Goal: Task Accomplishment & Management: Complete application form

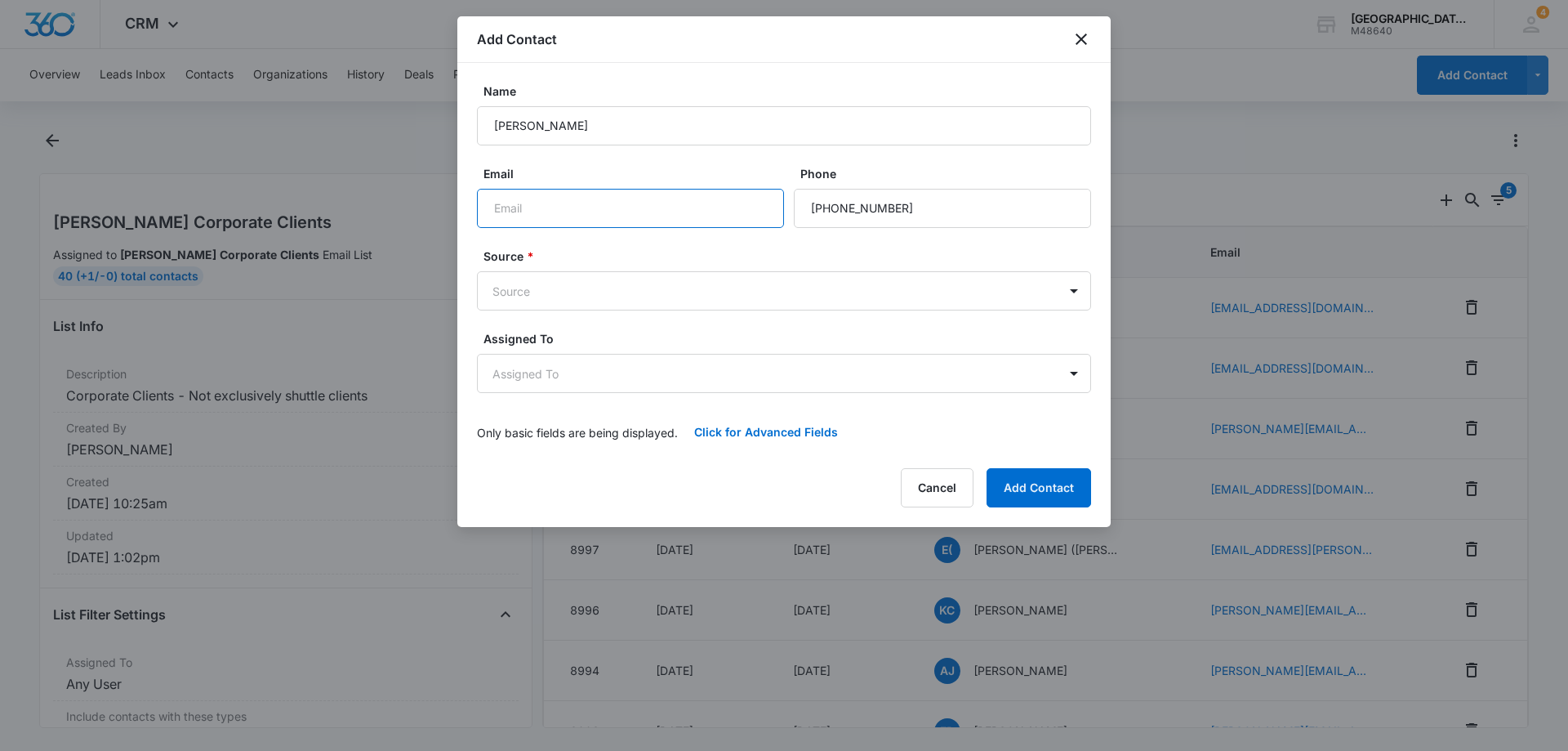
click at [513, 203] on input "Email" at bounding box center [630, 207] width 307 height 39
paste input "[EMAIL_ADDRESS][DOMAIN_NAME]"
type input "[EMAIL_ADDRESS][DOMAIN_NAME]"
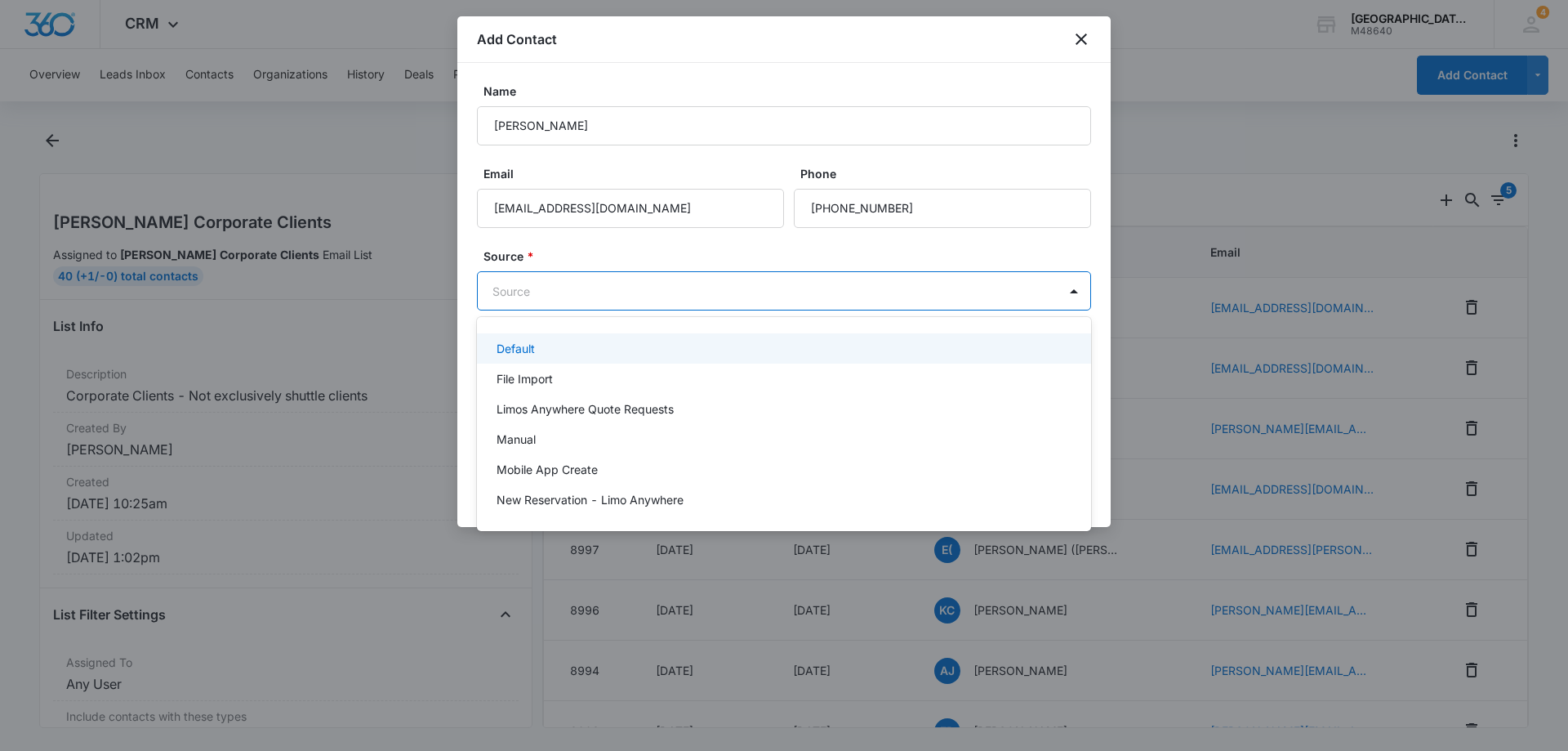
click at [513, 290] on body "CRM Apps Reputation Websites Forms CRM Email Social Payments POS Content Ads In…" at bounding box center [784, 375] width 1568 height 751
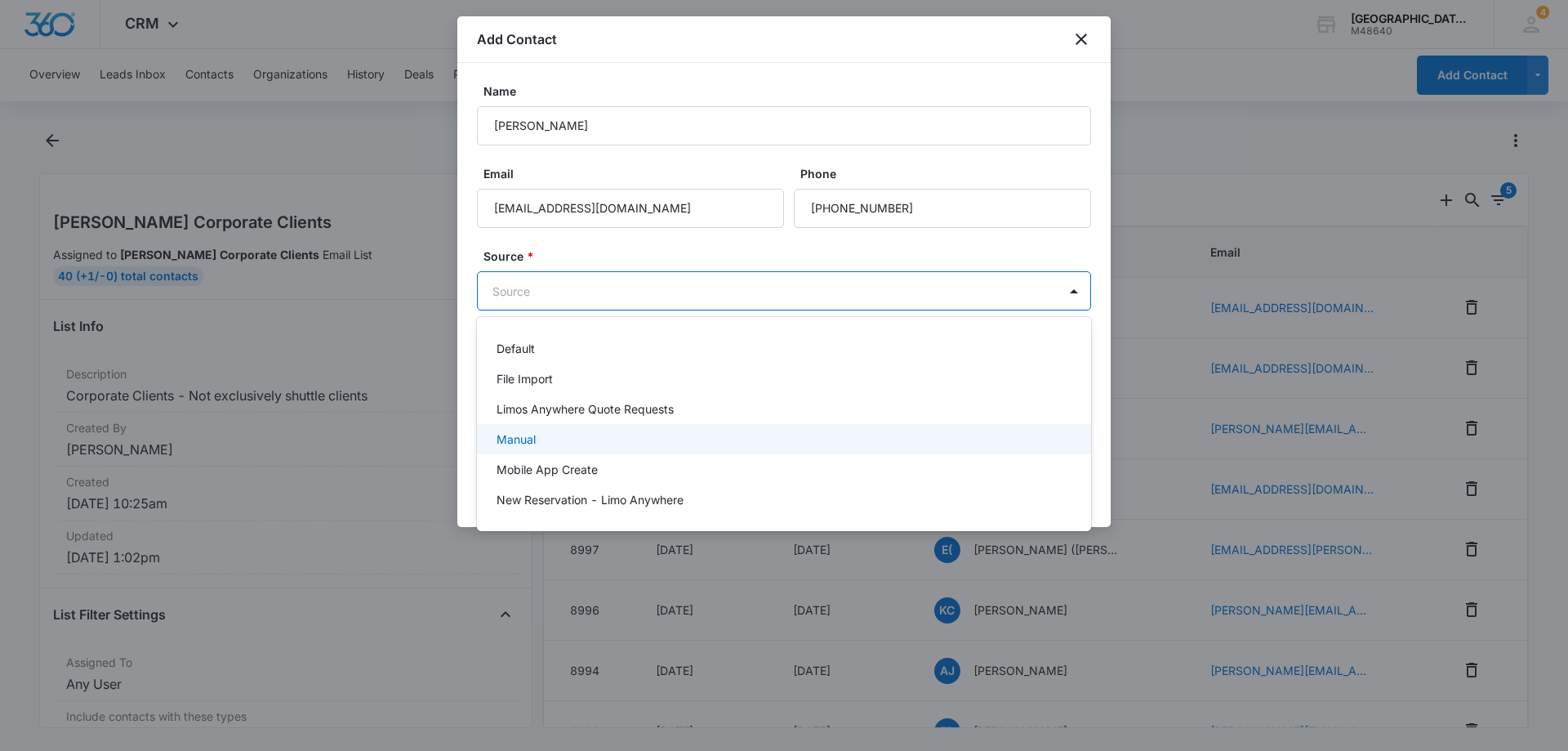
click at [535, 433] on p "Manual" at bounding box center [516, 438] width 39 height 17
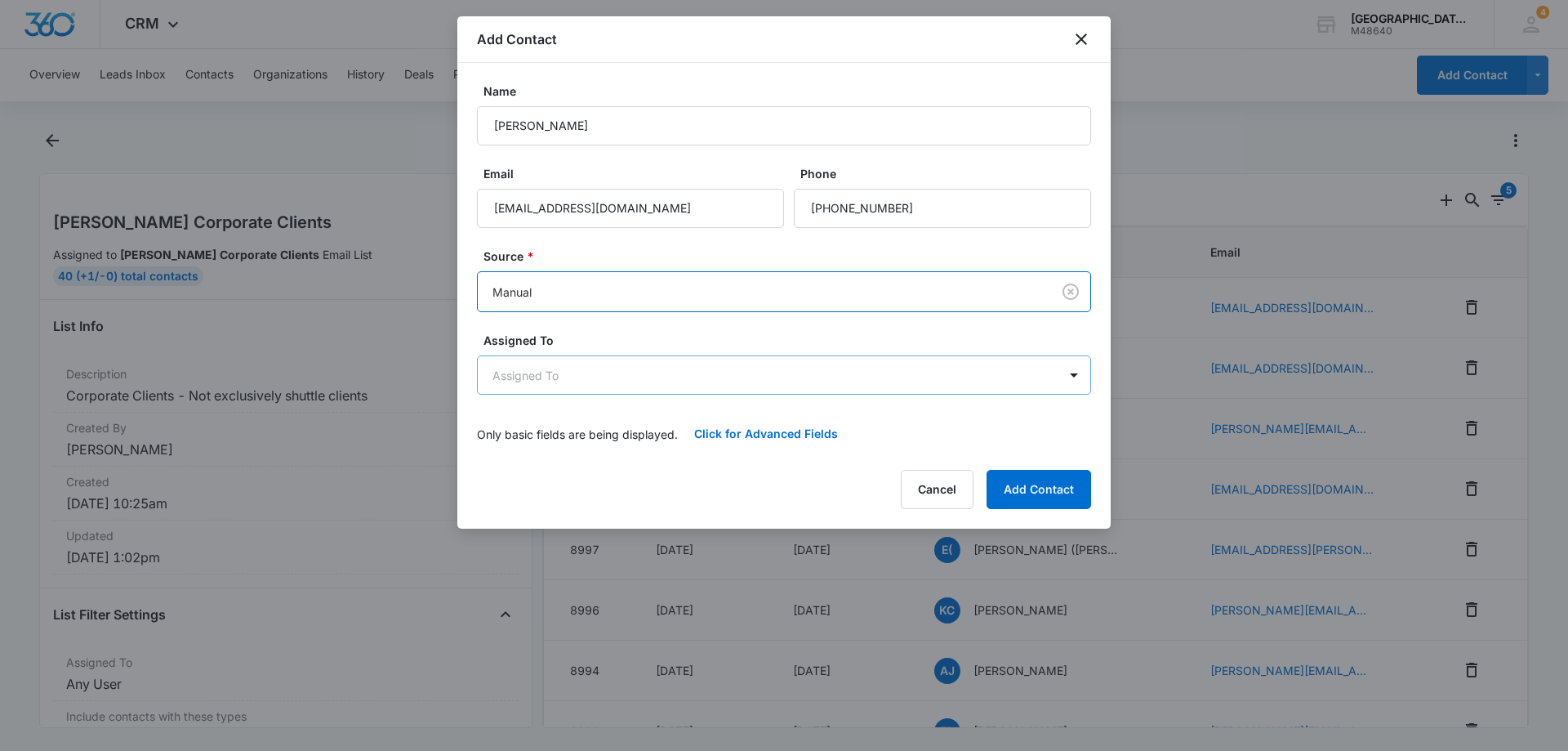
click at [544, 382] on body "CRM Apps Reputation Websites Forms CRM Email Social Payments POS Content Ads In…" at bounding box center [784, 375] width 1568 height 751
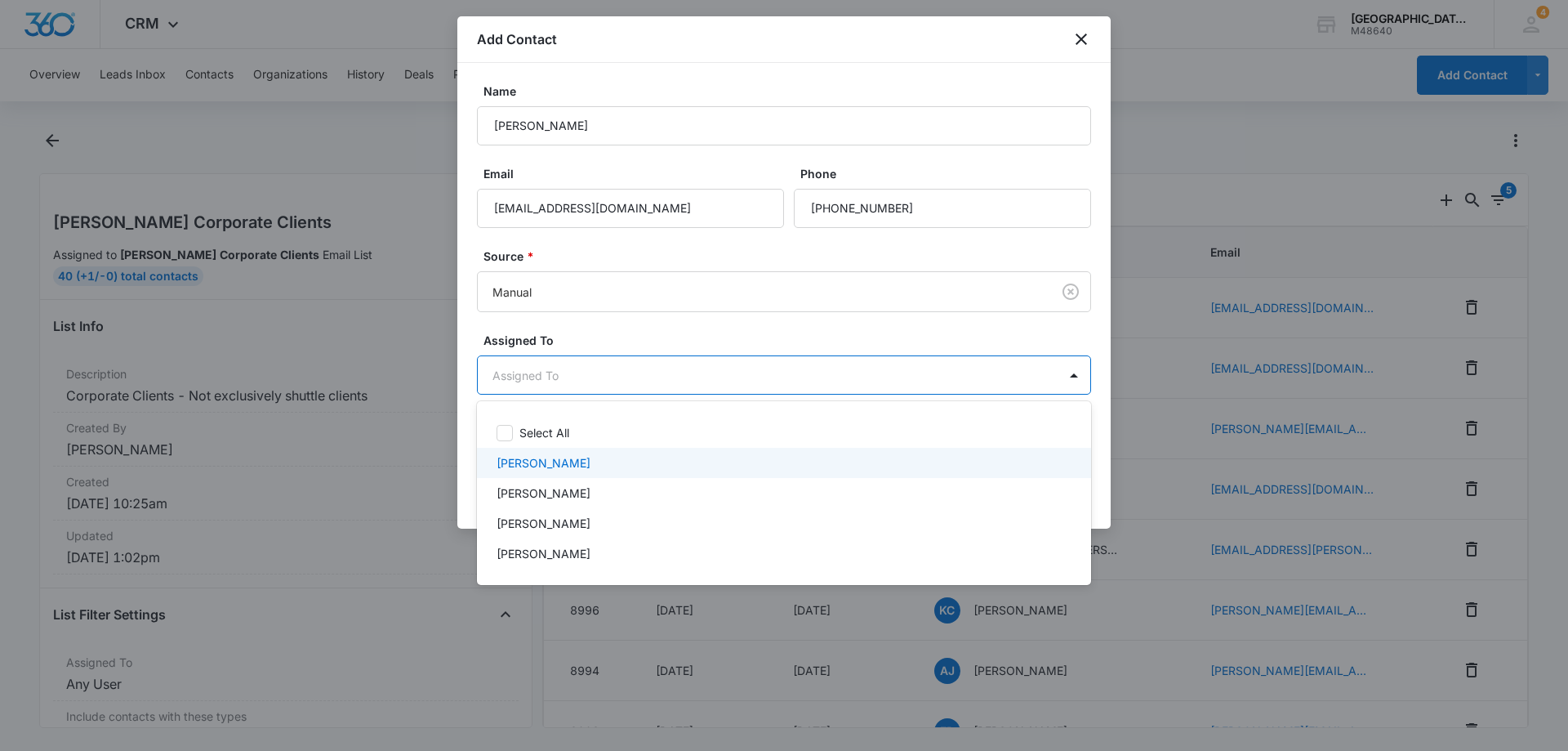
click at [531, 453] on div "[PERSON_NAME]" at bounding box center [784, 462] width 614 height 30
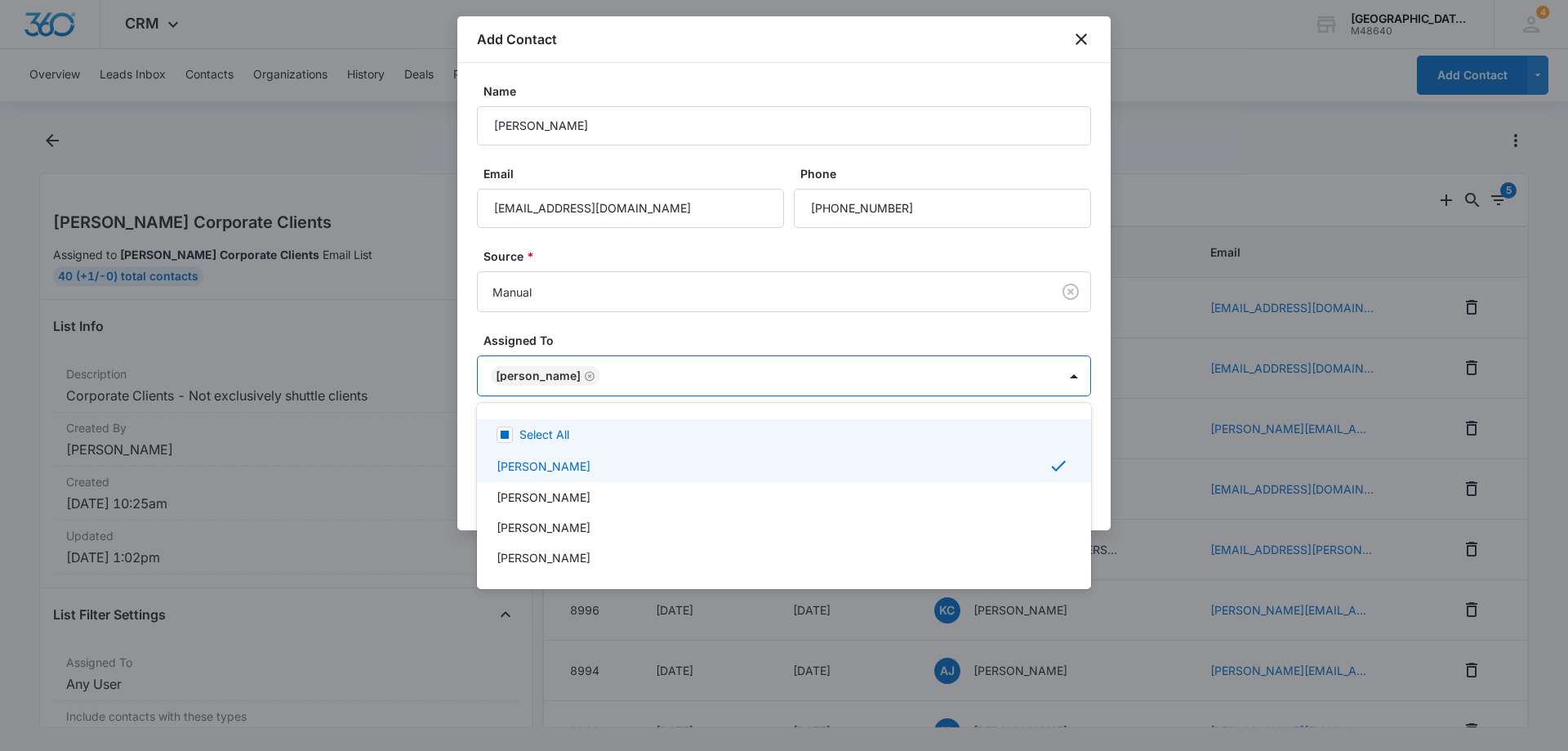
click at [973, 342] on div at bounding box center [784, 375] width 1568 height 751
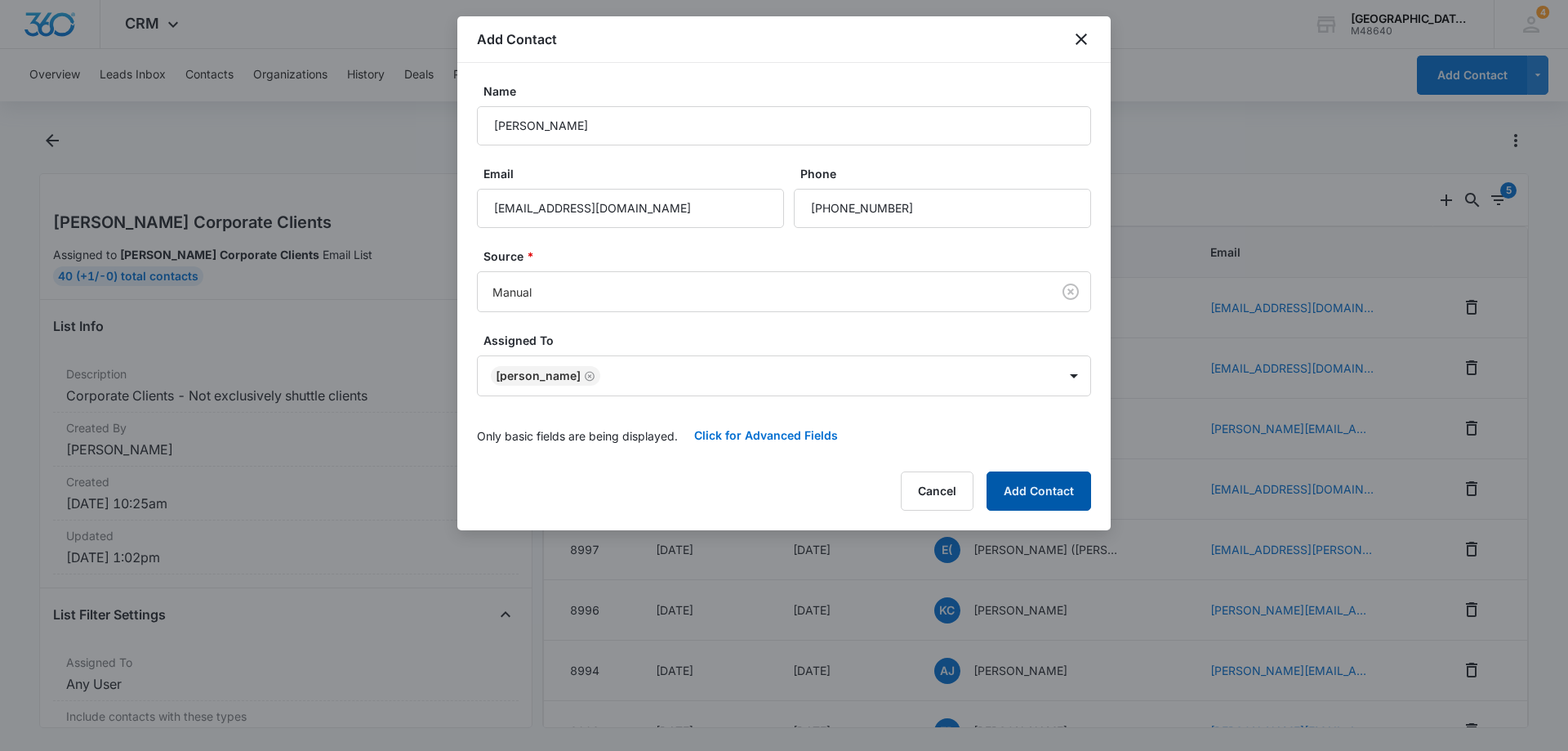
click at [1027, 480] on button "Add Contact" at bounding box center [1038, 491] width 104 height 39
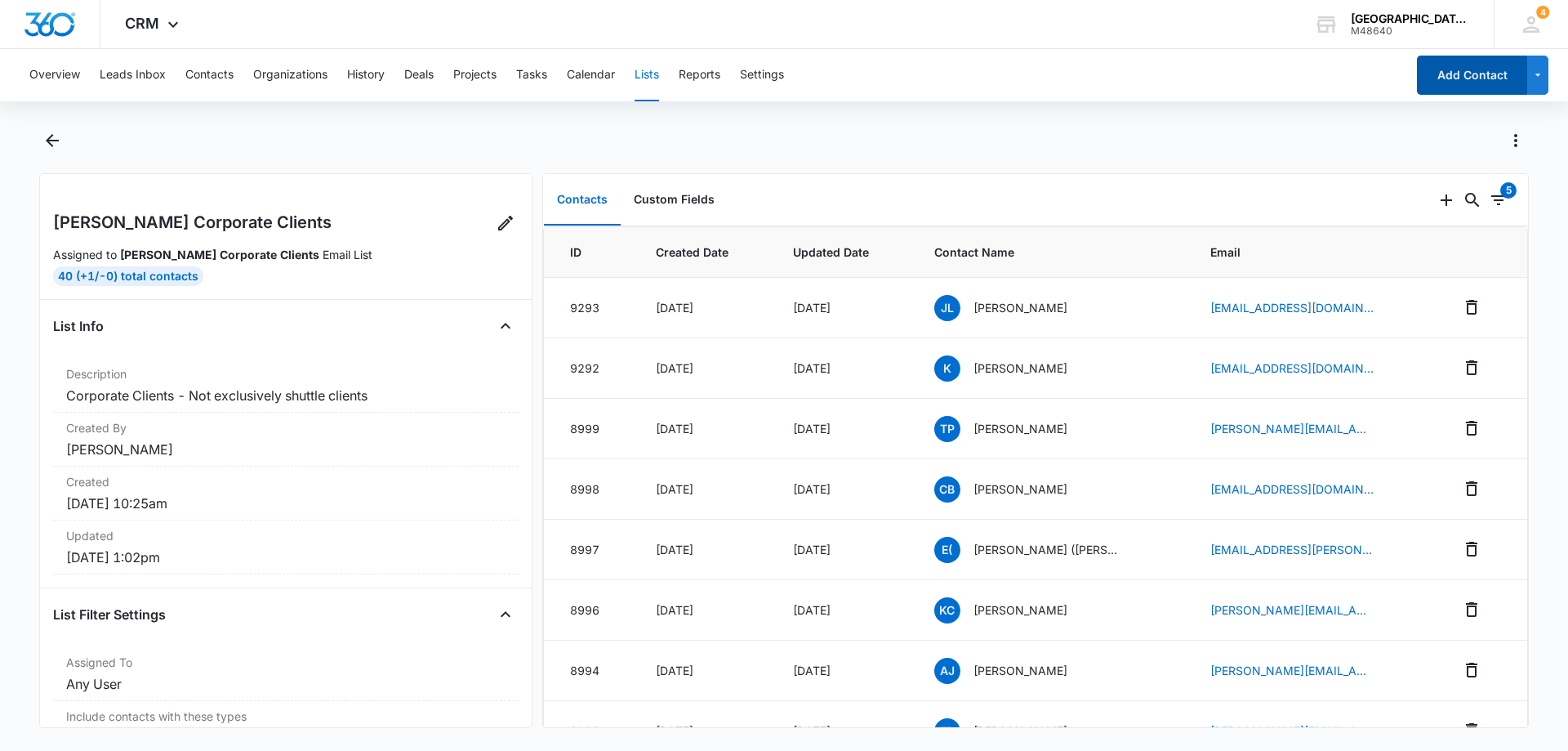
click at [1458, 83] on button "Add Contact" at bounding box center [1472, 74] width 110 height 39
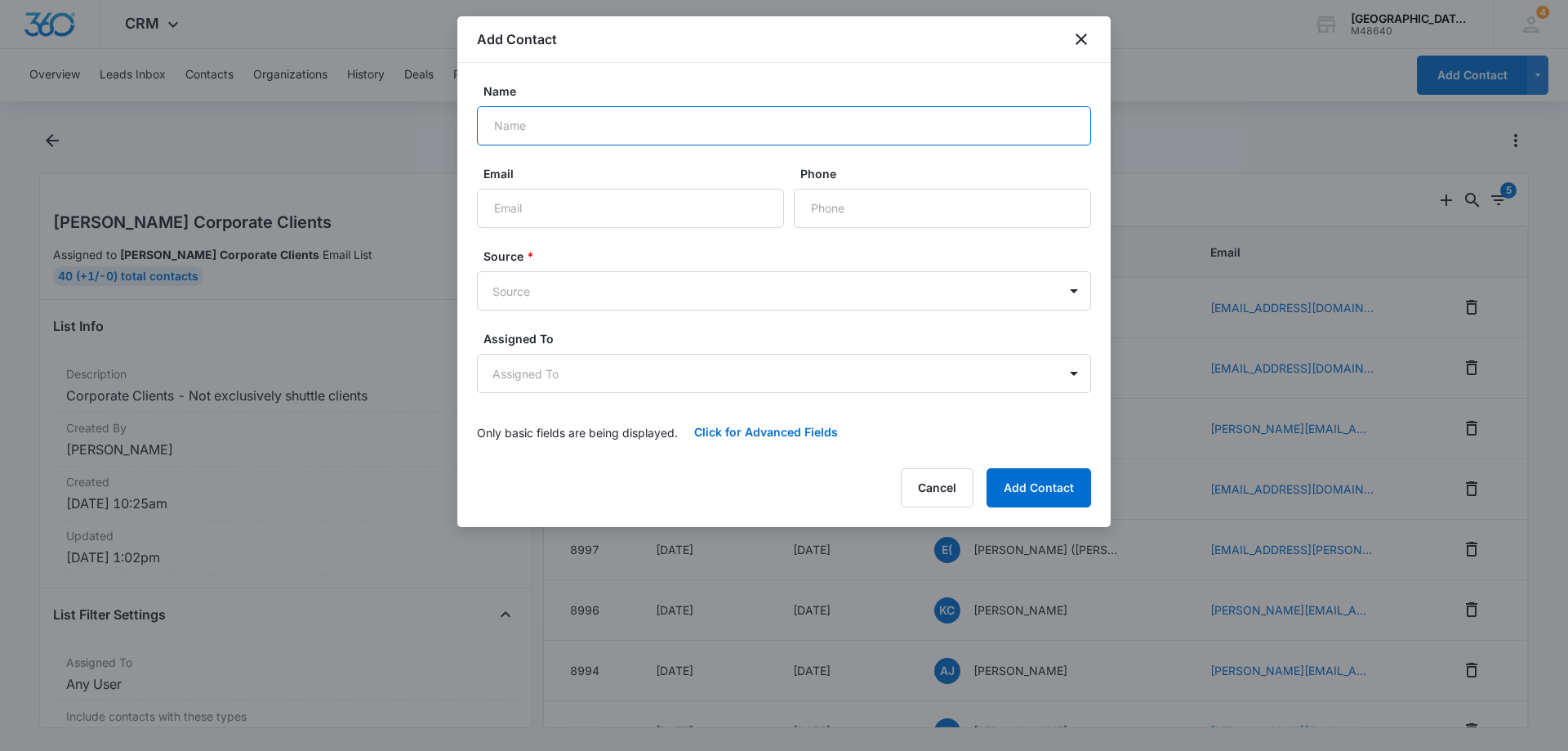
click at [562, 126] on input "Name" at bounding box center [784, 125] width 614 height 39
type input "[PERSON_NAME]"
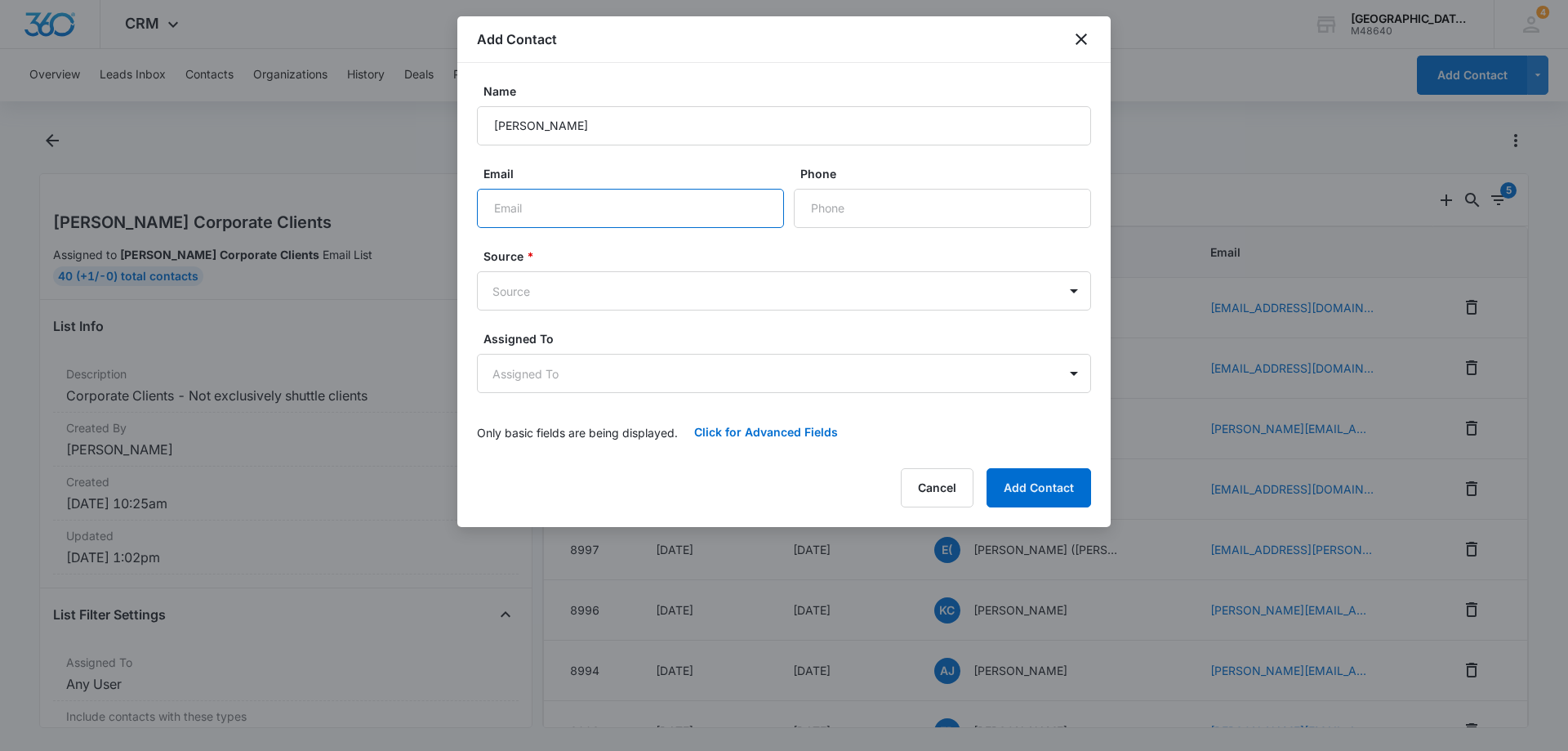
click at [596, 193] on input "Email" at bounding box center [630, 207] width 307 height 39
paste input "[EMAIL_ADDRESS][DOMAIN_NAME]"
type input "[EMAIL_ADDRESS][DOMAIN_NAME]"
click at [866, 215] on input "Phone" at bounding box center [942, 207] width 297 height 39
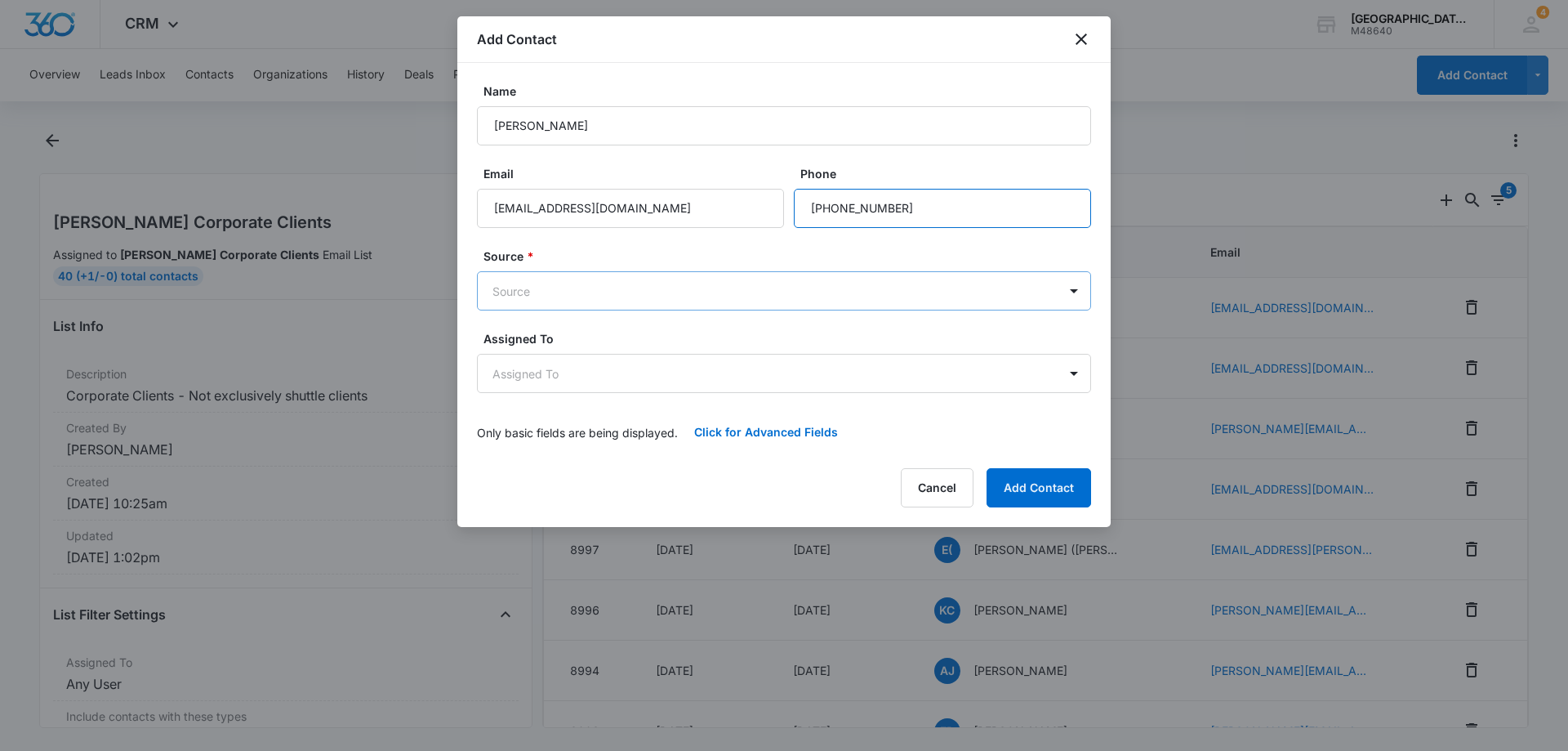
type input "[PHONE_NUMBER]"
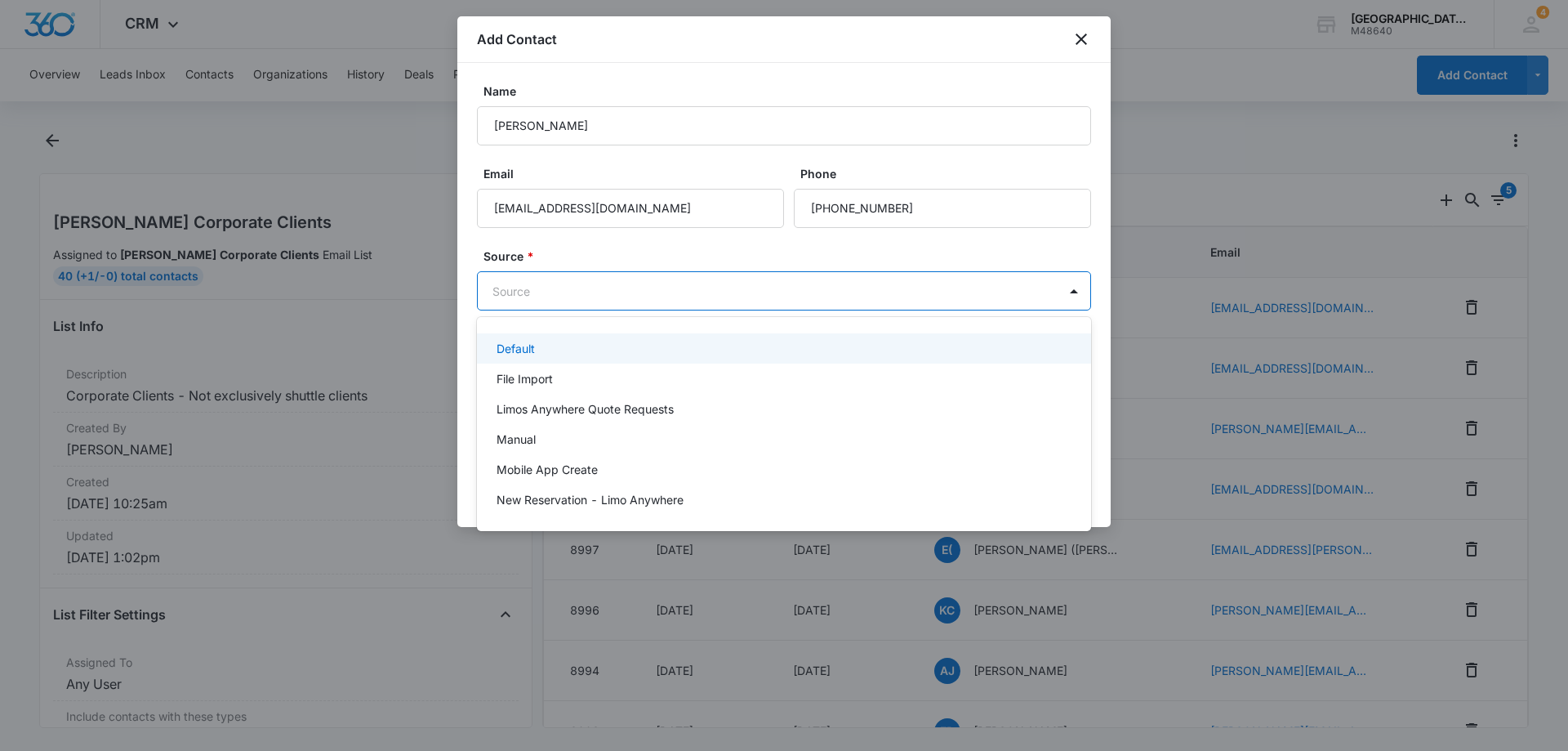
click at [649, 300] on body "CRM Apps Reputation Websites Forms CRM Email Social Payments POS Content Ads In…" at bounding box center [784, 375] width 1568 height 751
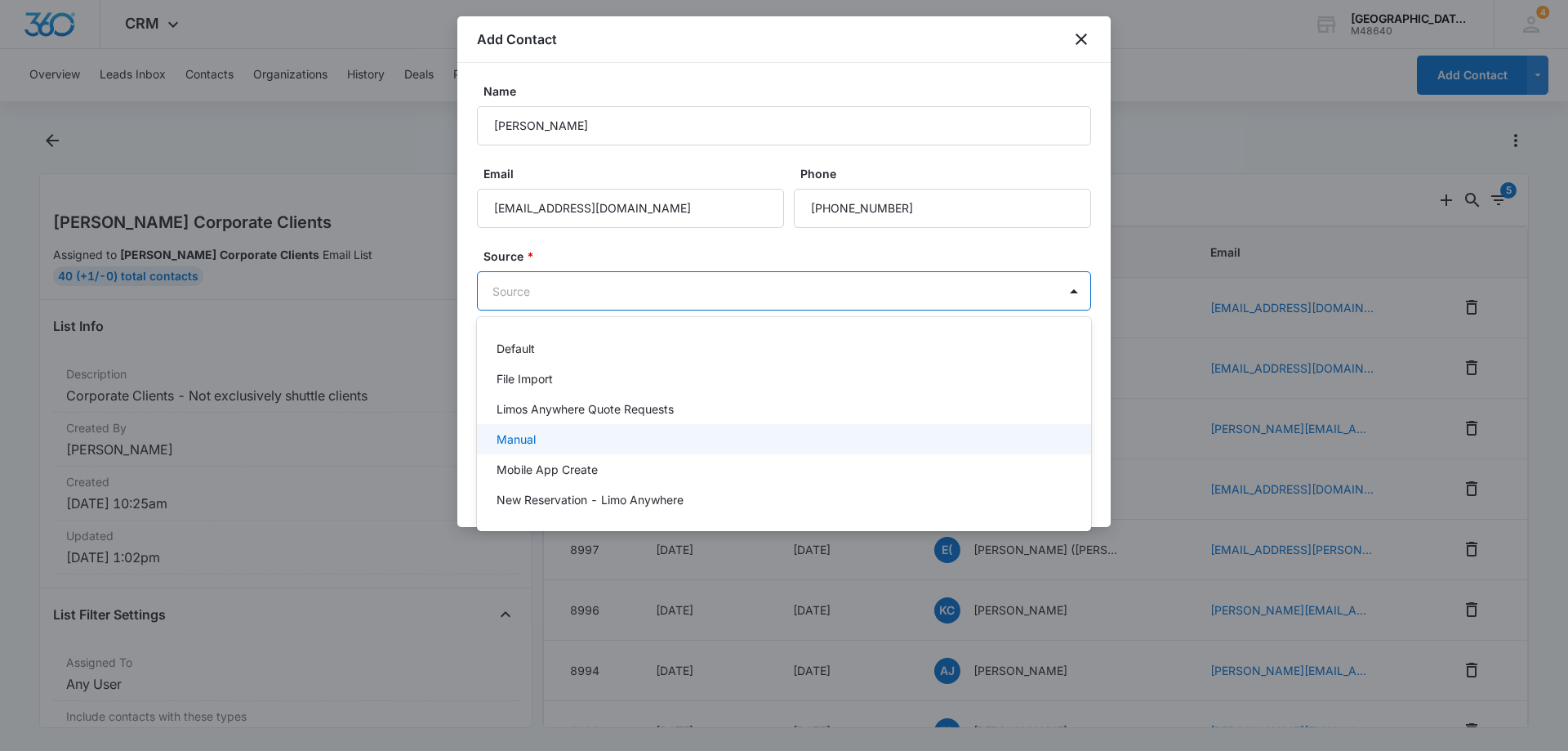
click at [543, 435] on div "Manual" at bounding box center [783, 438] width 572 height 17
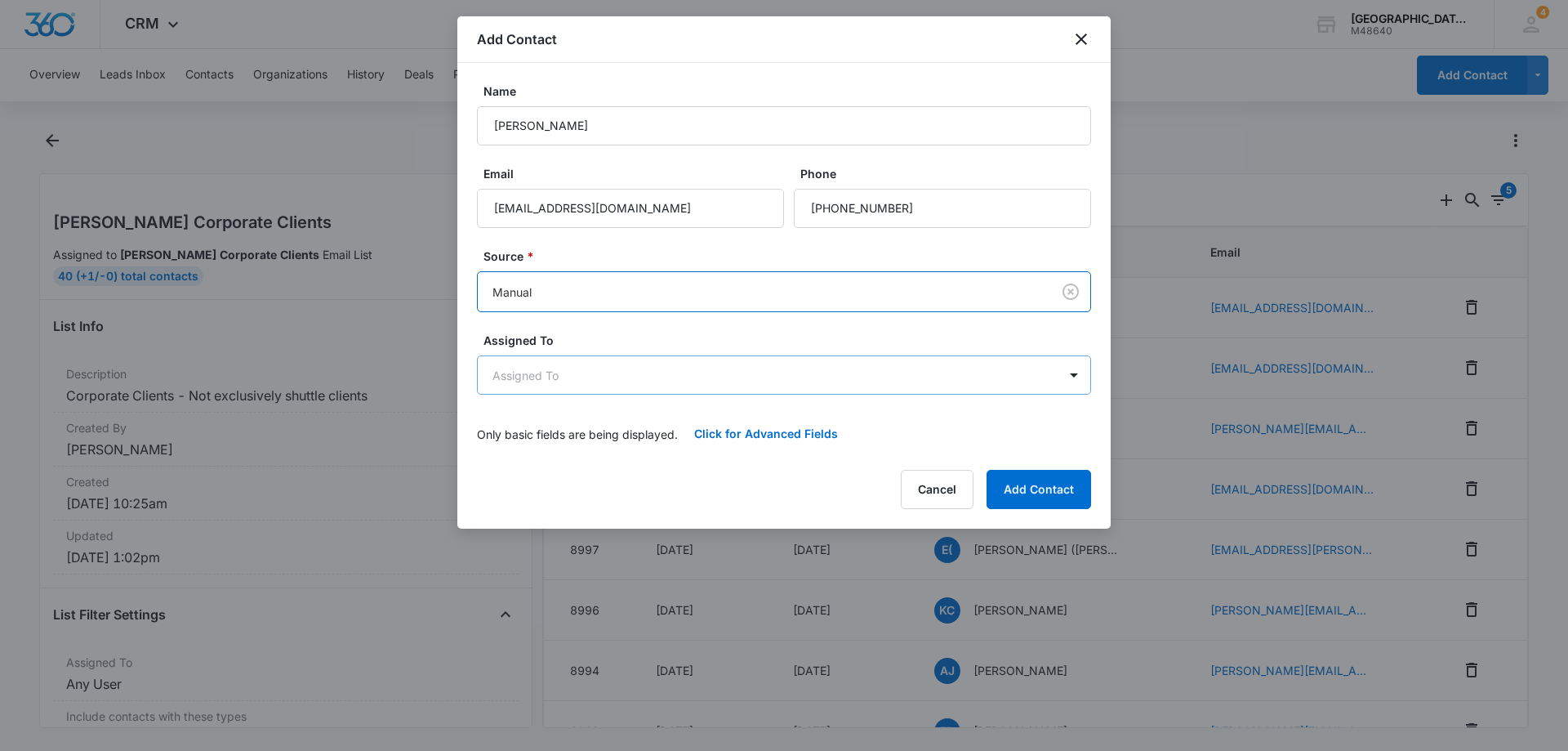
click at [588, 377] on body "CRM Apps Reputation Websites Forms CRM Email Social Payments POS Content Ads In…" at bounding box center [784, 375] width 1568 height 751
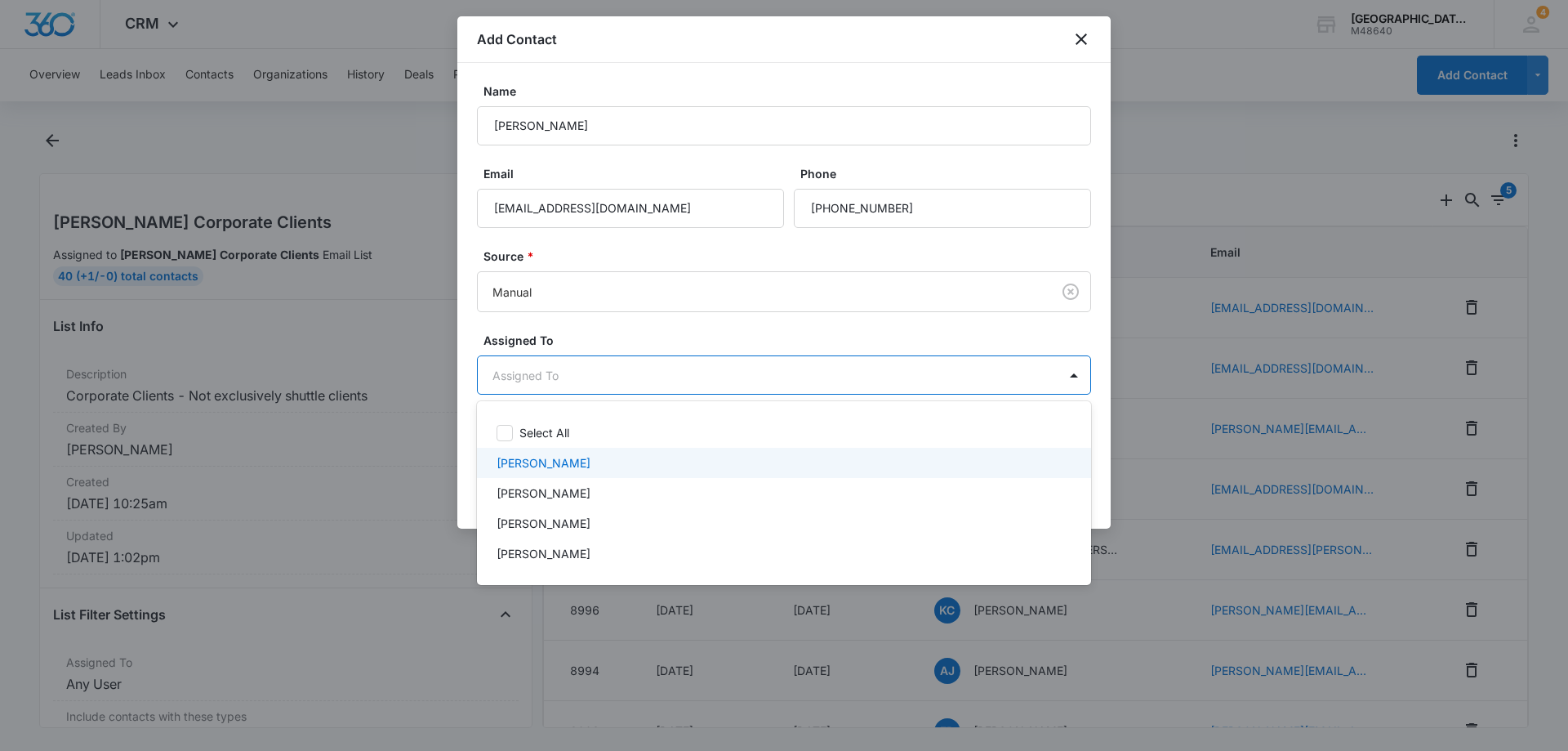
click at [549, 463] on p "[PERSON_NAME]" at bounding box center [544, 463] width 94 height 17
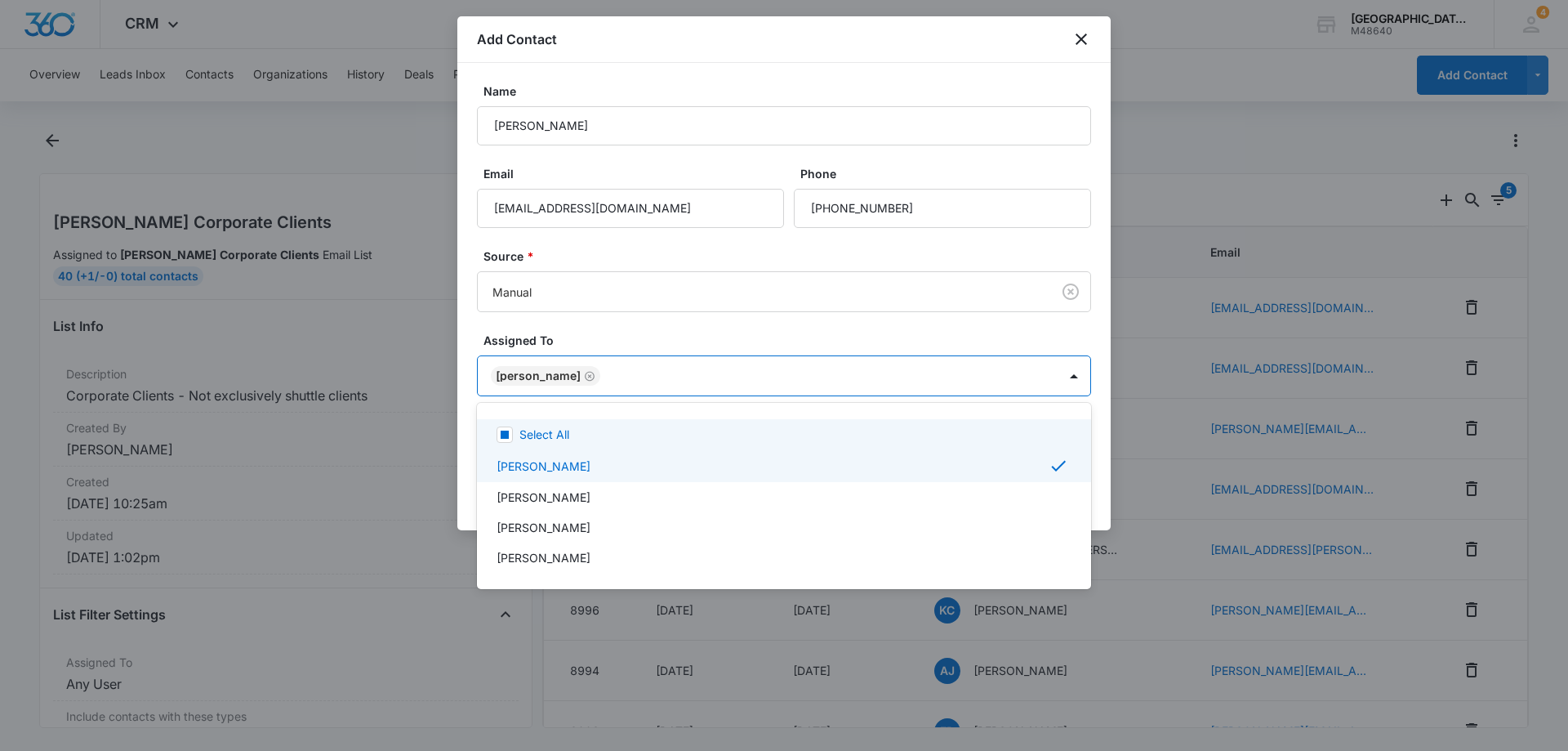
click at [969, 339] on div at bounding box center [784, 375] width 1568 height 751
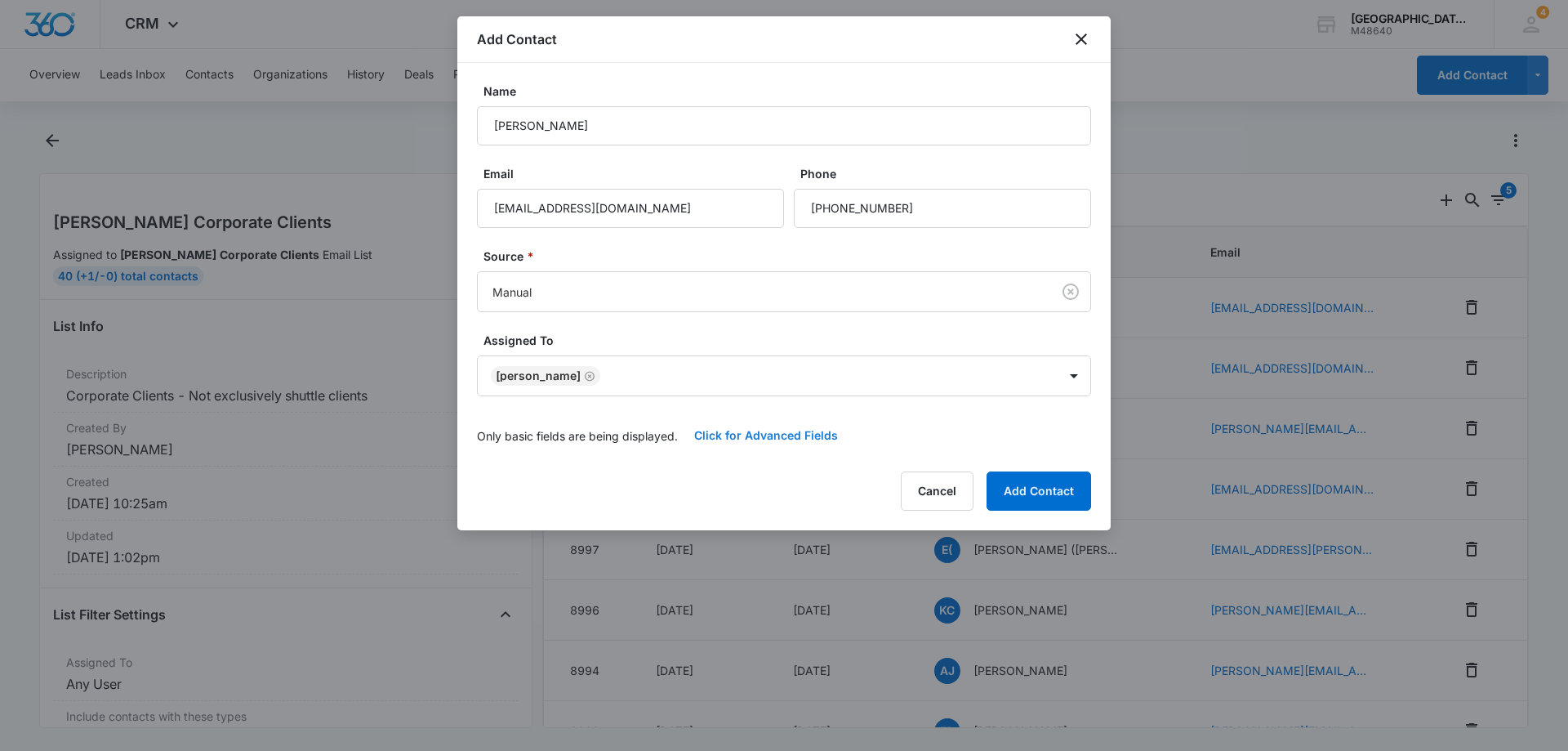
click at [791, 438] on button "Click for Advanced Fields" at bounding box center [766, 435] width 177 height 39
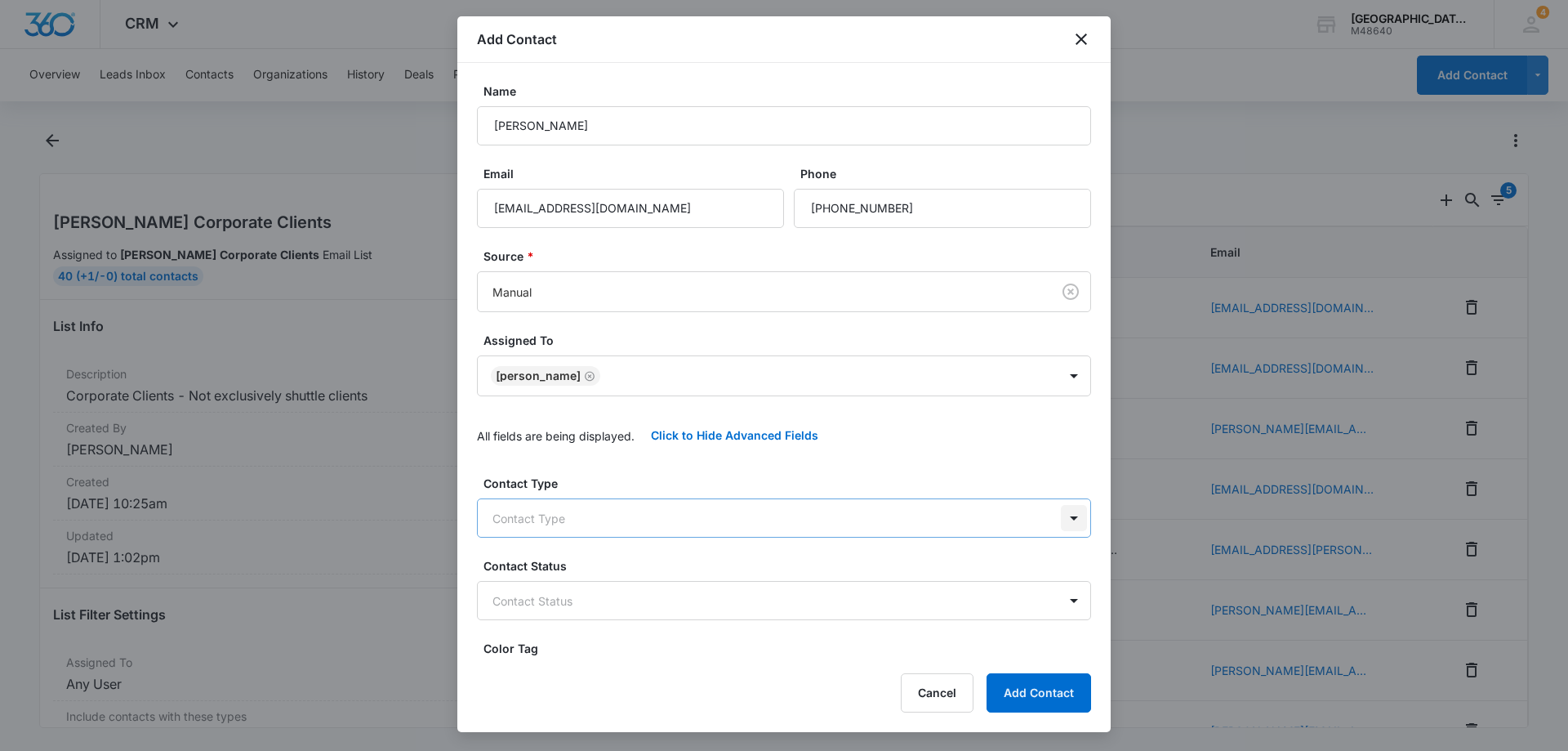
click at [1066, 510] on body "CRM Apps Reputation Websites Forms CRM Email Social Payments POS Content Ads In…" at bounding box center [784, 375] width 1568 height 751
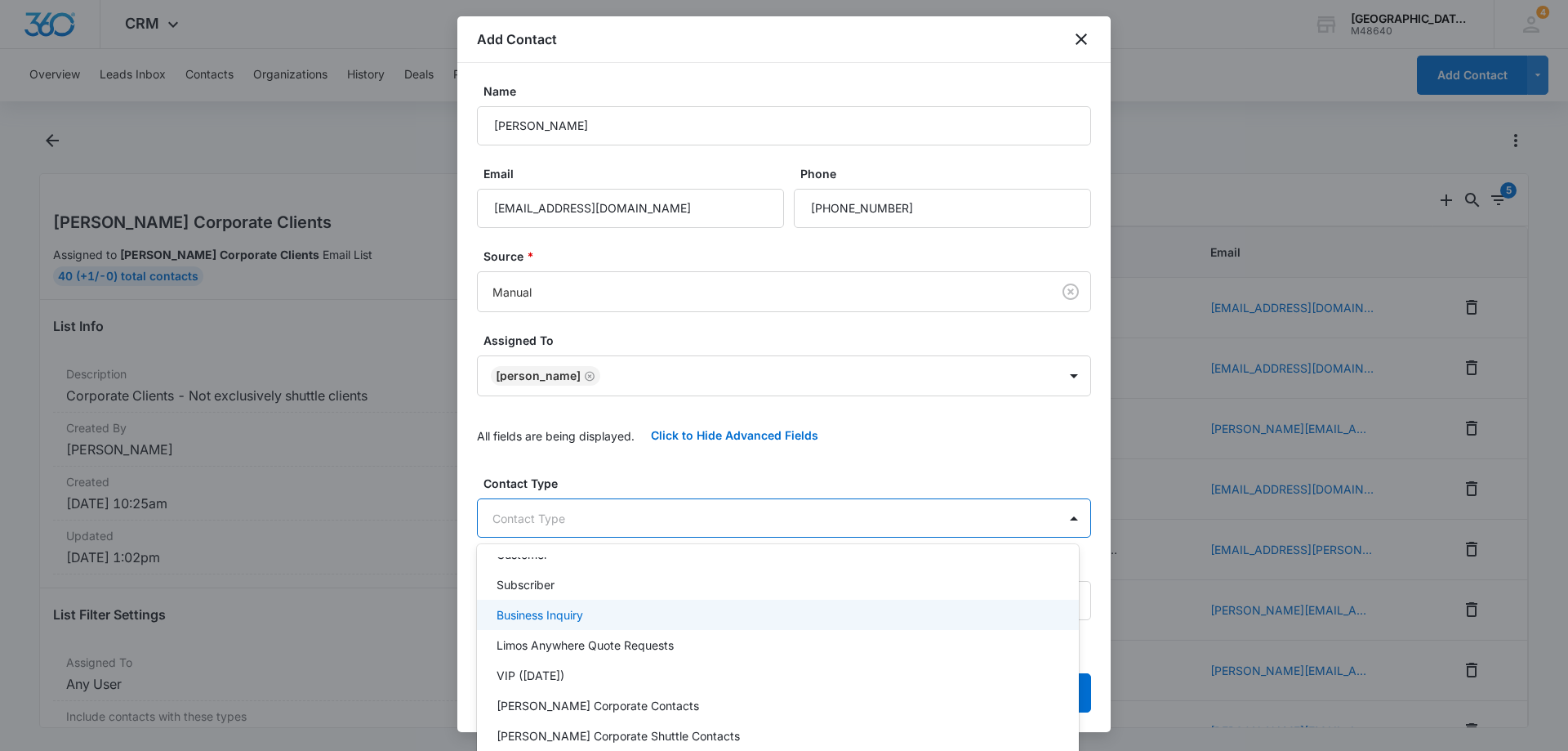
scroll to position [109, 0]
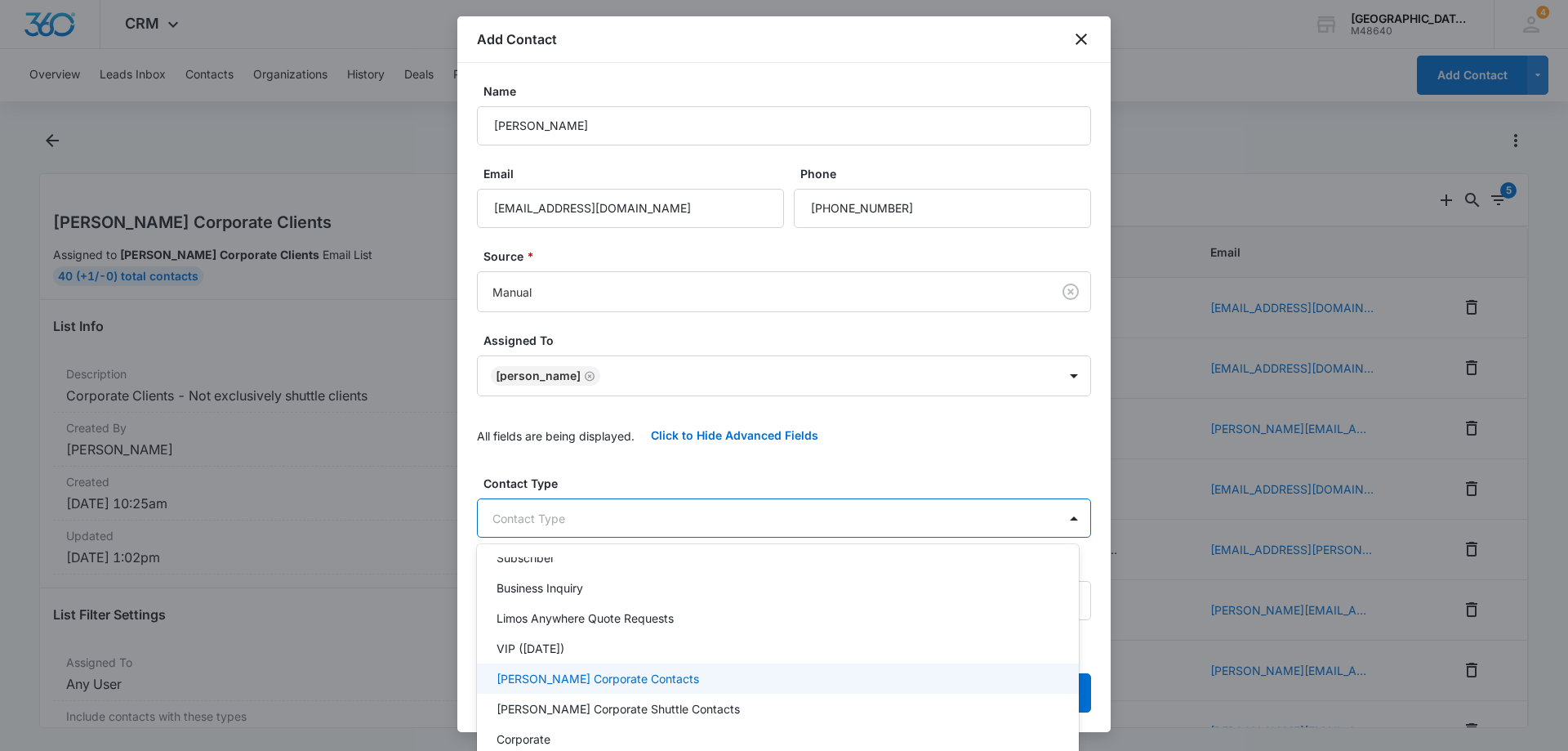
click at [614, 683] on p "[PERSON_NAME] Corporate Contacts" at bounding box center [598, 679] width 203 height 17
click at [872, 431] on div at bounding box center [784, 375] width 1568 height 751
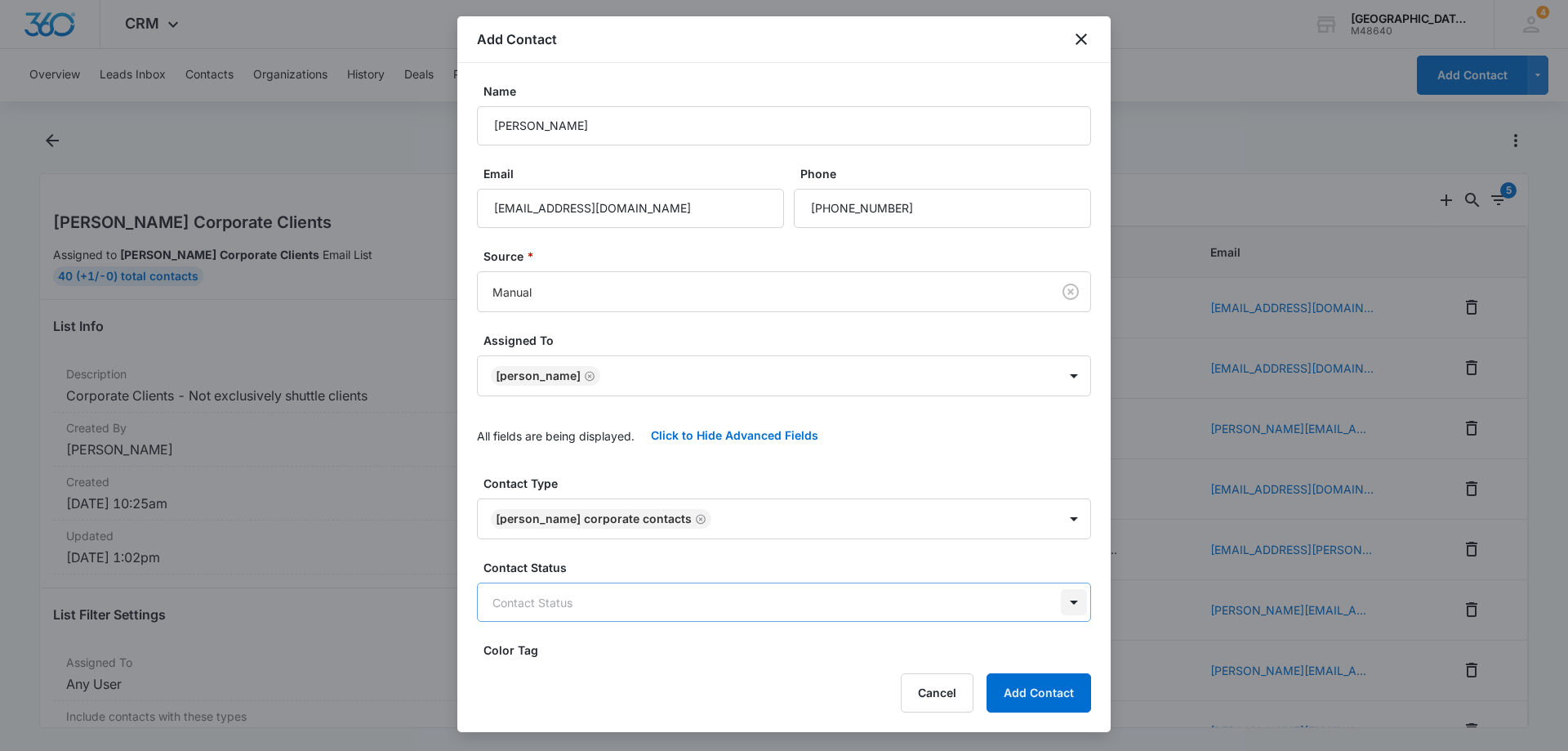
click at [1065, 599] on body "CRM Apps Reputation Websites Forms CRM Email Social Payments POS Content Ads In…" at bounding box center [784, 375] width 1568 height 751
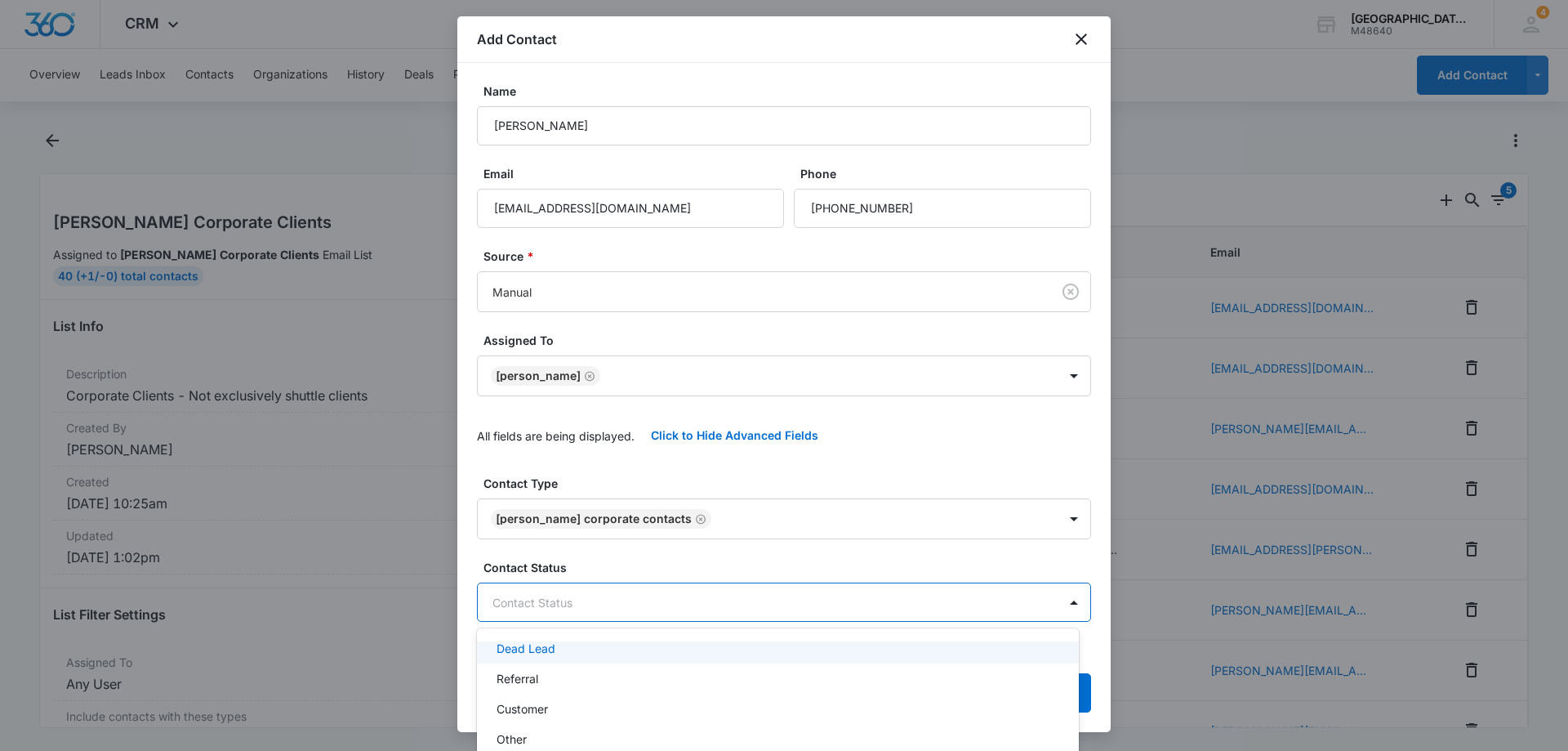
scroll to position [0, 0]
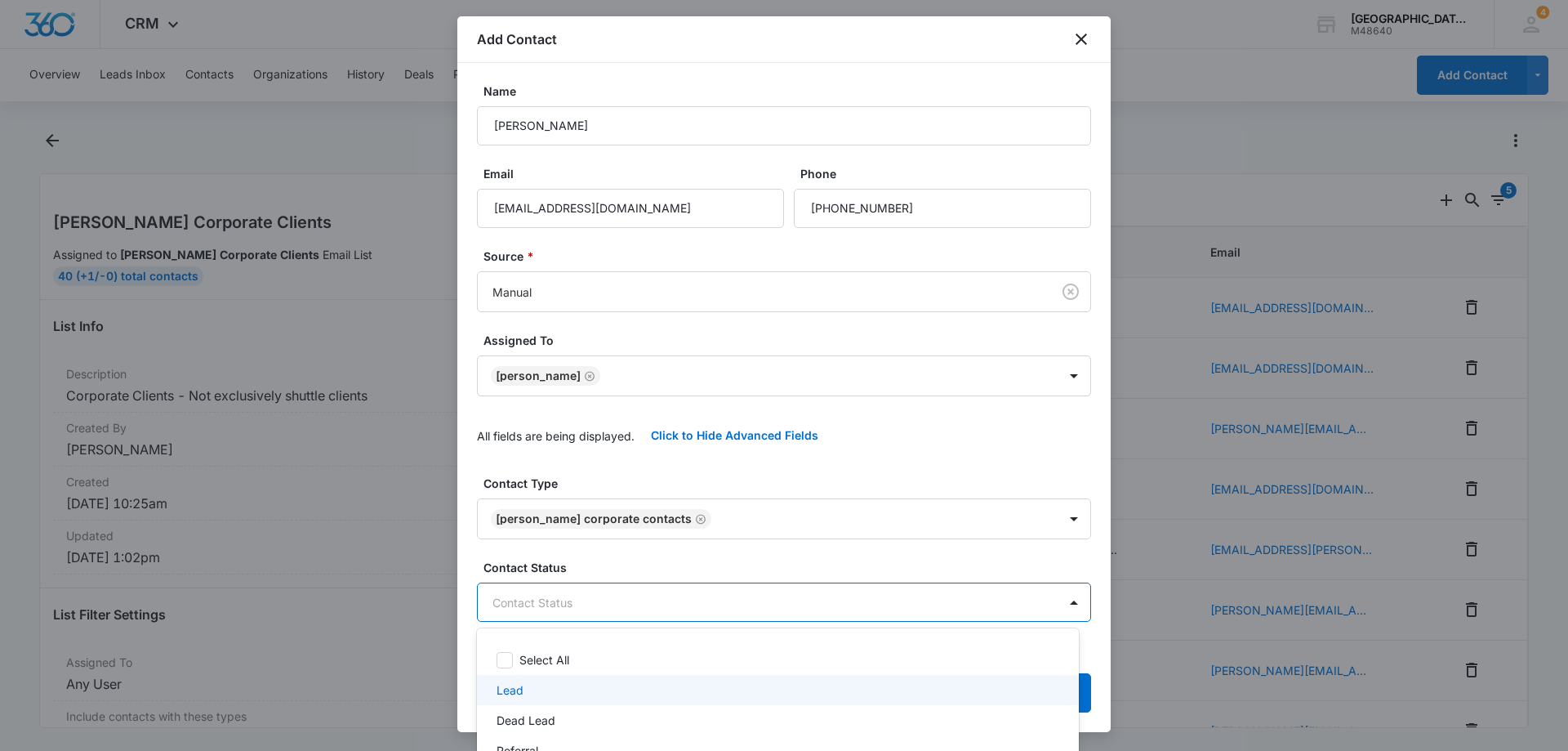
click at [536, 688] on div "Lead" at bounding box center [777, 689] width 559 height 17
click at [753, 563] on div at bounding box center [784, 375] width 1568 height 751
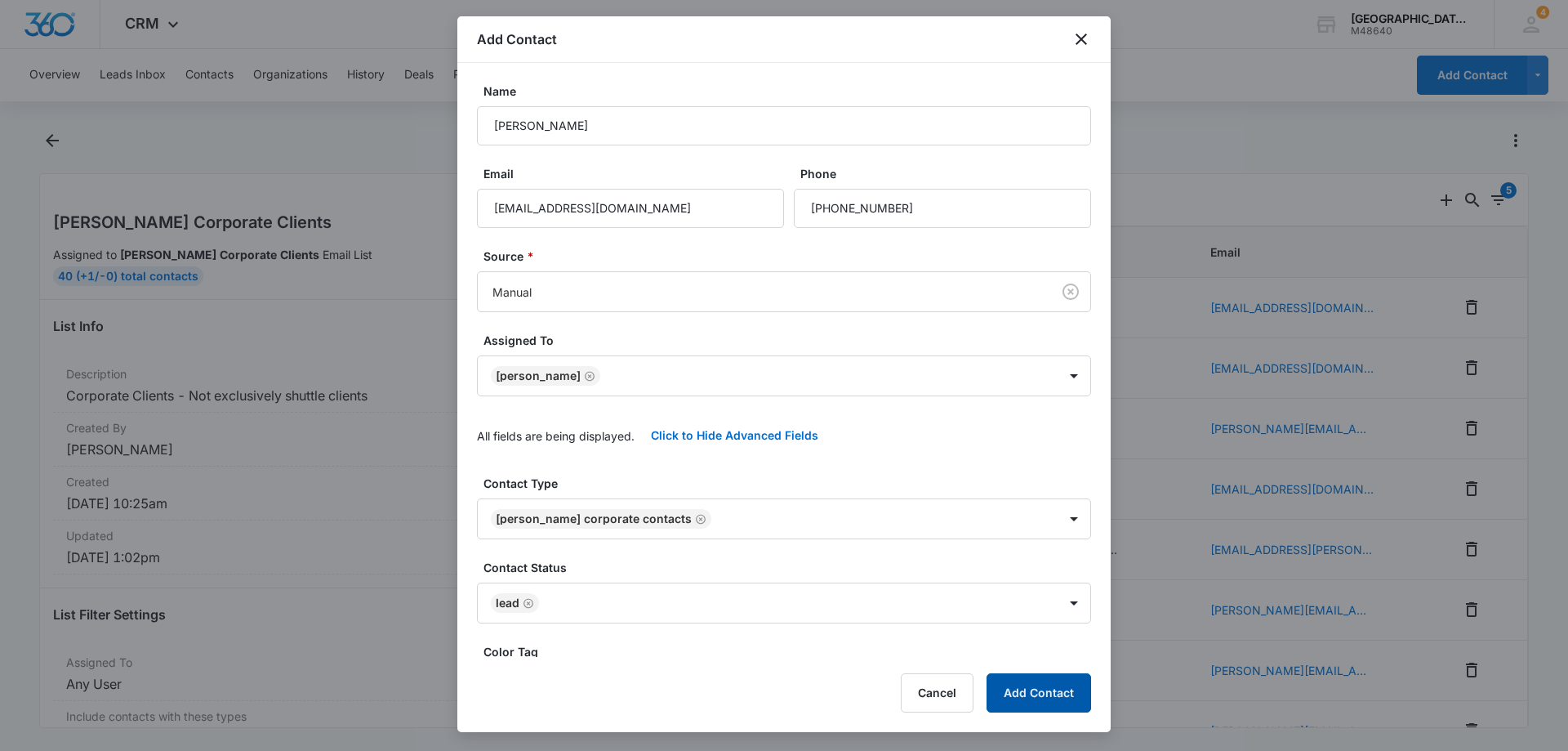
click at [1042, 698] on button "Add Contact" at bounding box center [1038, 692] width 104 height 39
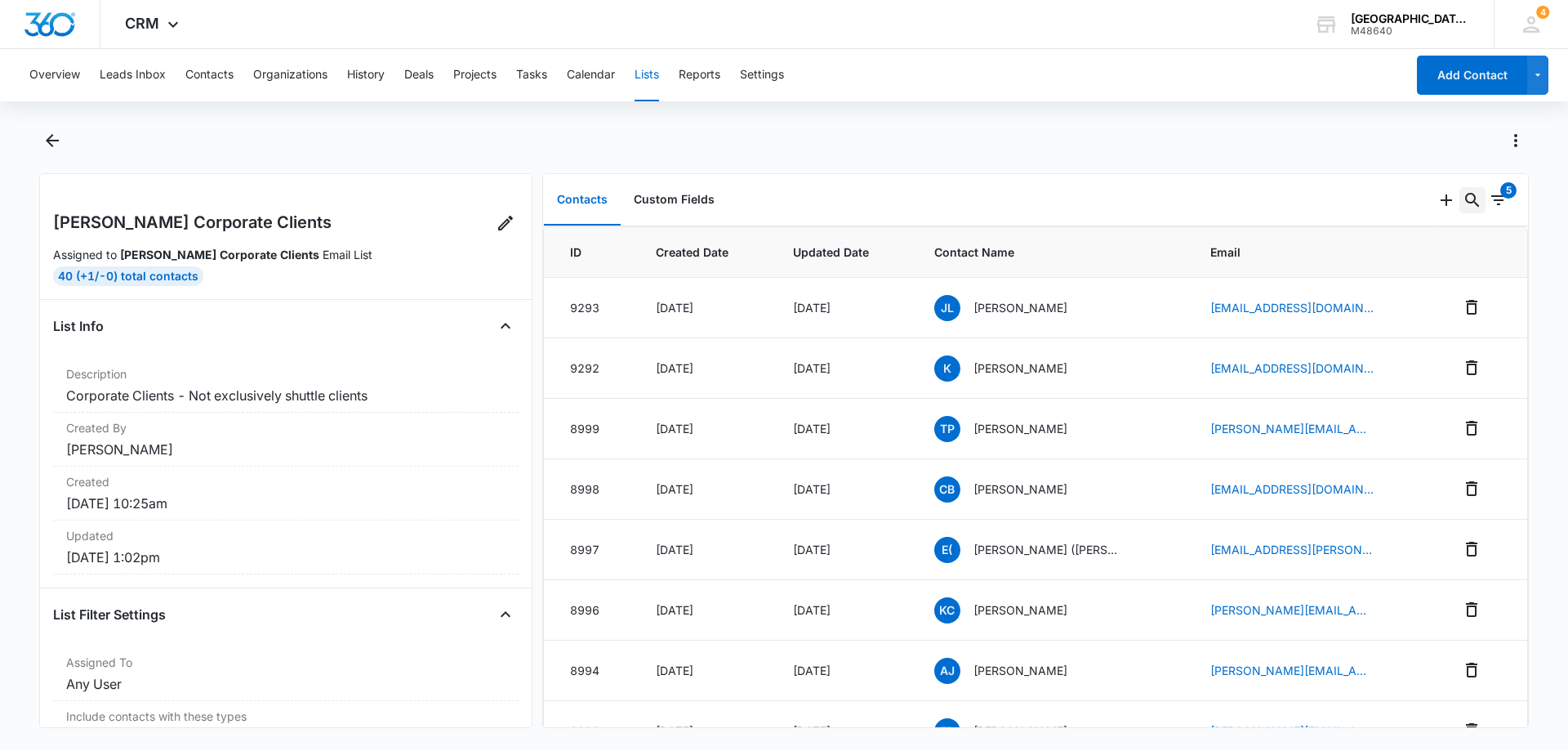
click at [1463, 200] on icon "Search..." at bounding box center [1473, 200] width 20 height 20
click at [1341, 253] on input "text" at bounding box center [1350, 253] width 230 height 39
type input "[PERSON_NAME]"
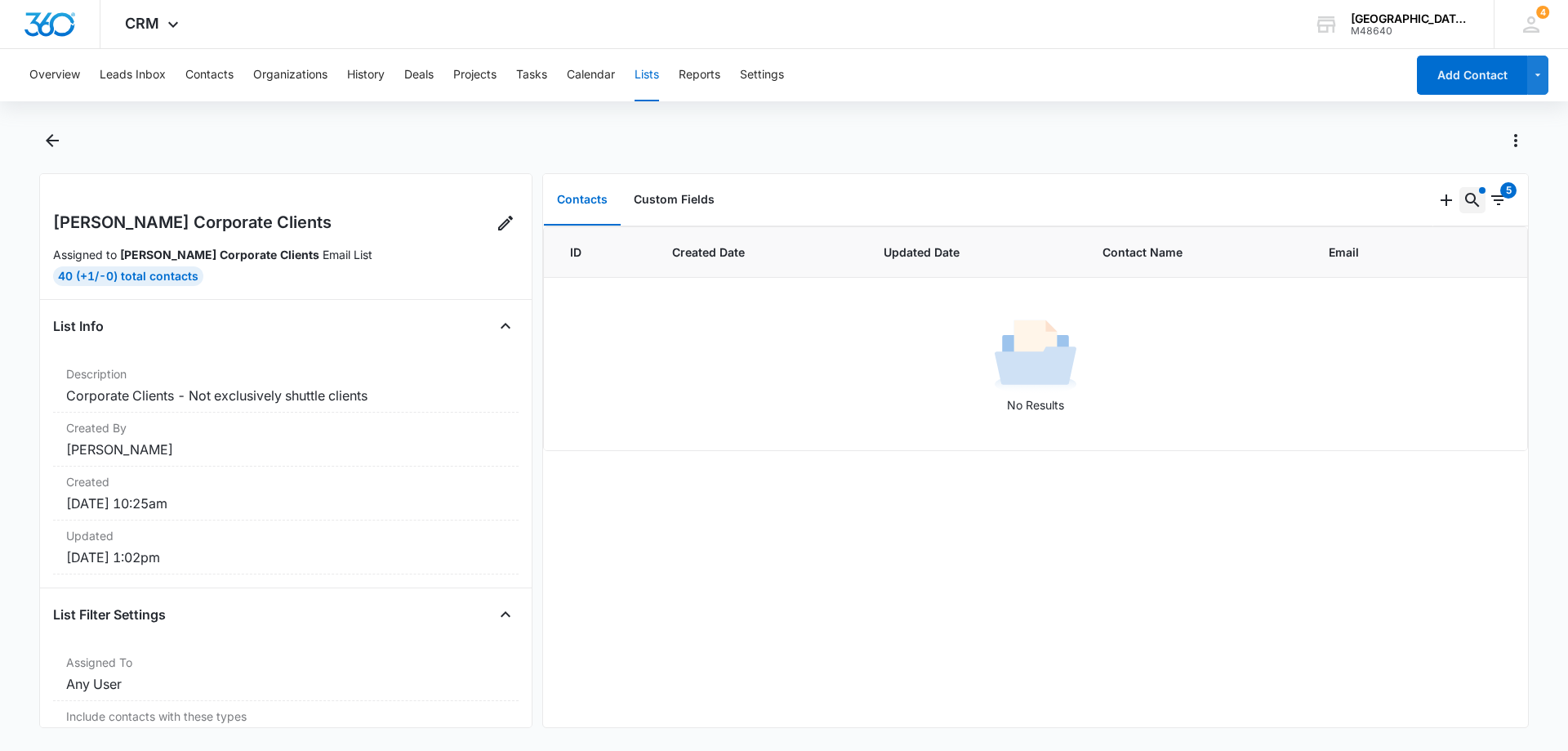
click at [1463, 202] on icon "Search..." at bounding box center [1473, 200] width 20 height 20
click at [1259, 252] on input "[PERSON_NAME]" at bounding box center [1337, 253] width 254 height 39
click at [1266, 253] on input "[PERSON_NAME]" at bounding box center [1337, 253] width 254 height 39
click at [1353, 255] on input "[PERSON_NAME]" at bounding box center [1337, 253] width 254 height 39
type input "[PERSON_NAME]"
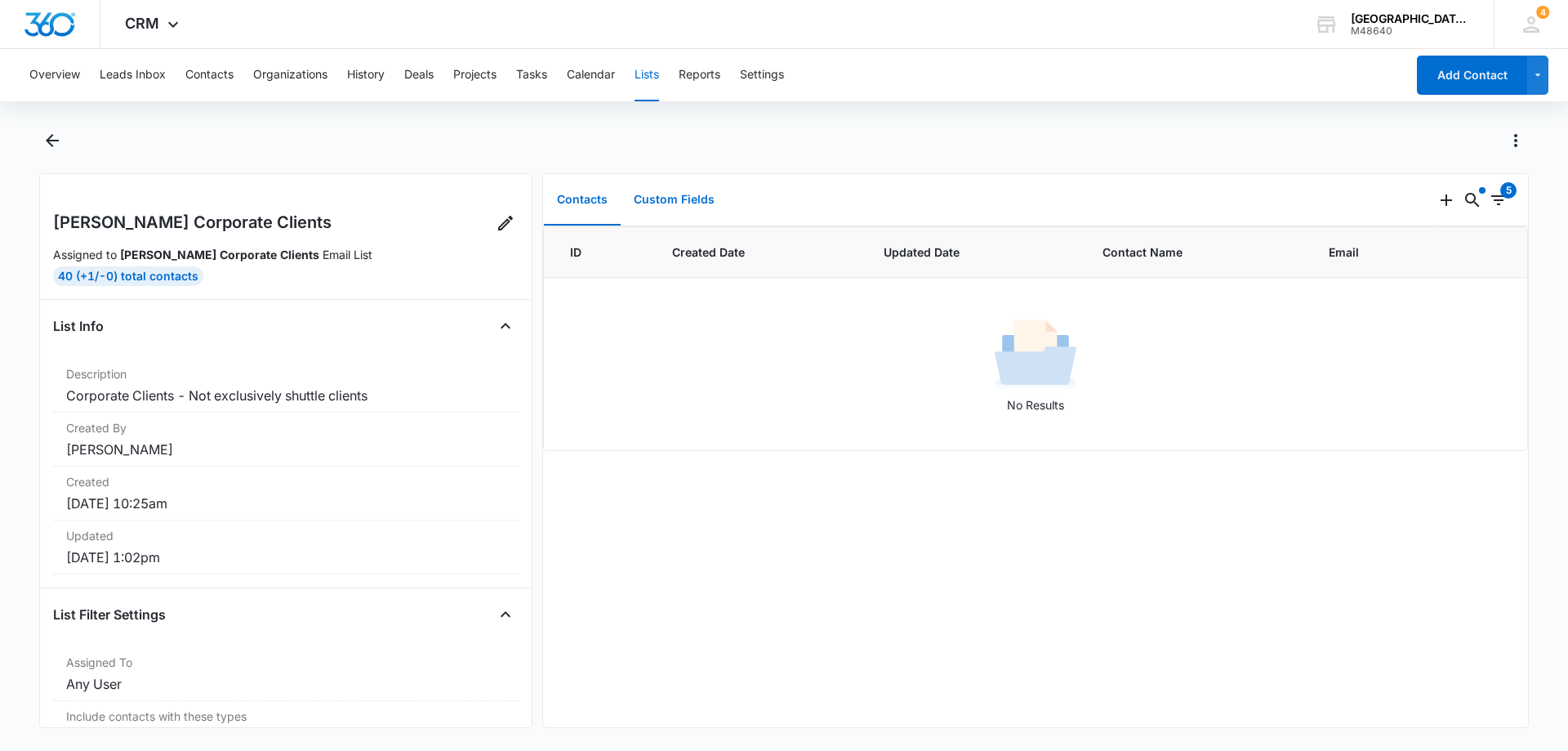
click at [692, 194] on button "Custom Fields" at bounding box center [674, 200] width 107 height 51
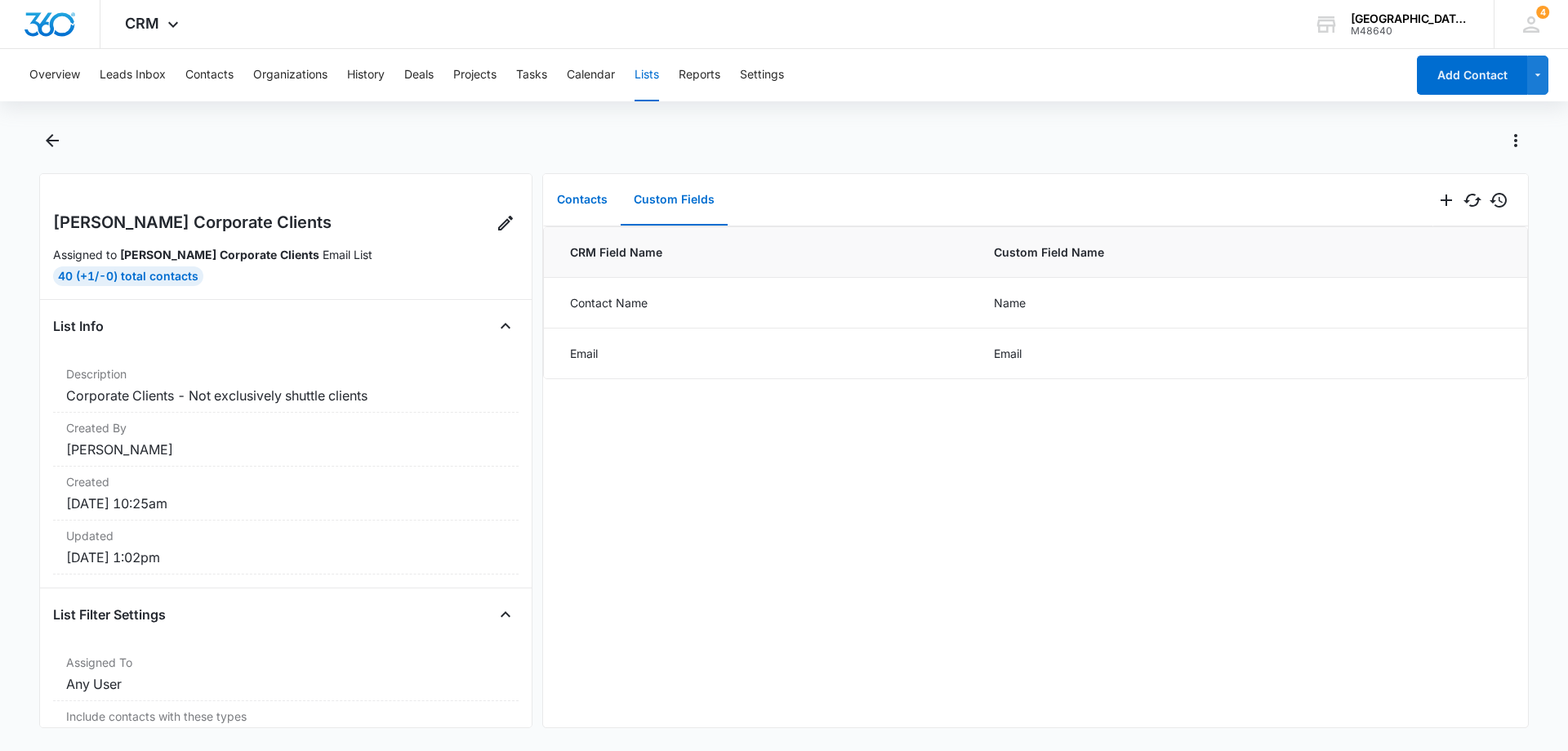
click at [566, 205] on button "Contacts" at bounding box center [582, 200] width 77 height 51
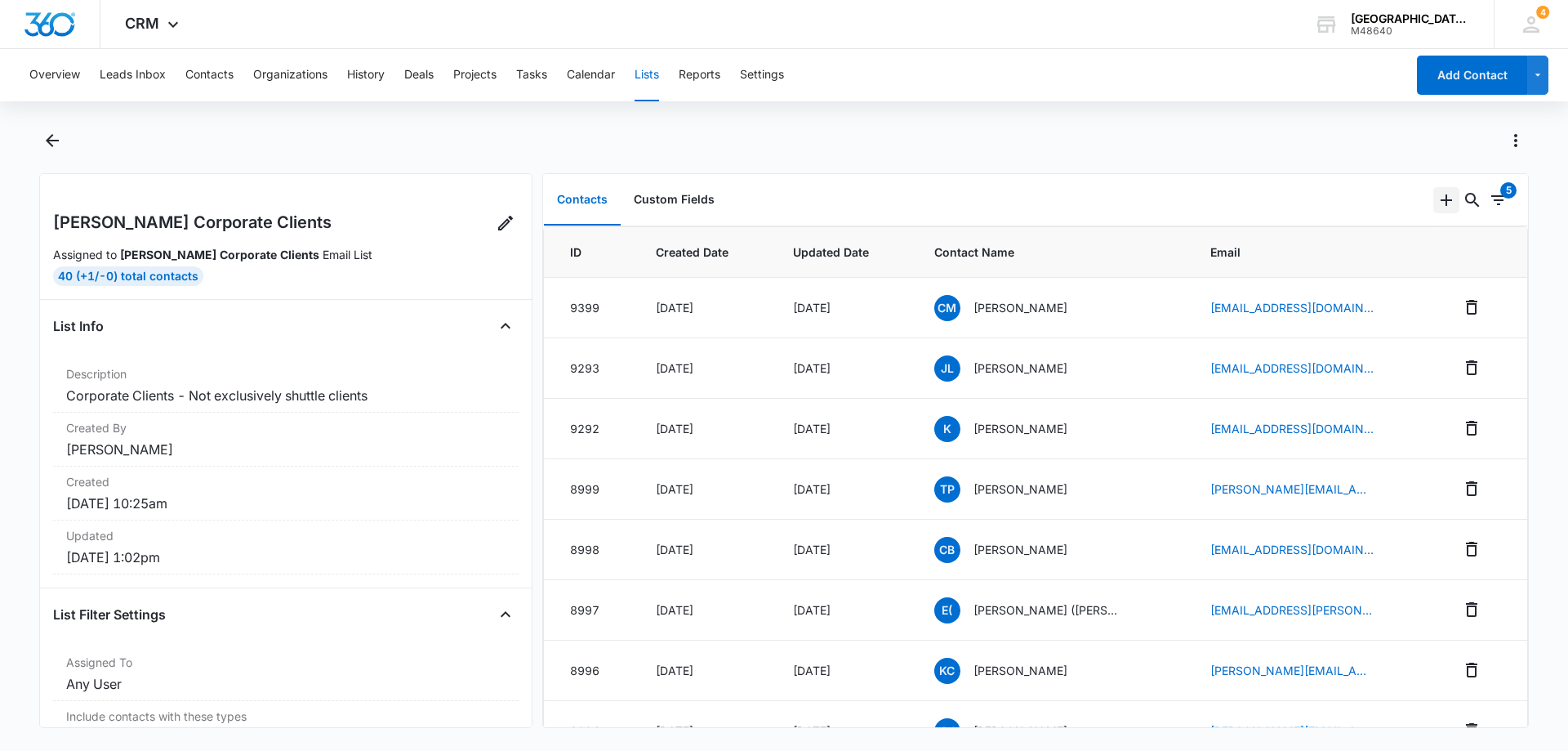
click at [1437, 205] on icon "Add" at bounding box center [1447, 200] width 20 height 20
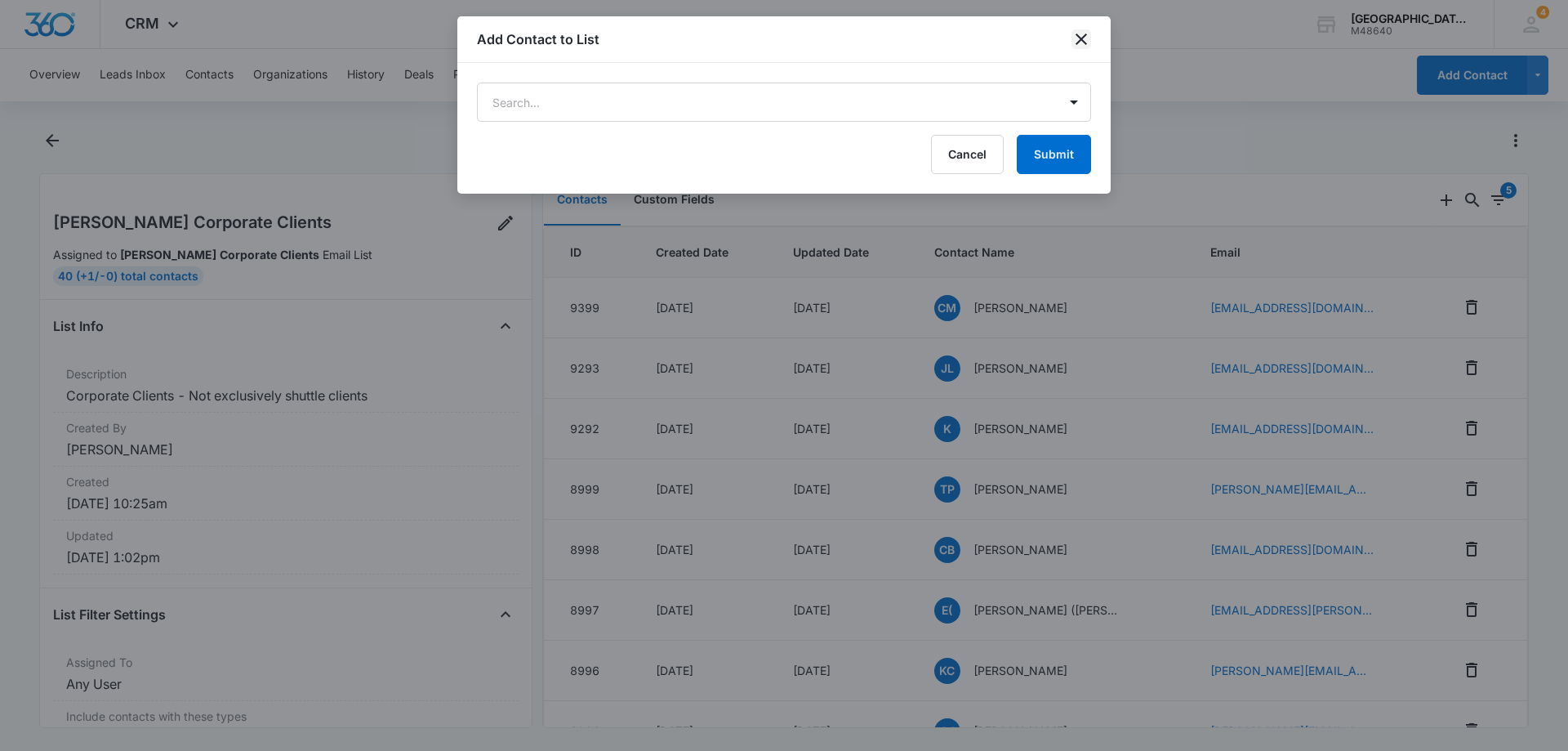
click at [1081, 43] on icon "close" at bounding box center [1082, 39] width 20 height 20
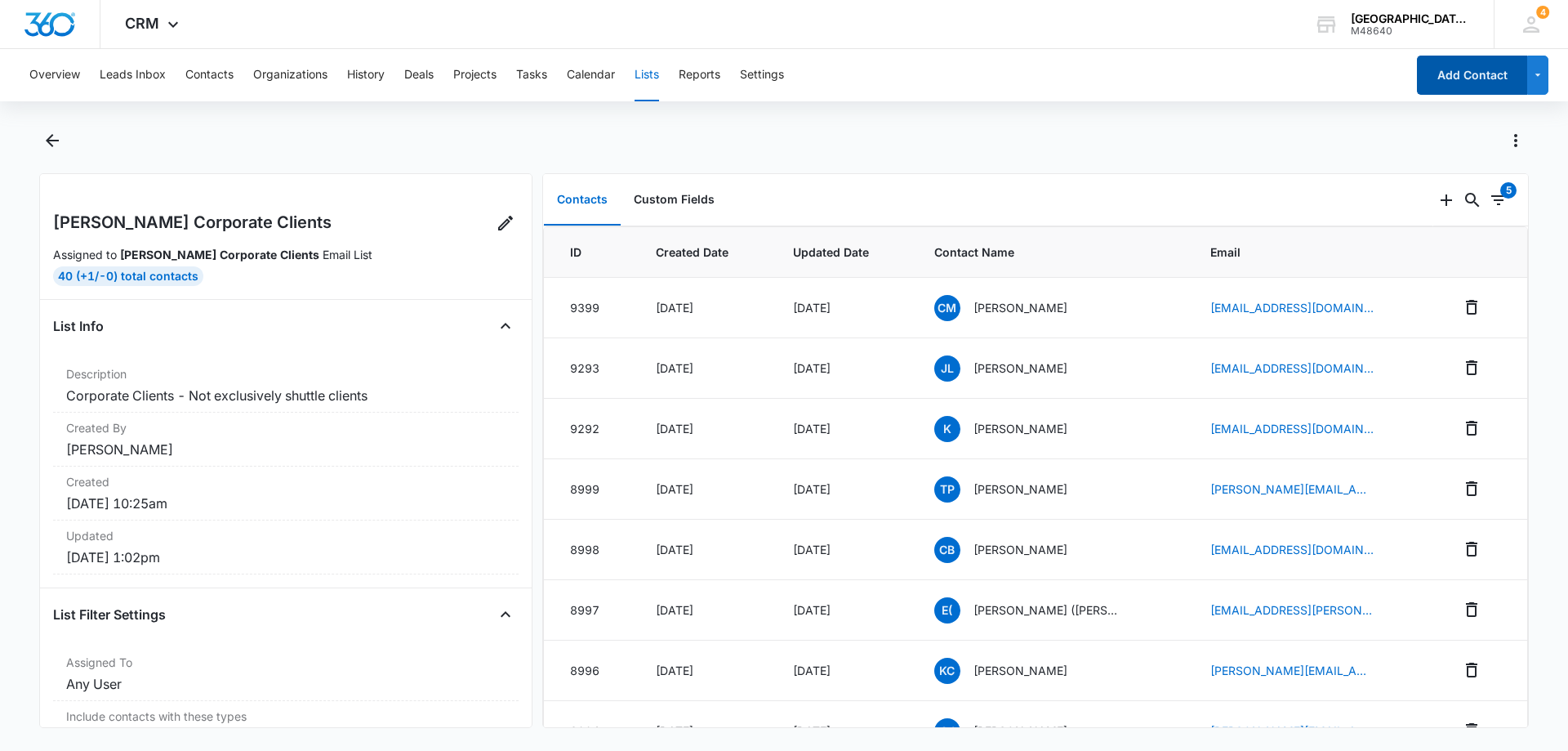
click at [1444, 67] on button "Add Contact" at bounding box center [1472, 74] width 110 height 39
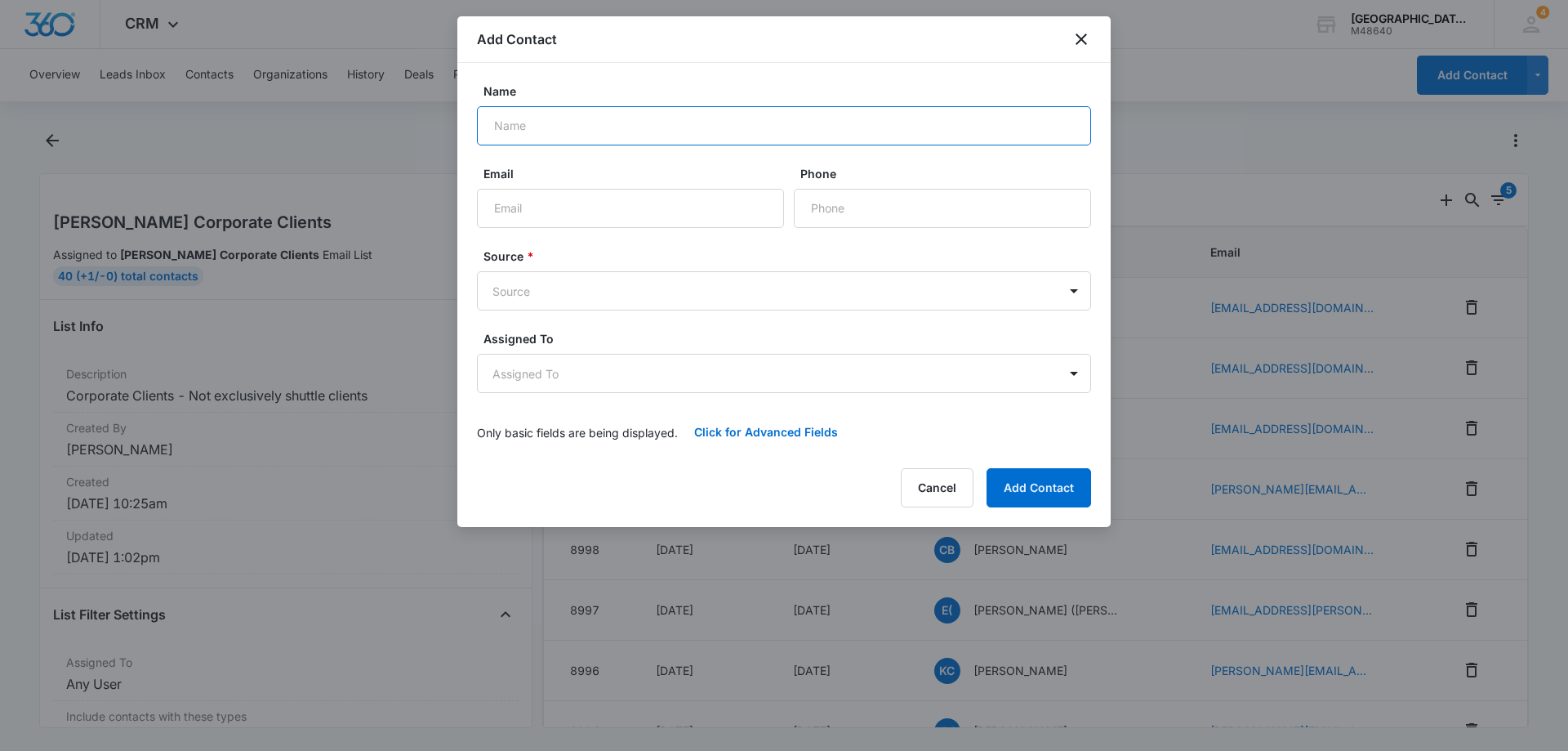
click at [547, 139] on input "Name" at bounding box center [784, 125] width 614 height 39
type input "[PERSON_NAME]"
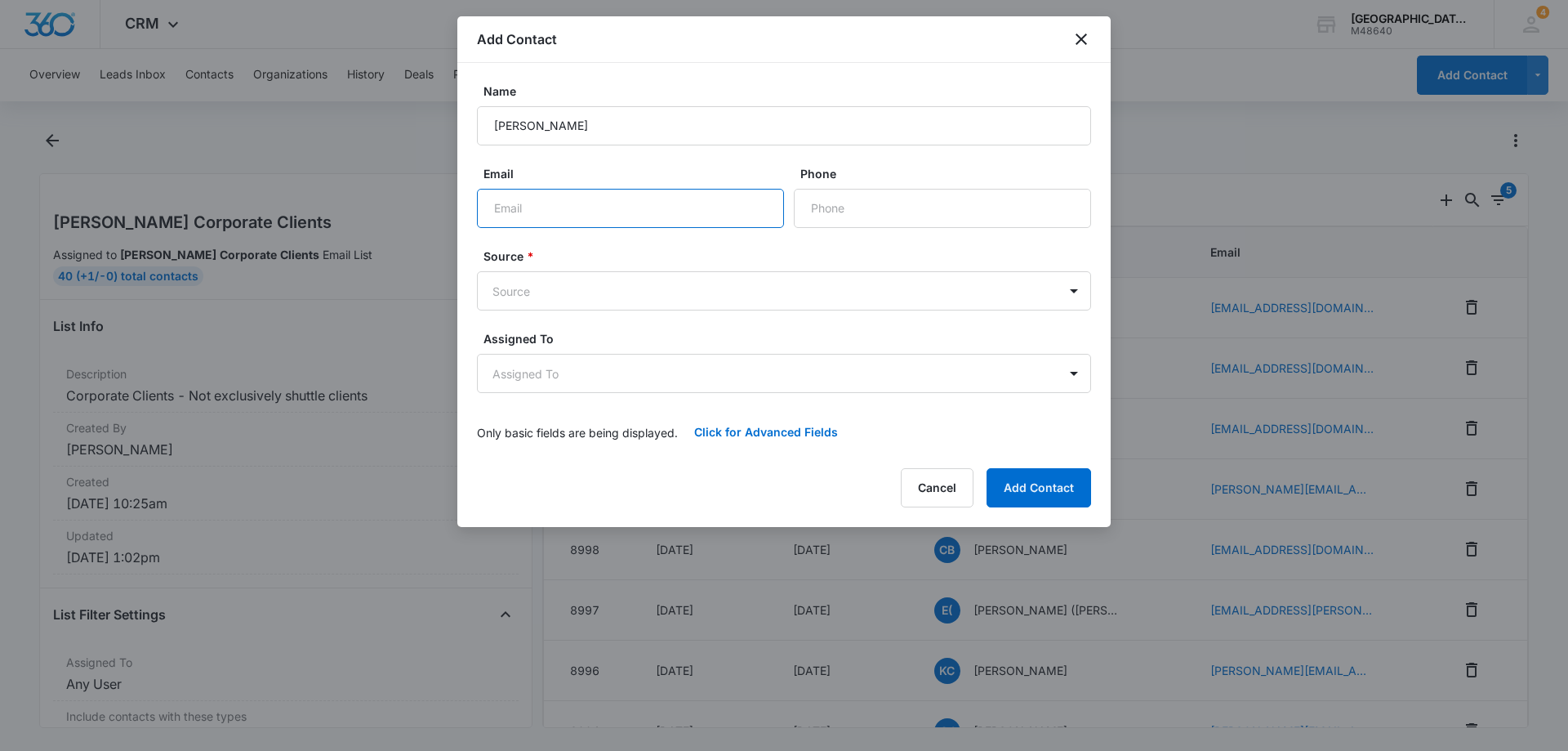
click at [582, 205] on input "Email" at bounding box center [630, 207] width 307 height 39
click at [495, 213] on input "Email" at bounding box center [630, 207] width 307 height 39
paste input "[EMAIL_ADDRESS][DOMAIN_NAME]"
type input "[EMAIL_ADDRESS][DOMAIN_NAME]"
click at [880, 217] on input "Phone" at bounding box center [942, 207] width 297 height 39
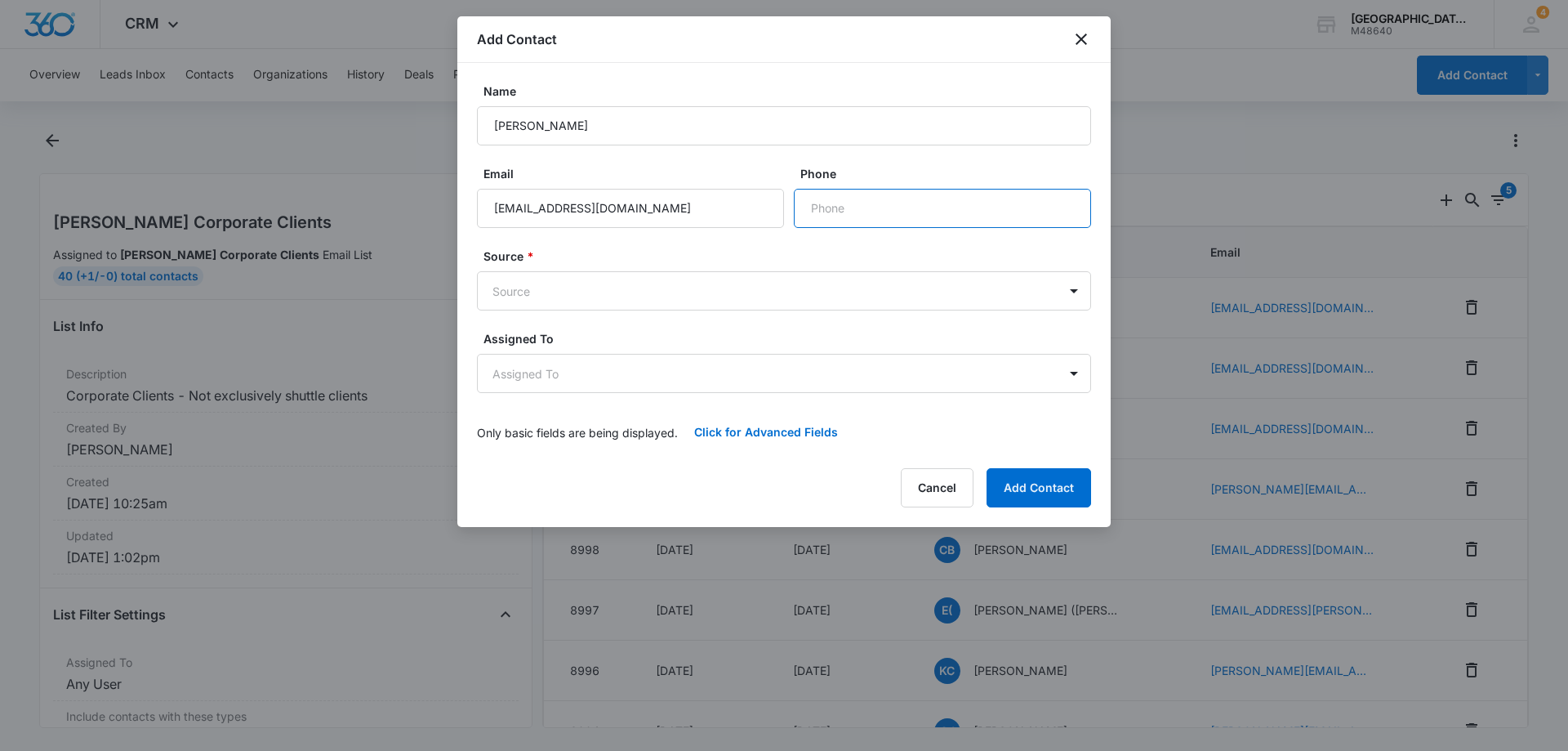
paste input "[PHONE_NUMBER]"
type input "[PHONE_NUMBER]"
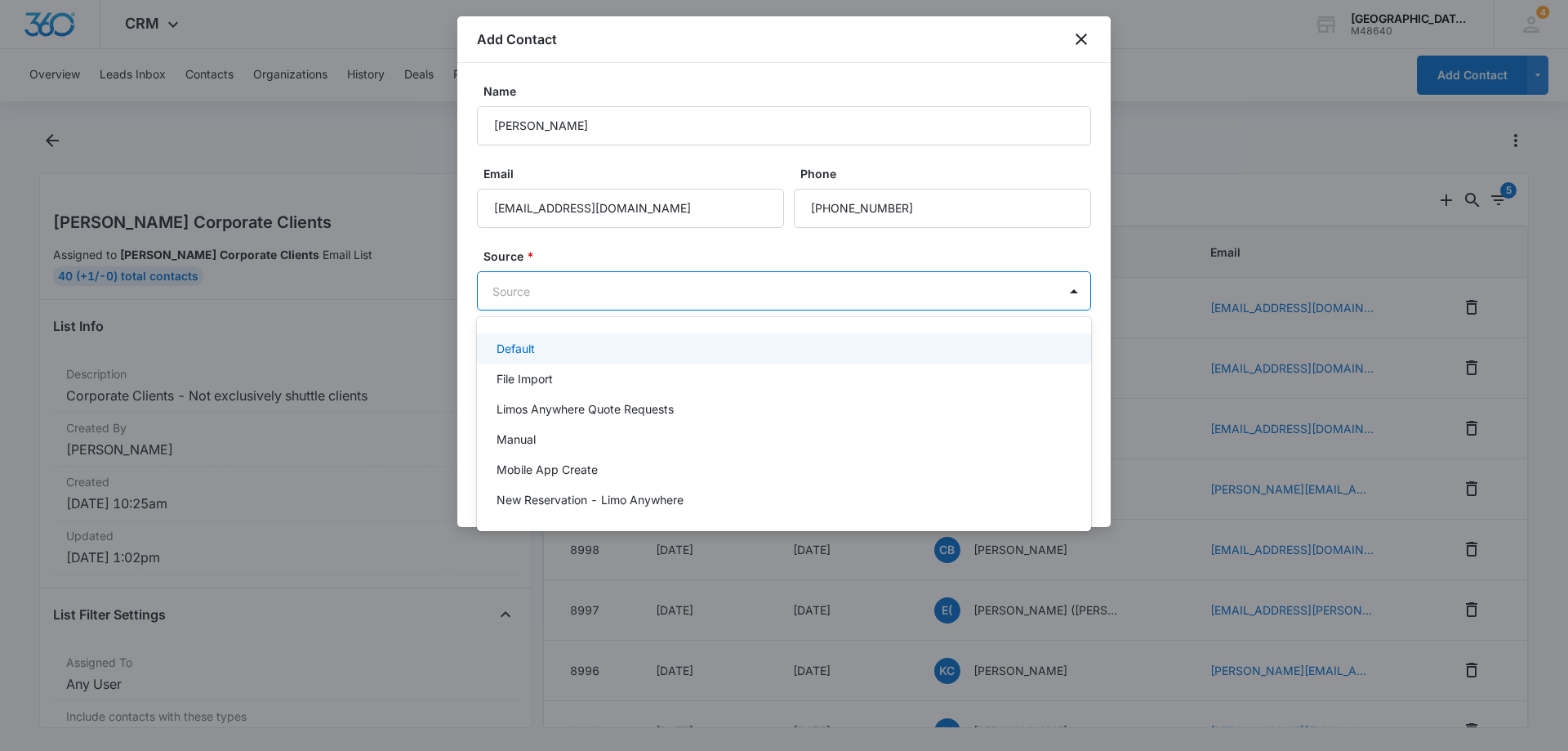
click at [637, 294] on body "CRM Apps Reputation Websites Forms CRM Email Social Payments POS Content Ads In…" at bounding box center [784, 375] width 1568 height 751
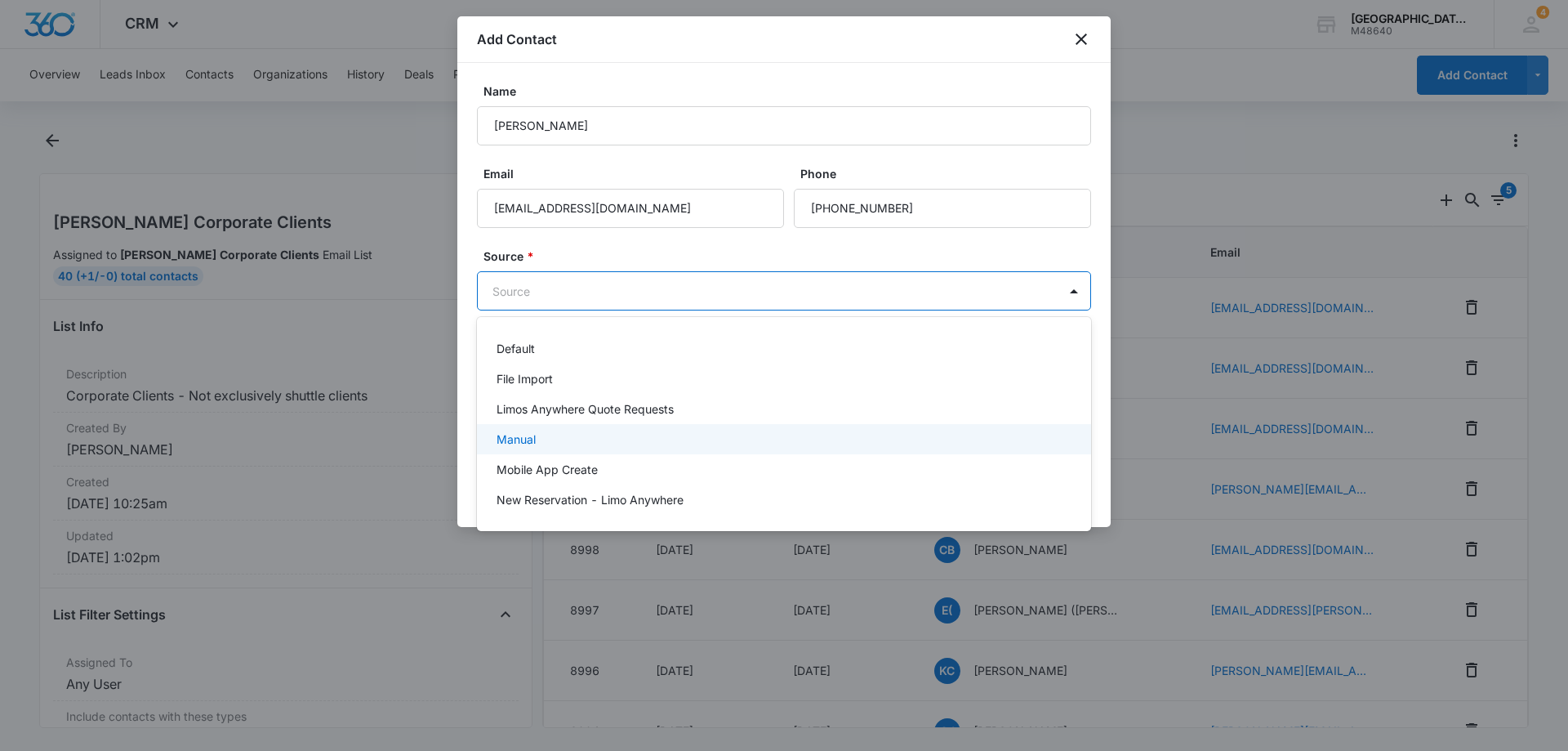
click at [536, 435] on p "Manual" at bounding box center [516, 438] width 39 height 17
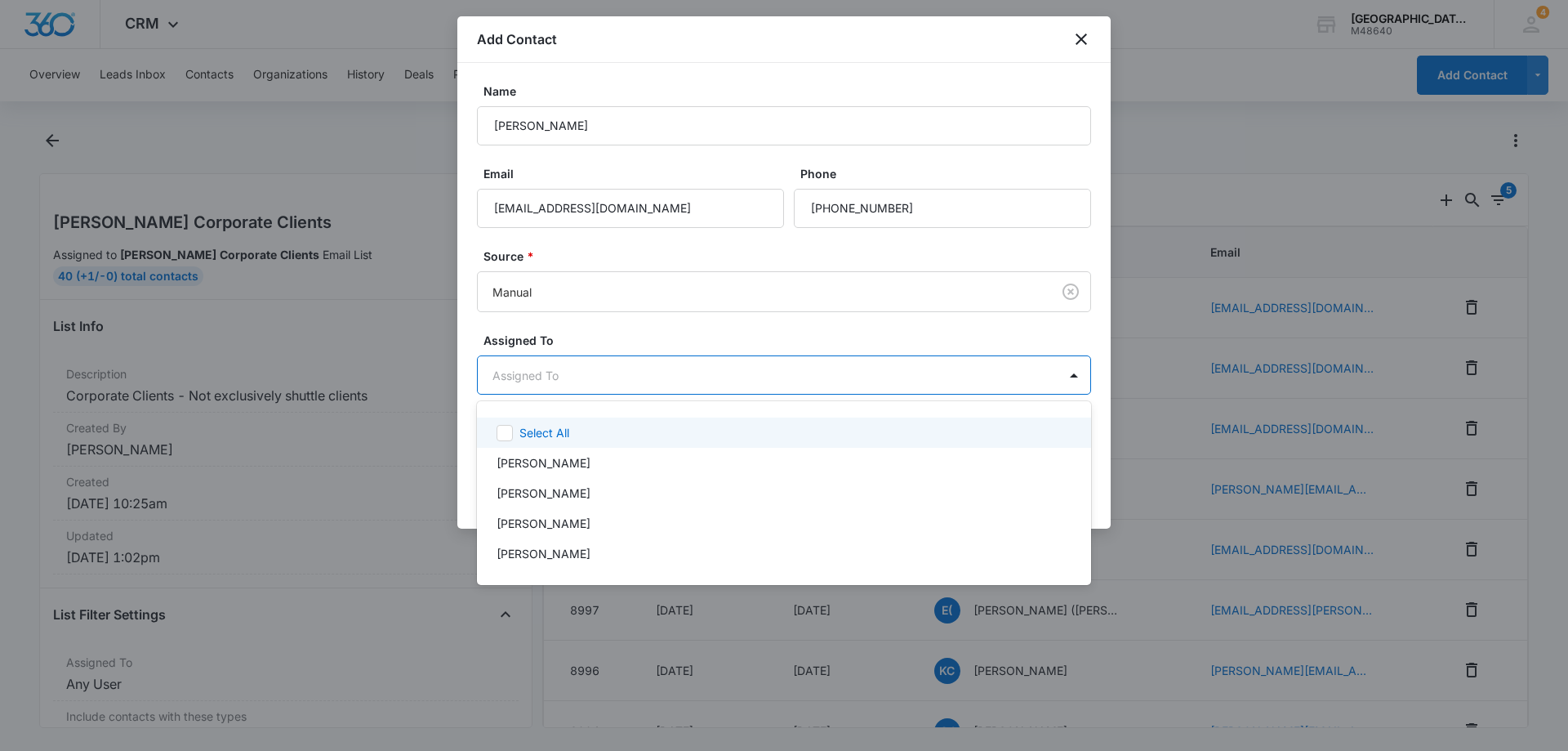
click at [618, 382] on body "CRM Apps Reputation Websites Forms CRM Email Social Payments POS Content Ads In…" at bounding box center [784, 375] width 1568 height 751
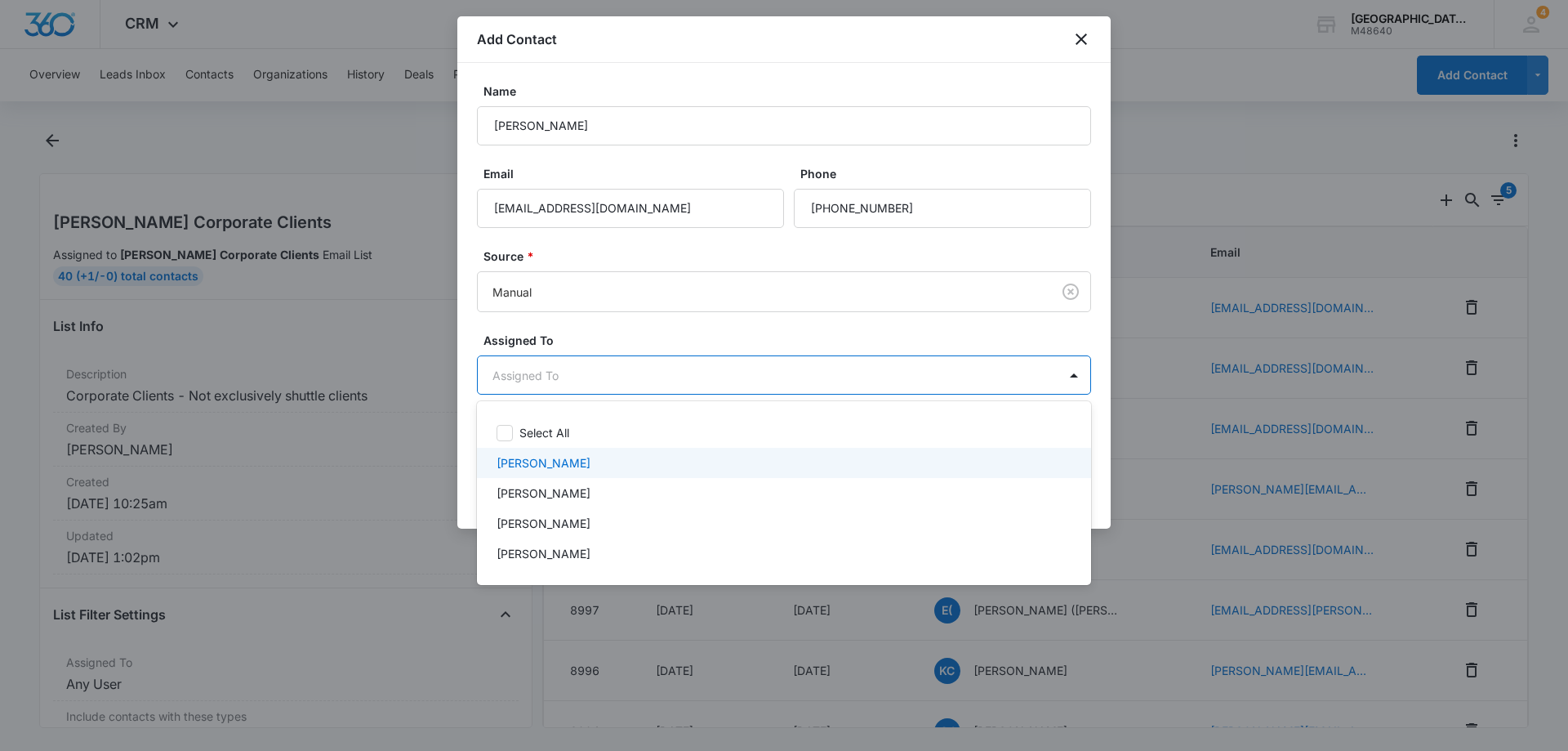
click at [572, 457] on p "[PERSON_NAME]" at bounding box center [544, 463] width 94 height 17
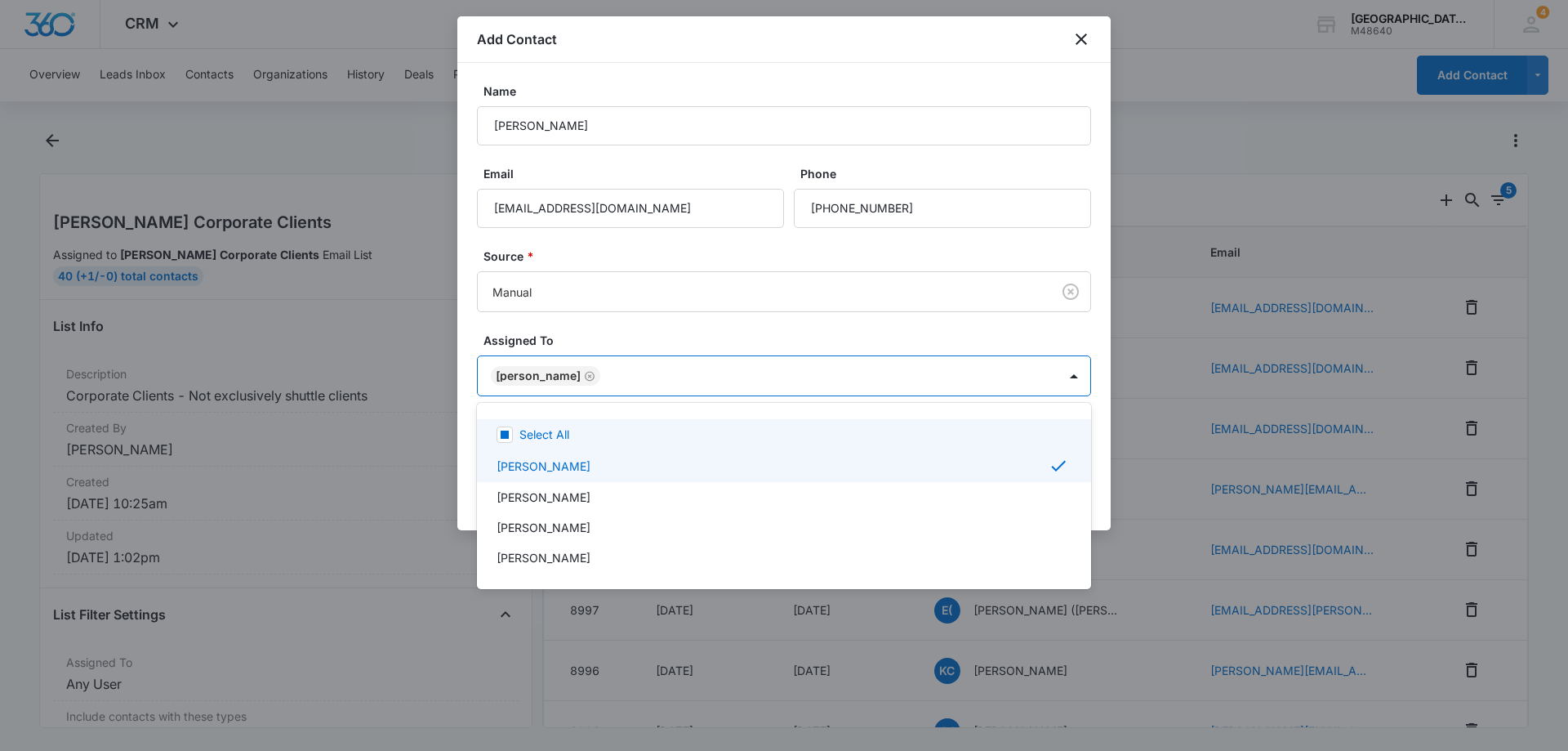
click at [943, 330] on div at bounding box center [784, 375] width 1568 height 751
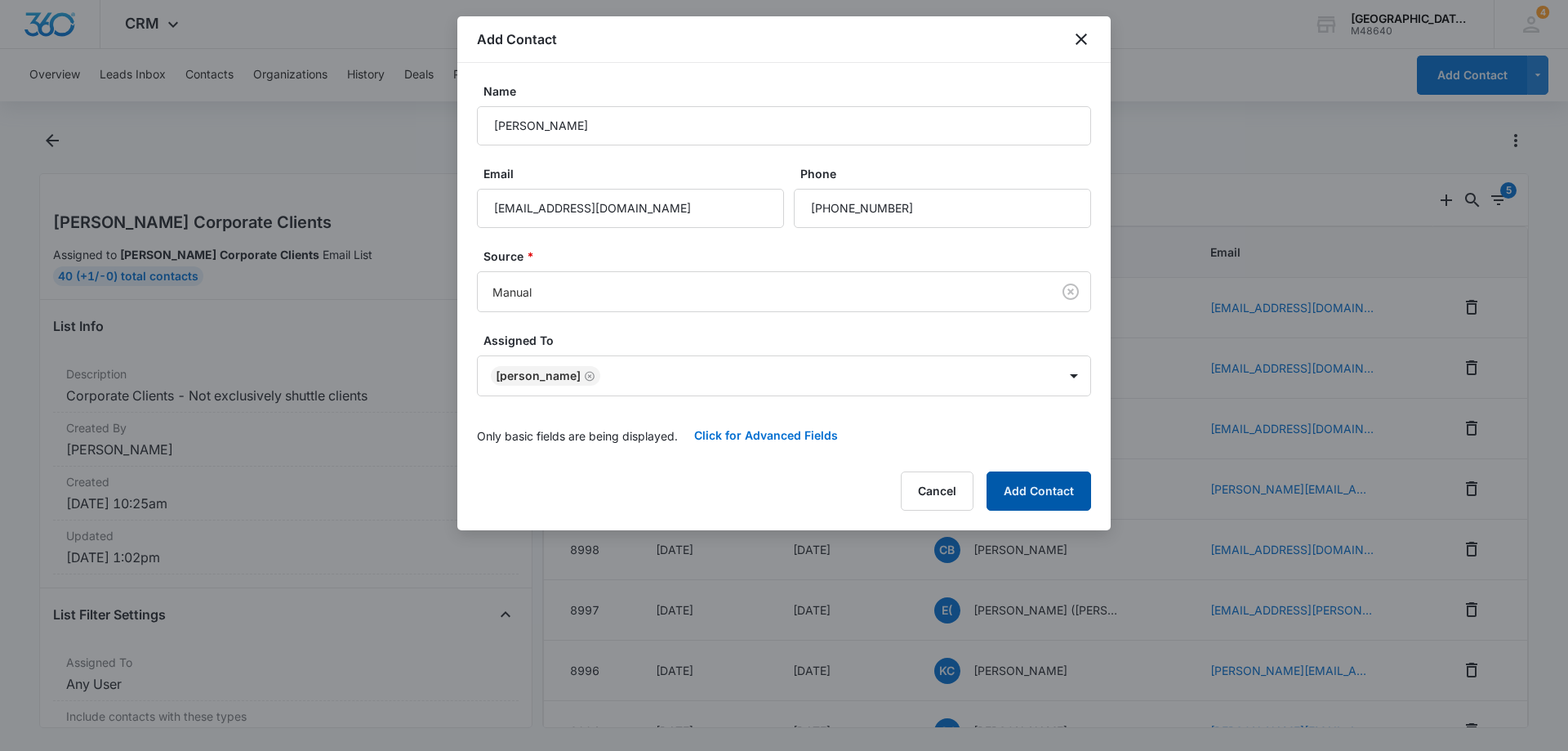
click at [1036, 481] on button "Add Contact" at bounding box center [1038, 491] width 104 height 39
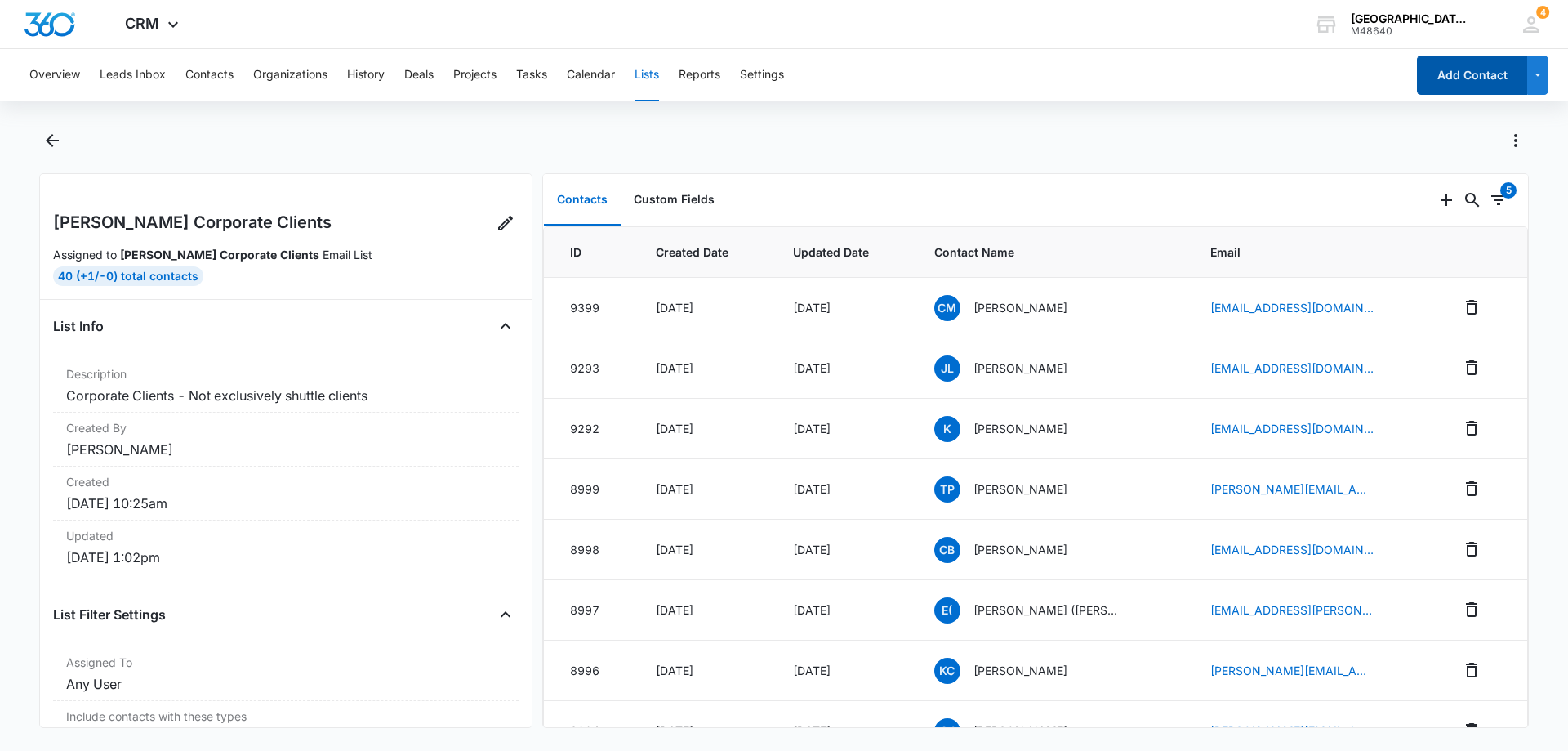
click at [1462, 71] on button "Add Contact" at bounding box center [1472, 74] width 110 height 39
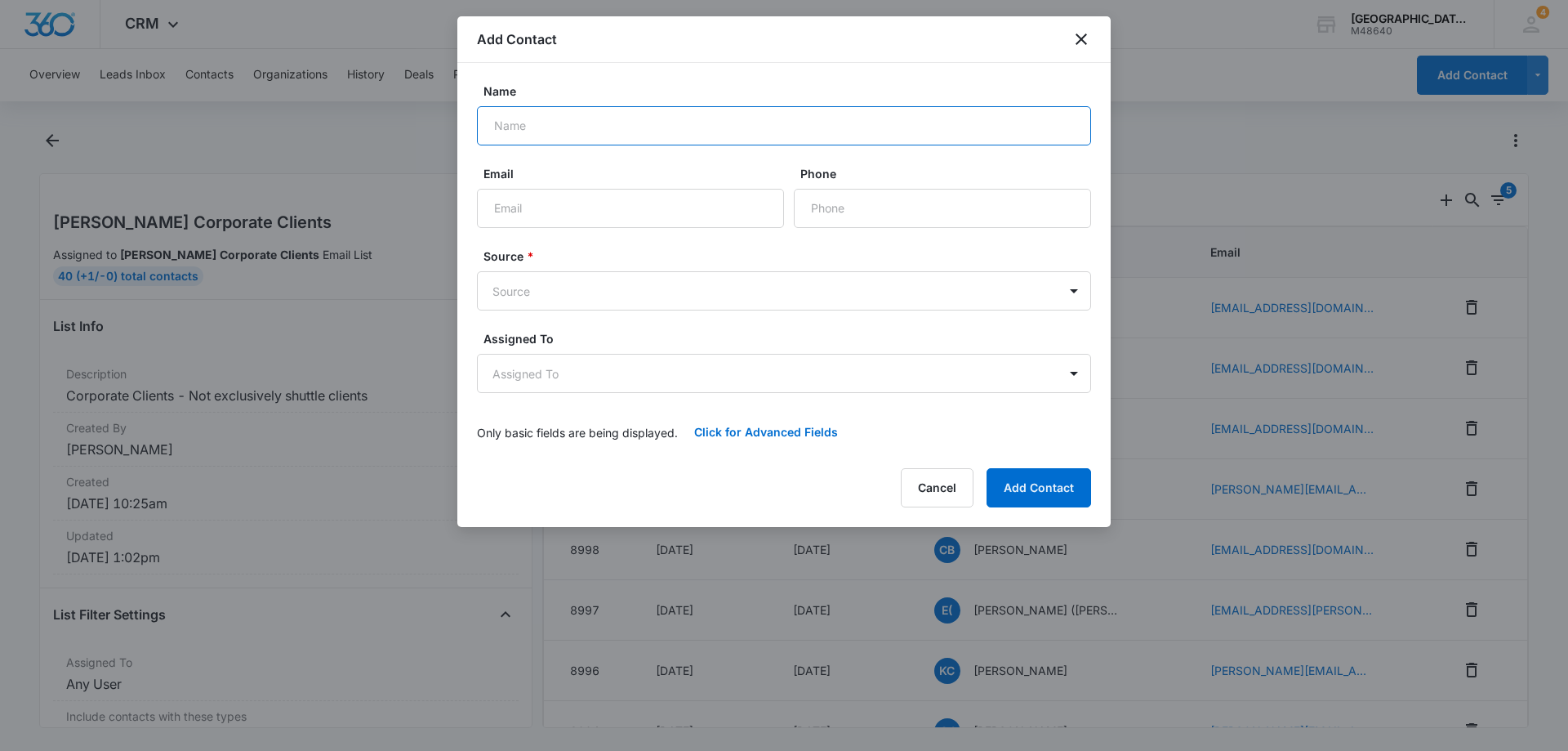
click at [773, 113] on input "Name" at bounding box center [784, 125] width 614 height 39
type input "[PERSON_NAME]"
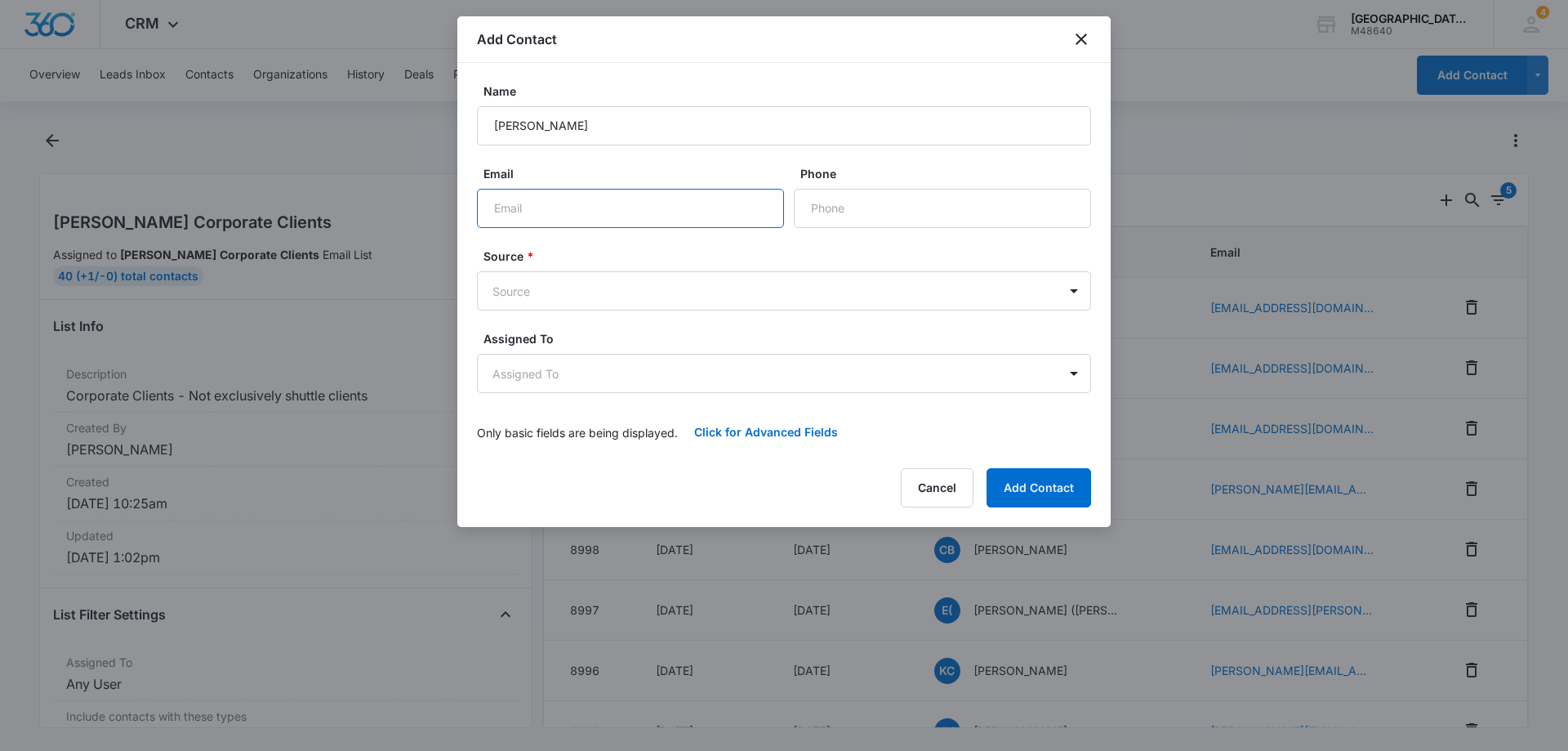
click at [568, 211] on input "Email" at bounding box center [630, 207] width 307 height 39
click at [526, 205] on input "Email" at bounding box center [630, 207] width 307 height 39
paste input "[EMAIL_ADDRESS][DOMAIN_NAME]"
type input "[EMAIL_ADDRESS][DOMAIN_NAME]"
click at [908, 217] on input "Phone" at bounding box center [942, 207] width 297 height 39
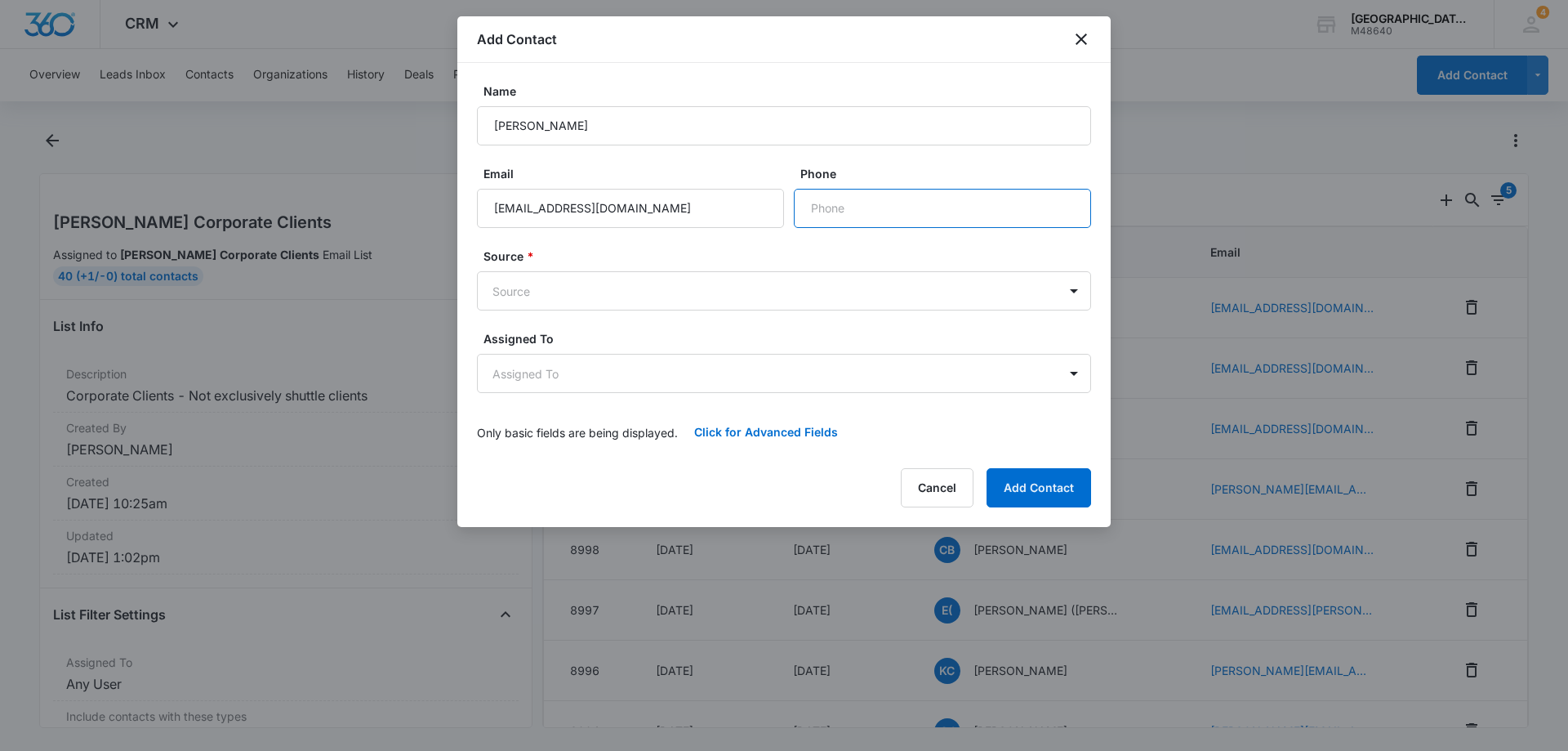
paste input "[PHONE_NUMBER]"
type input "[PHONE_NUMBER]"
click at [539, 284] on body "CRM Apps Reputation Websites Forms CRM Email Social Payments POS Content Ads In…" at bounding box center [784, 375] width 1568 height 751
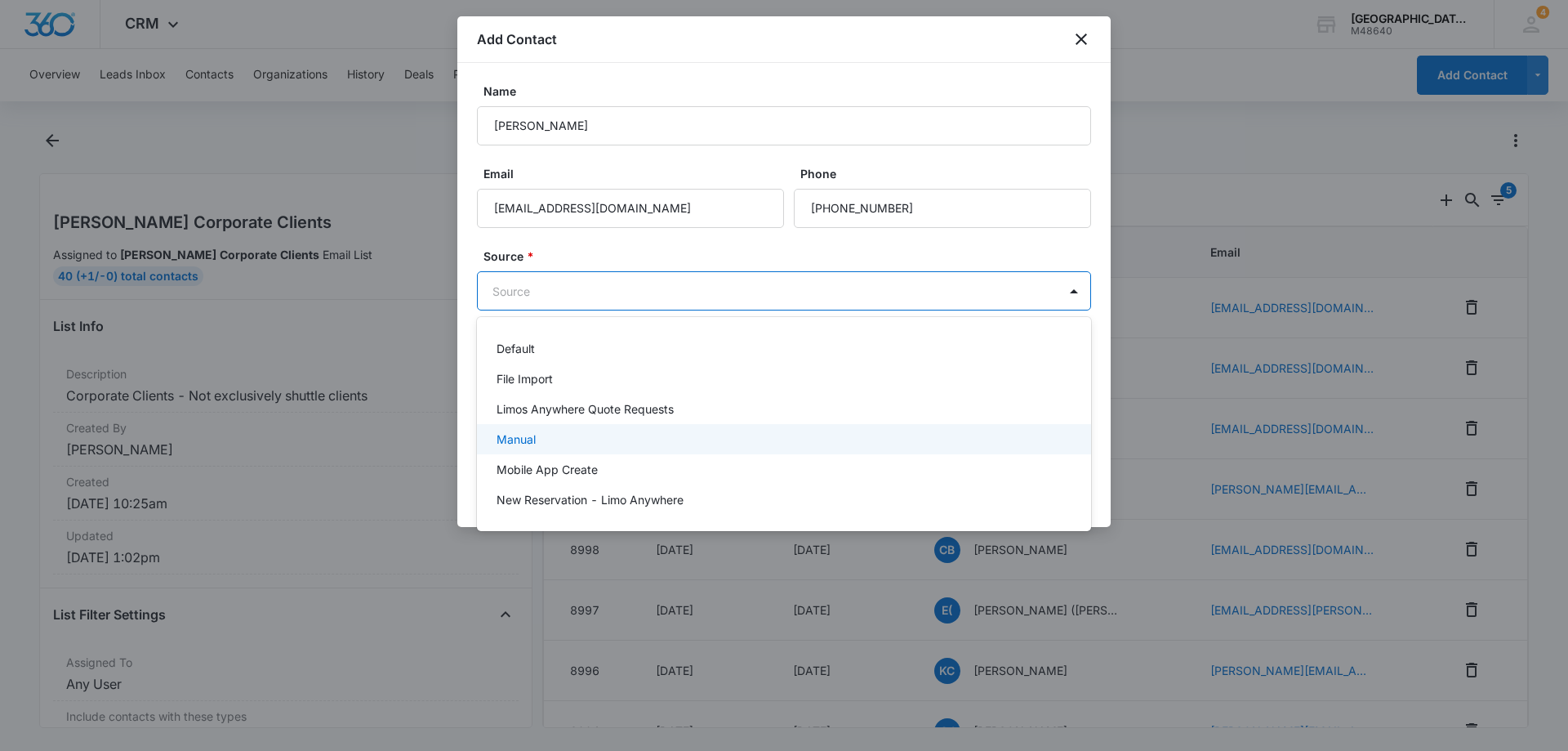
click at [560, 438] on div "Manual" at bounding box center [783, 438] width 572 height 17
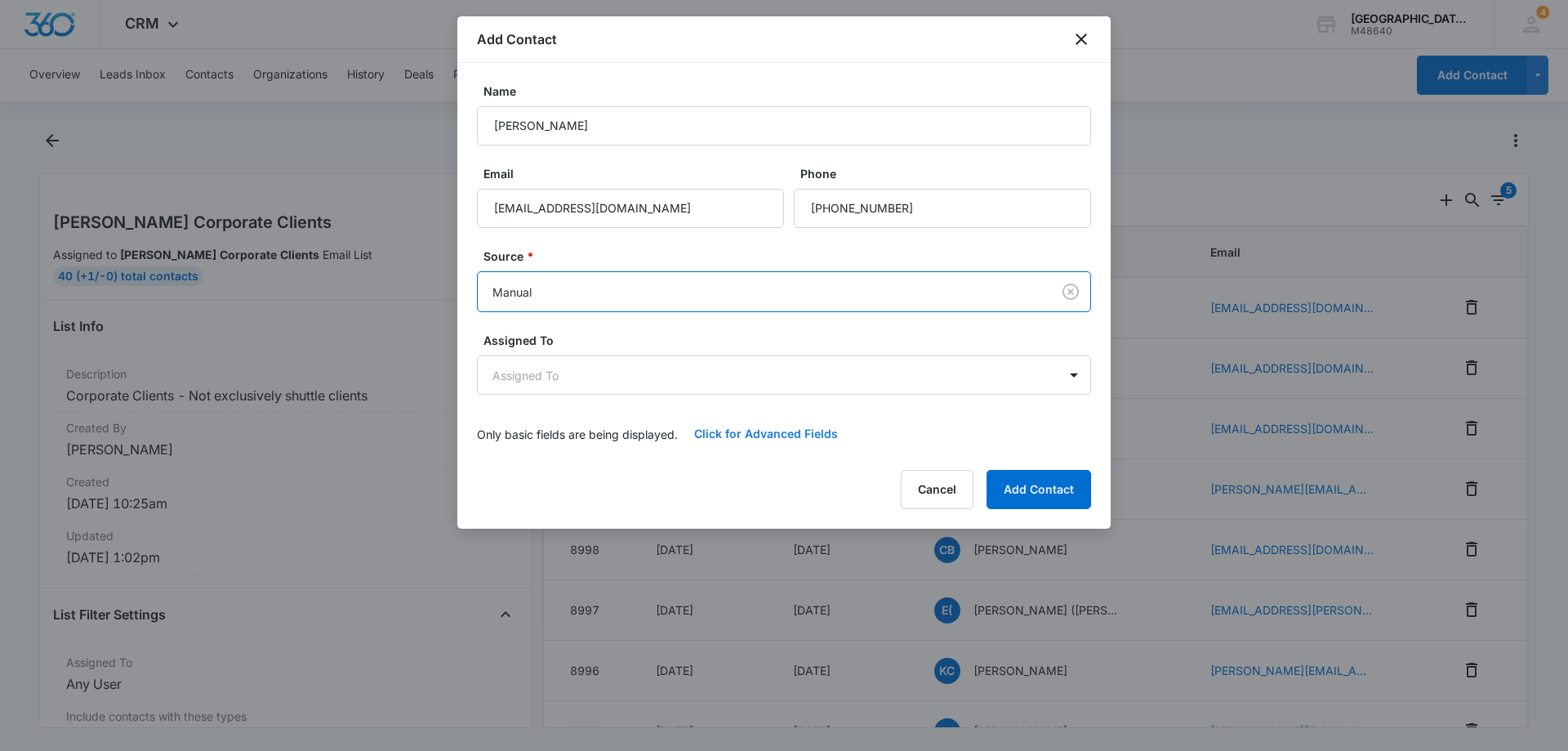
click at [757, 444] on button "Click for Advanced Fields" at bounding box center [766, 433] width 177 height 39
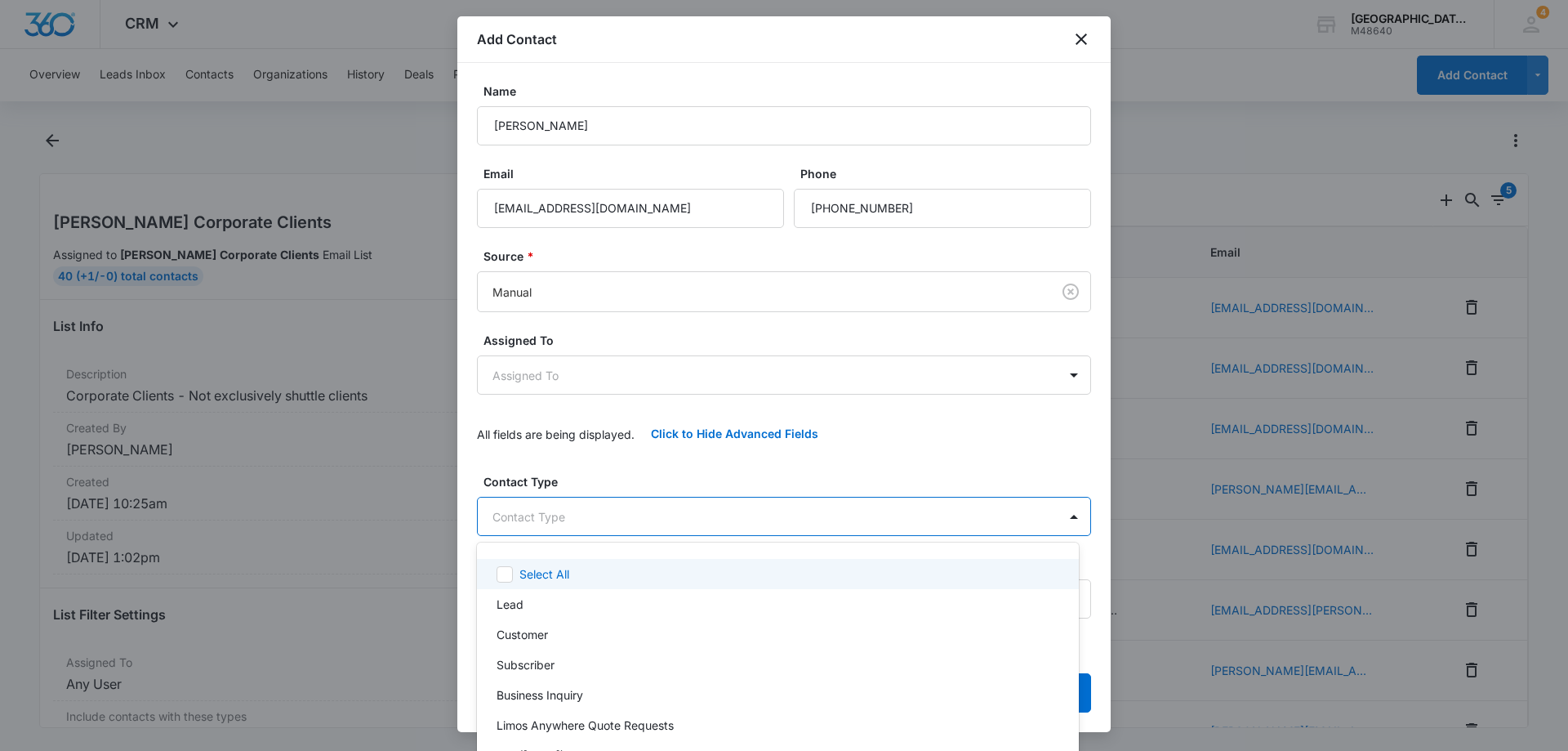
click at [675, 527] on body "CRM Apps Reputation Websites Forms CRM Email Social Payments POS Content Ads In…" at bounding box center [784, 375] width 1568 height 751
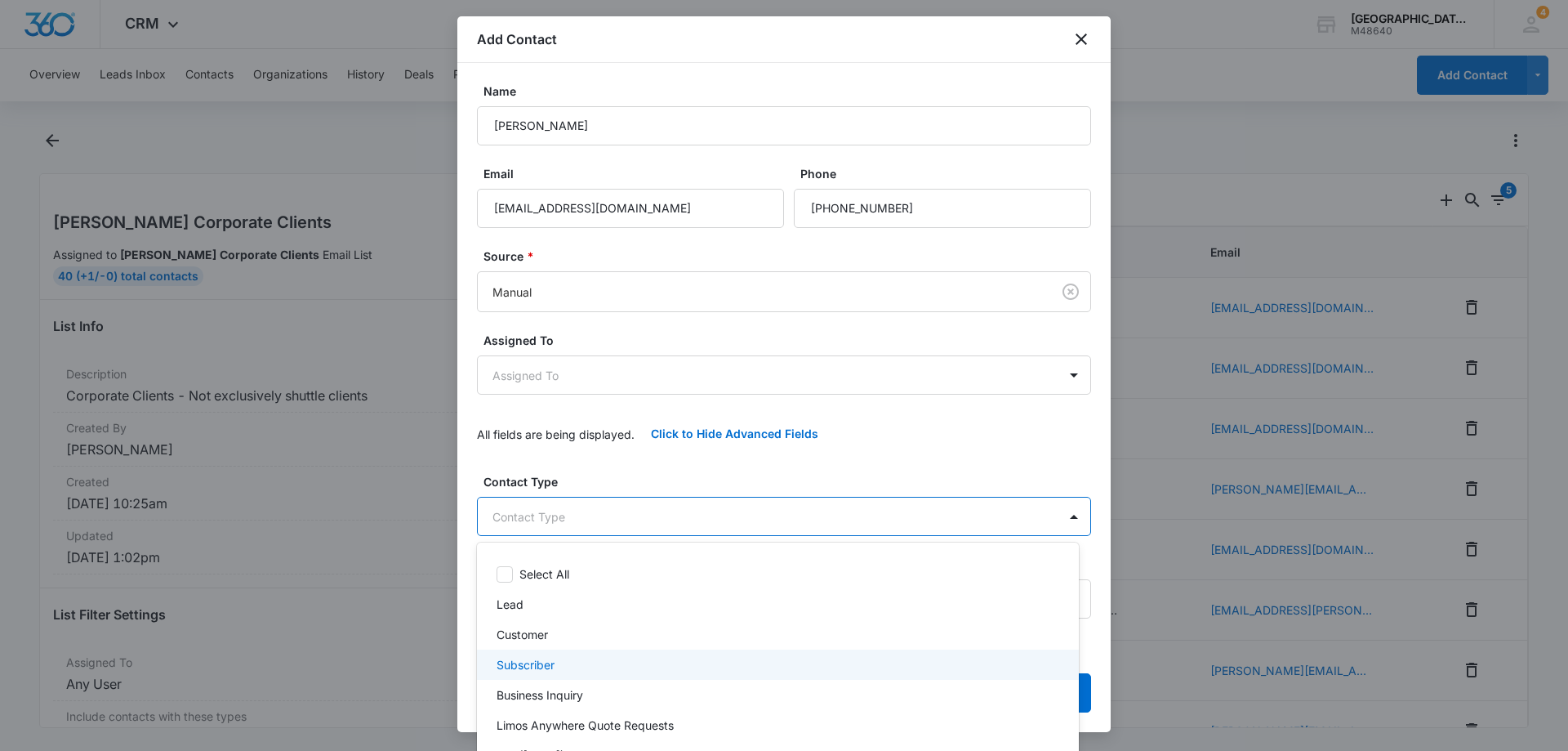
scroll to position [107, 0]
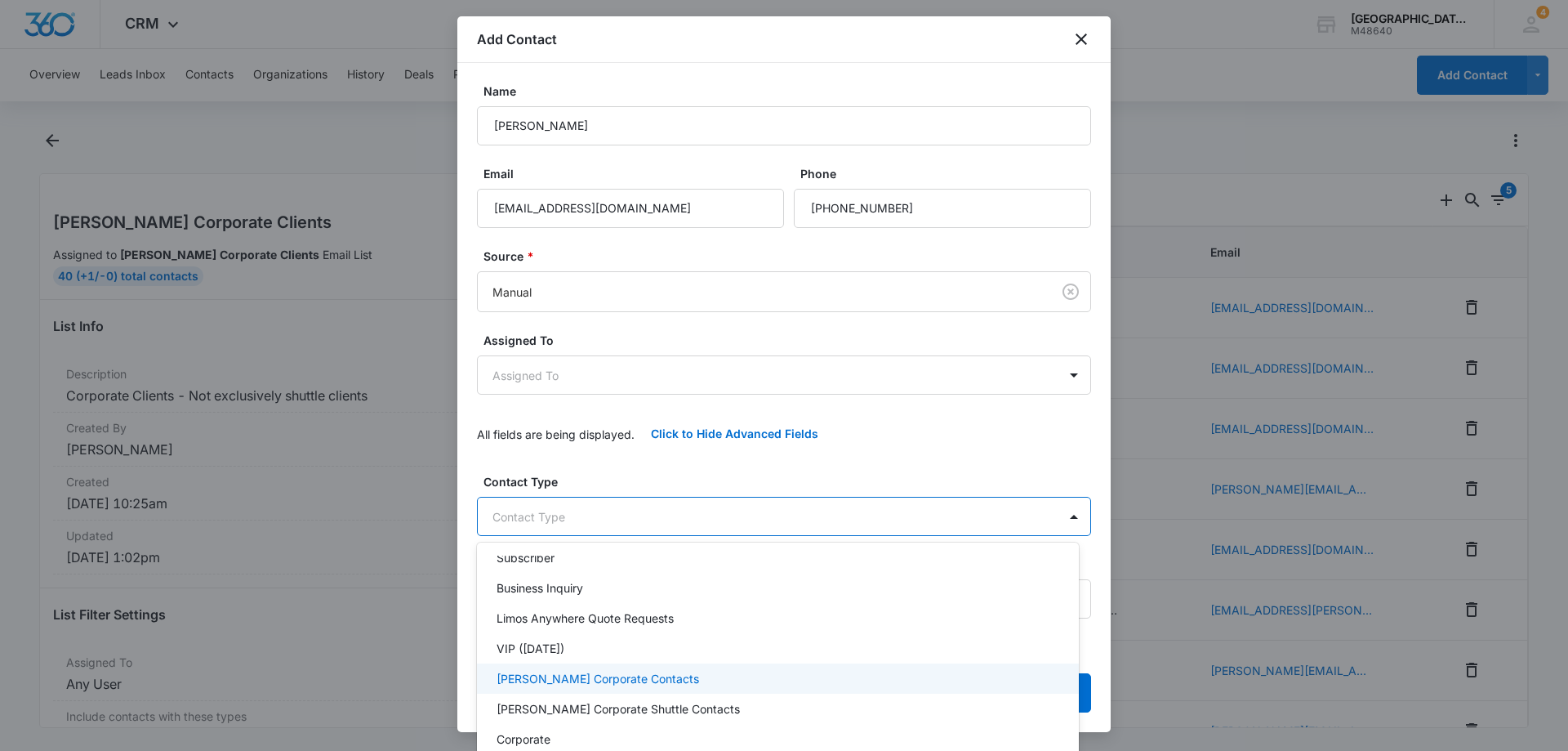
click at [655, 678] on div "[PERSON_NAME] Corporate Contacts" at bounding box center [777, 679] width 559 height 17
click at [811, 467] on div at bounding box center [784, 375] width 1568 height 751
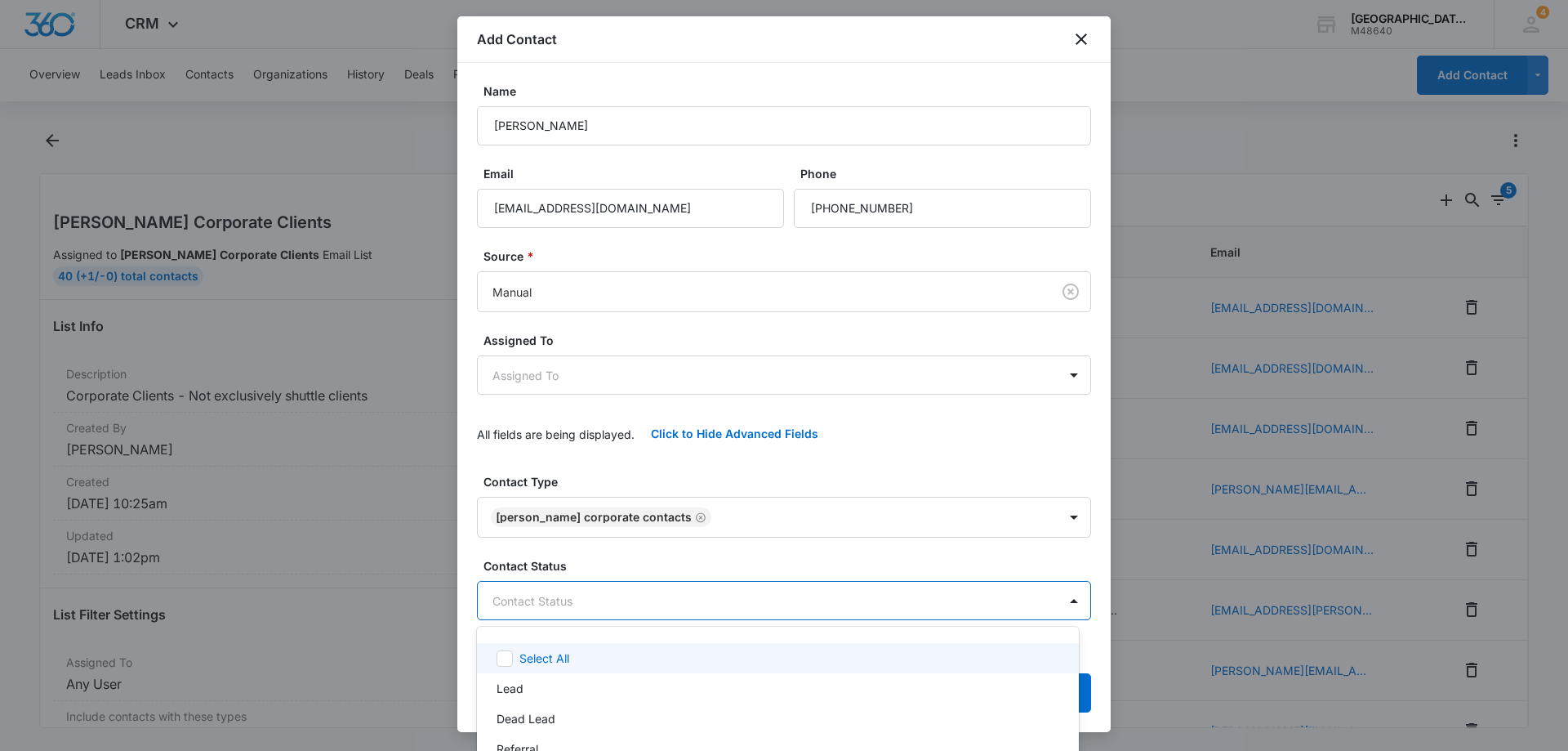
click at [640, 606] on body "CRM Apps Reputation Websites Forms CRM Email Social Payments POS Content Ads In…" at bounding box center [784, 375] width 1568 height 751
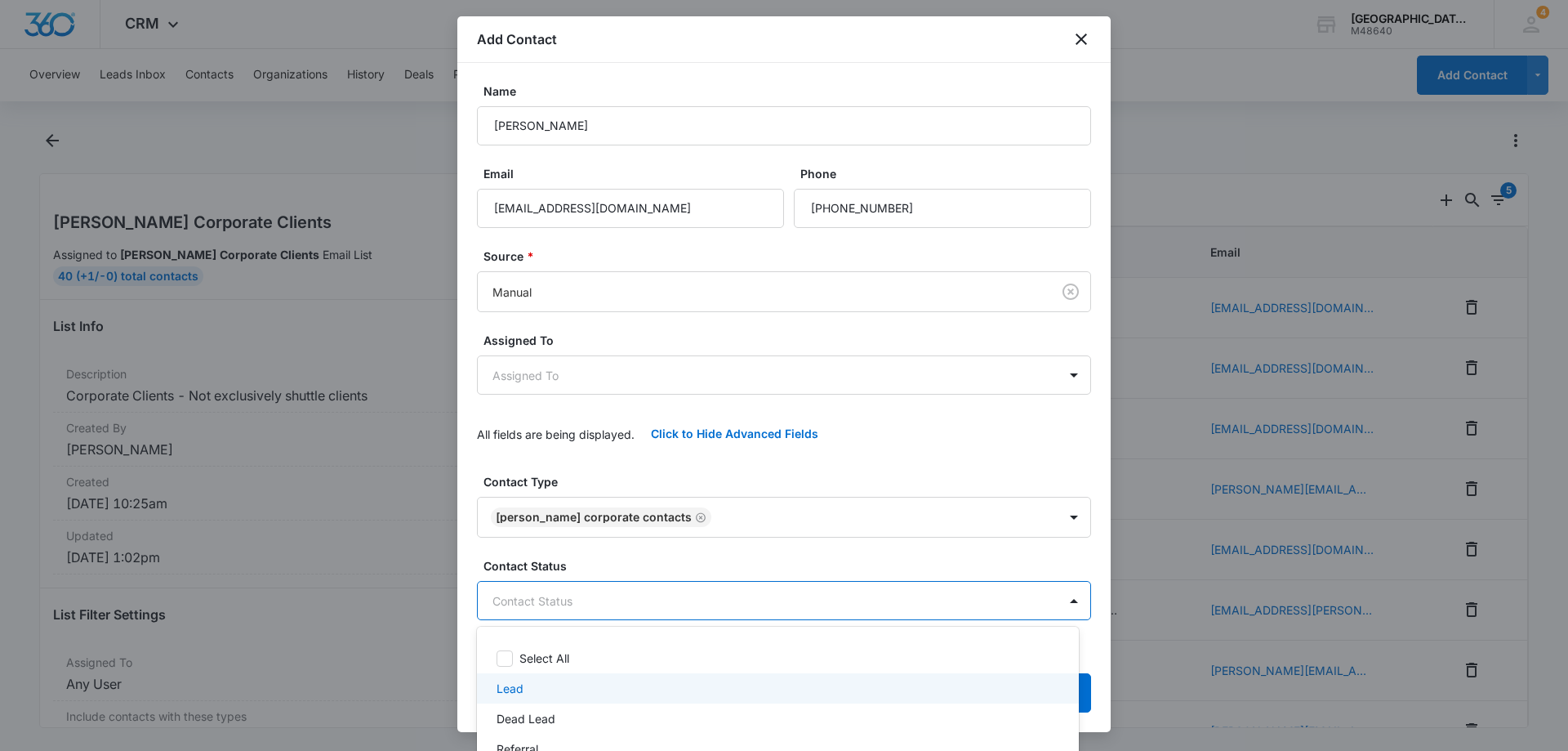
click at [580, 692] on div "Lead" at bounding box center [777, 688] width 559 height 17
click at [521, 381] on div at bounding box center [784, 375] width 1568 height 751
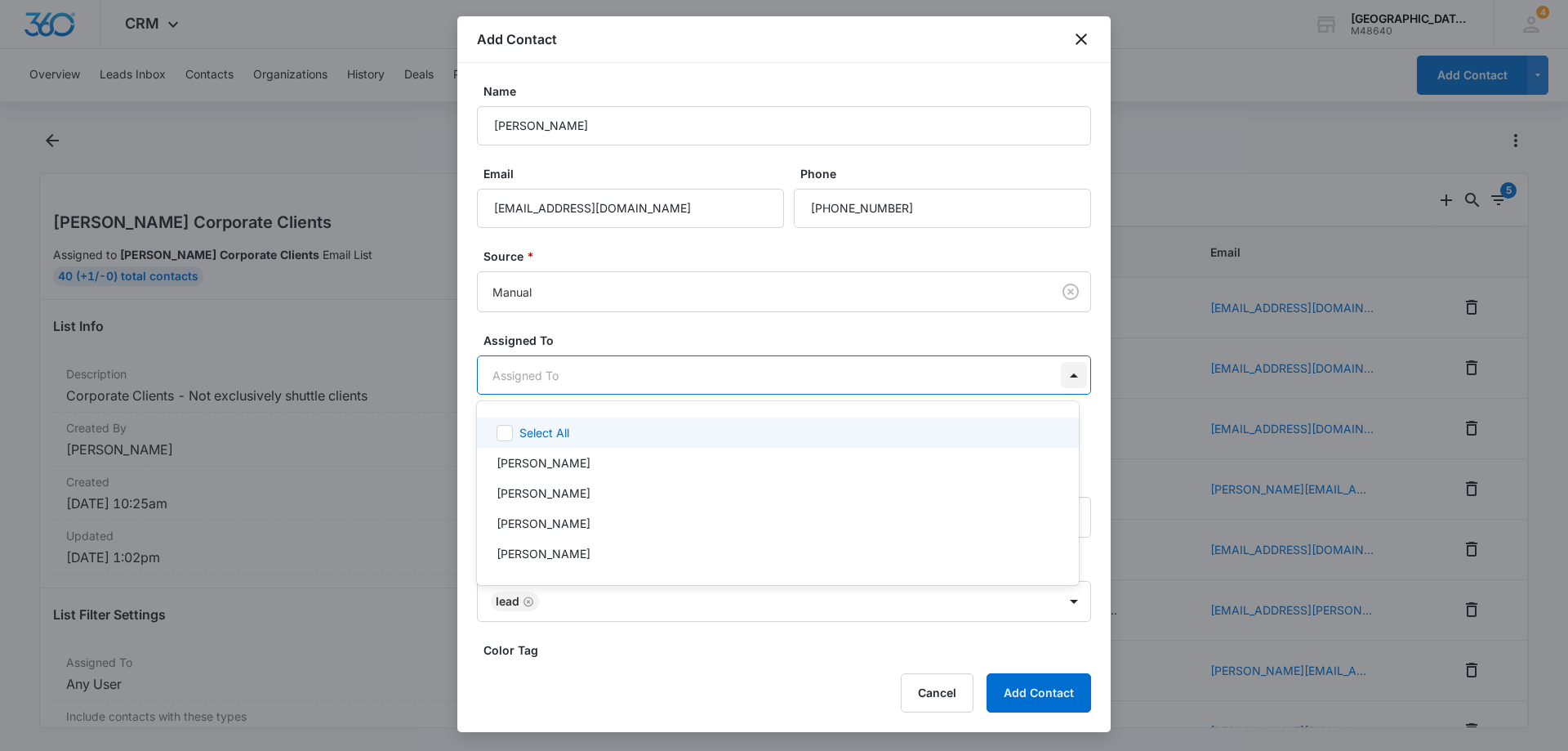
click at [1064, 381] on body "CRM Apps Reputation Websites Forms CRM Email Social Payments POS Content Ads In…" at bounding box center [784, 375] width 1568 height 751
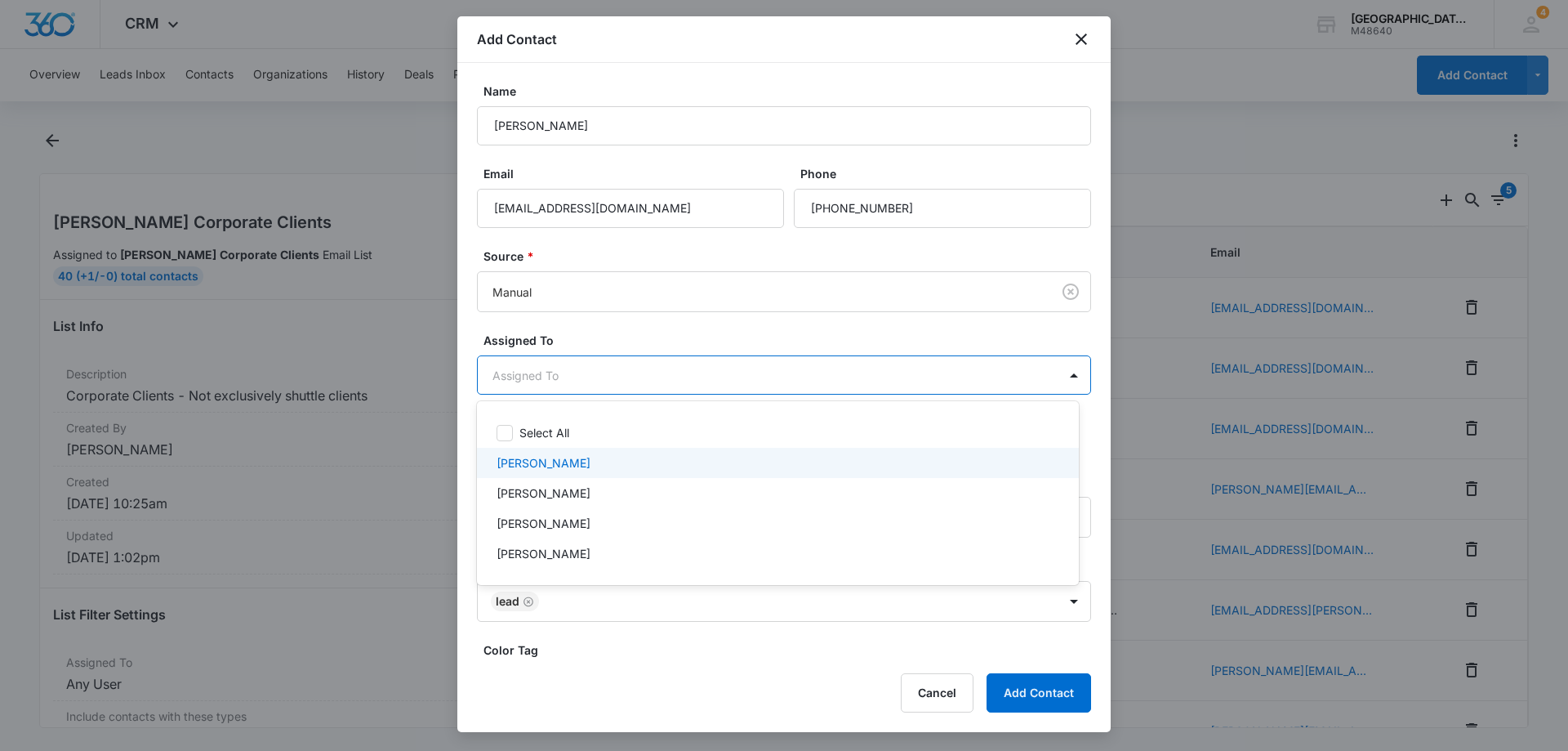
click at [545, 458] on p "[PERSON_NAME]" at bounding box center [544, 463] width 94 height 17
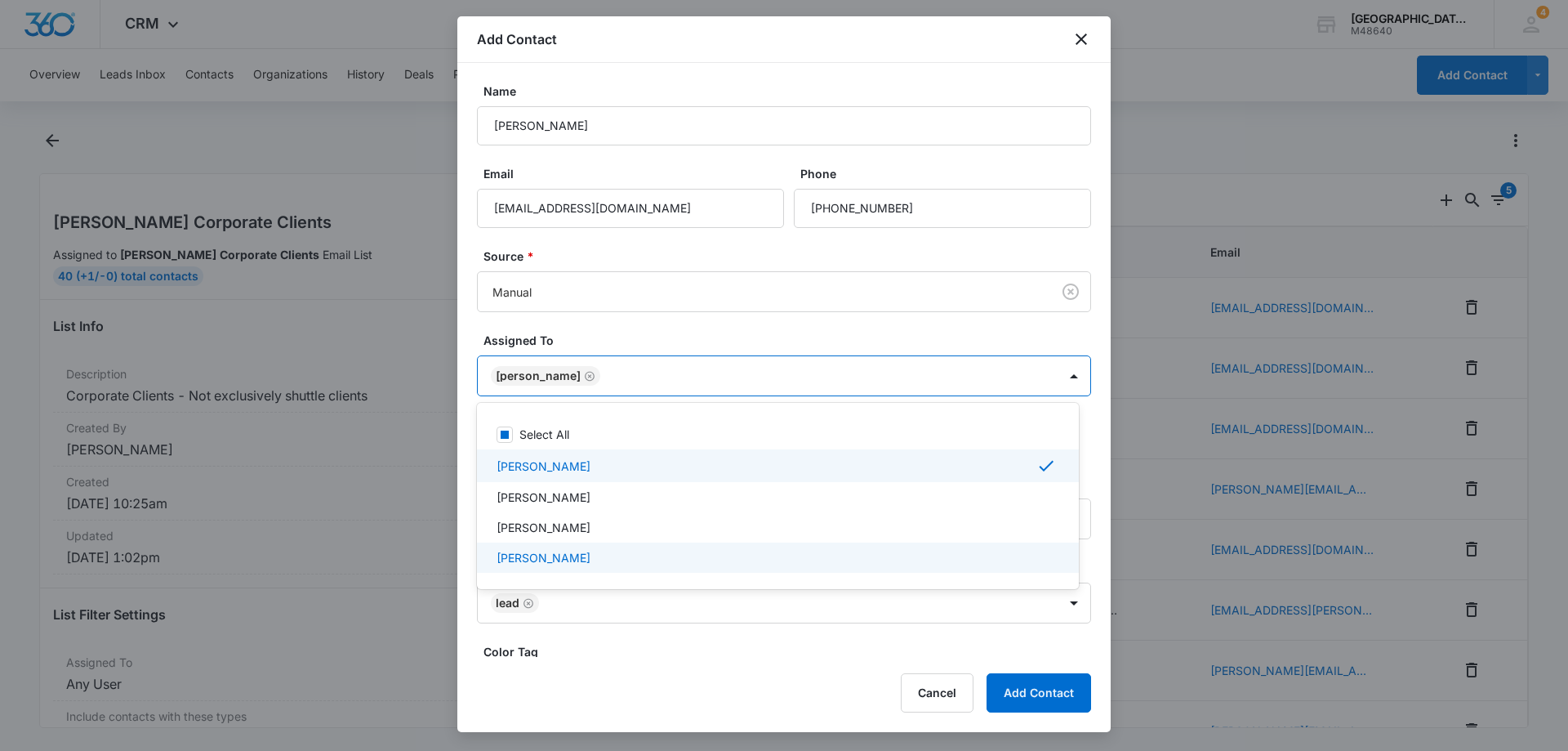
click at [1057, 696] on div at bounding box center [784, 375] width 1568 height 751
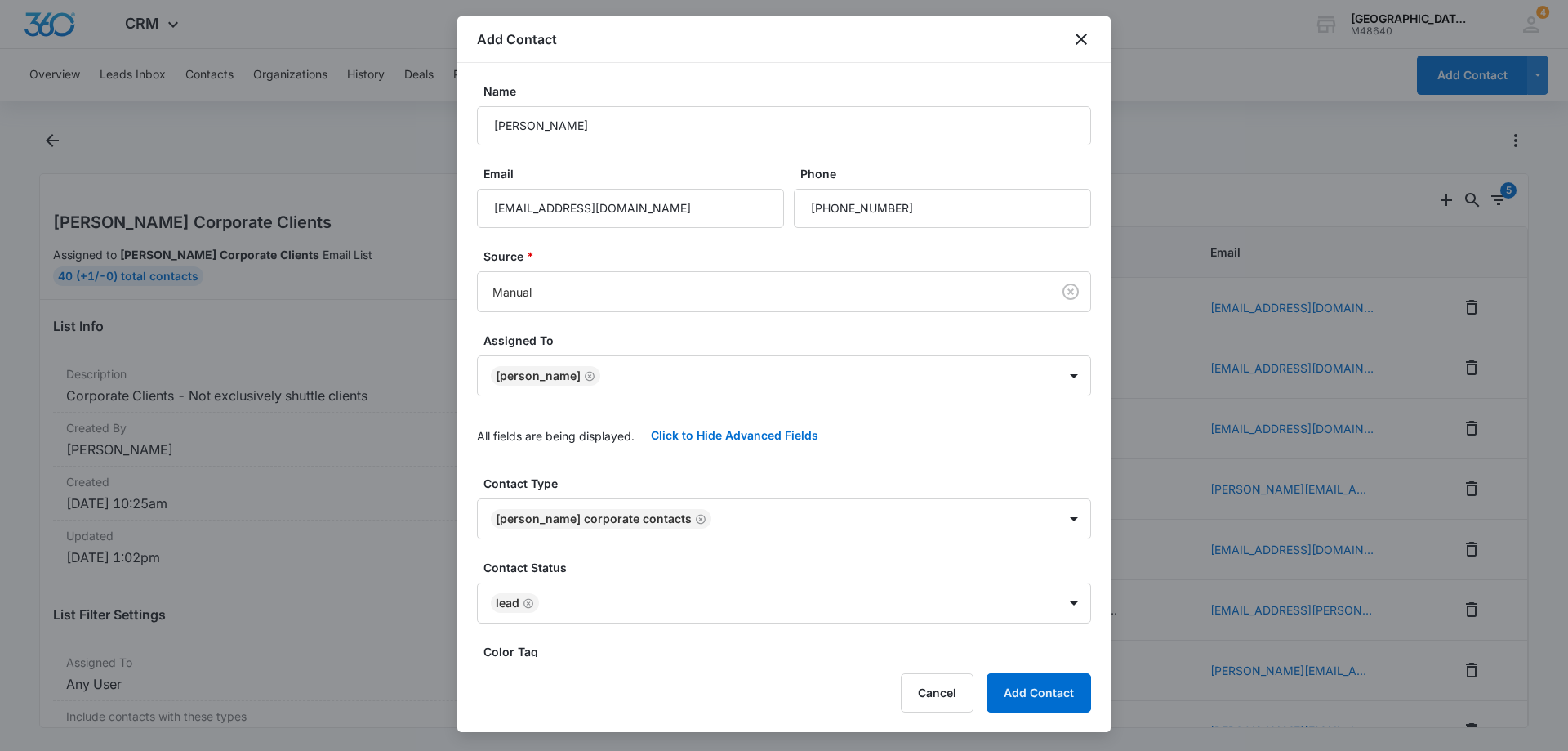
click at [505, 648] on label "Color Tag" at bounding box center [790, 651] width 614 height 17
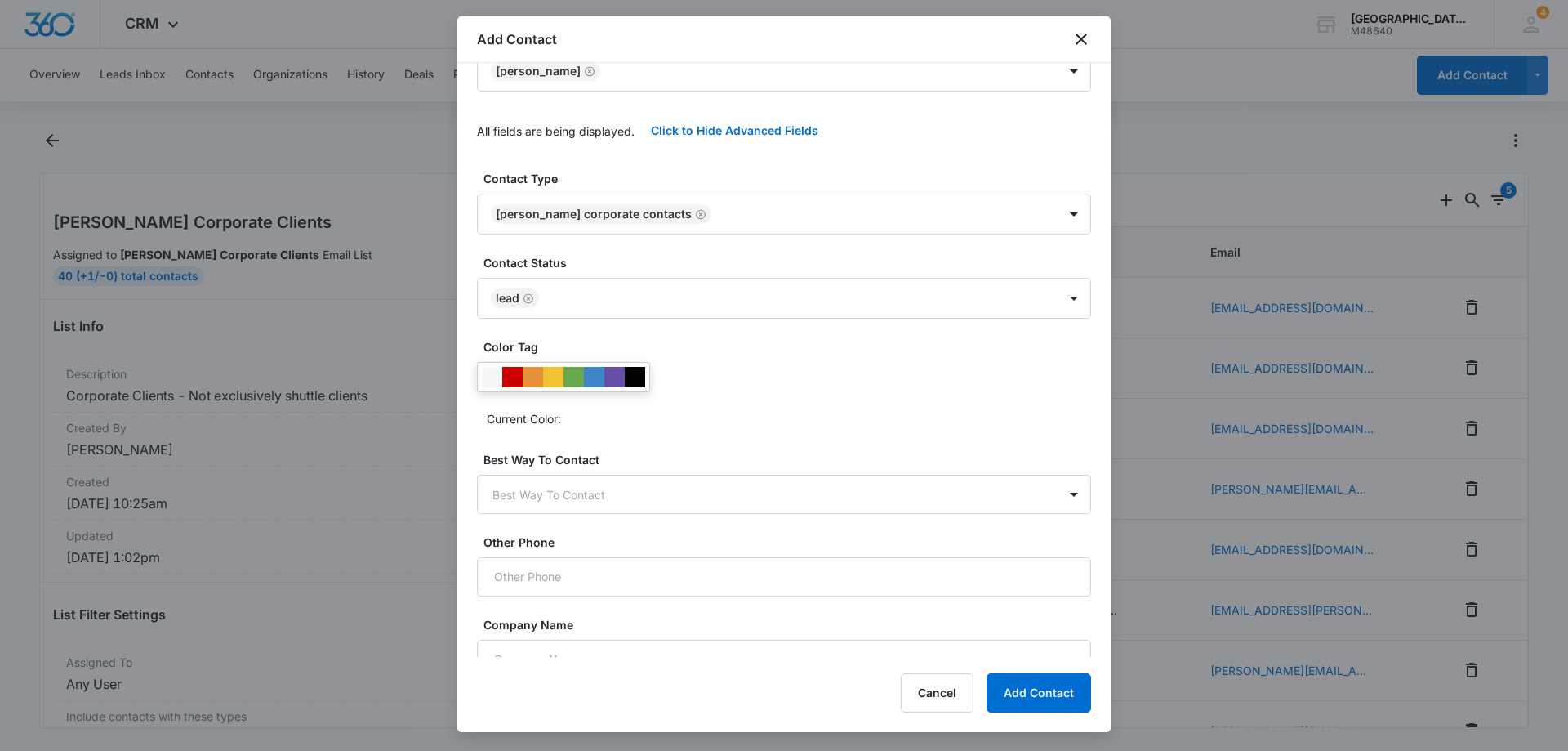
scroll to position [359, 0]
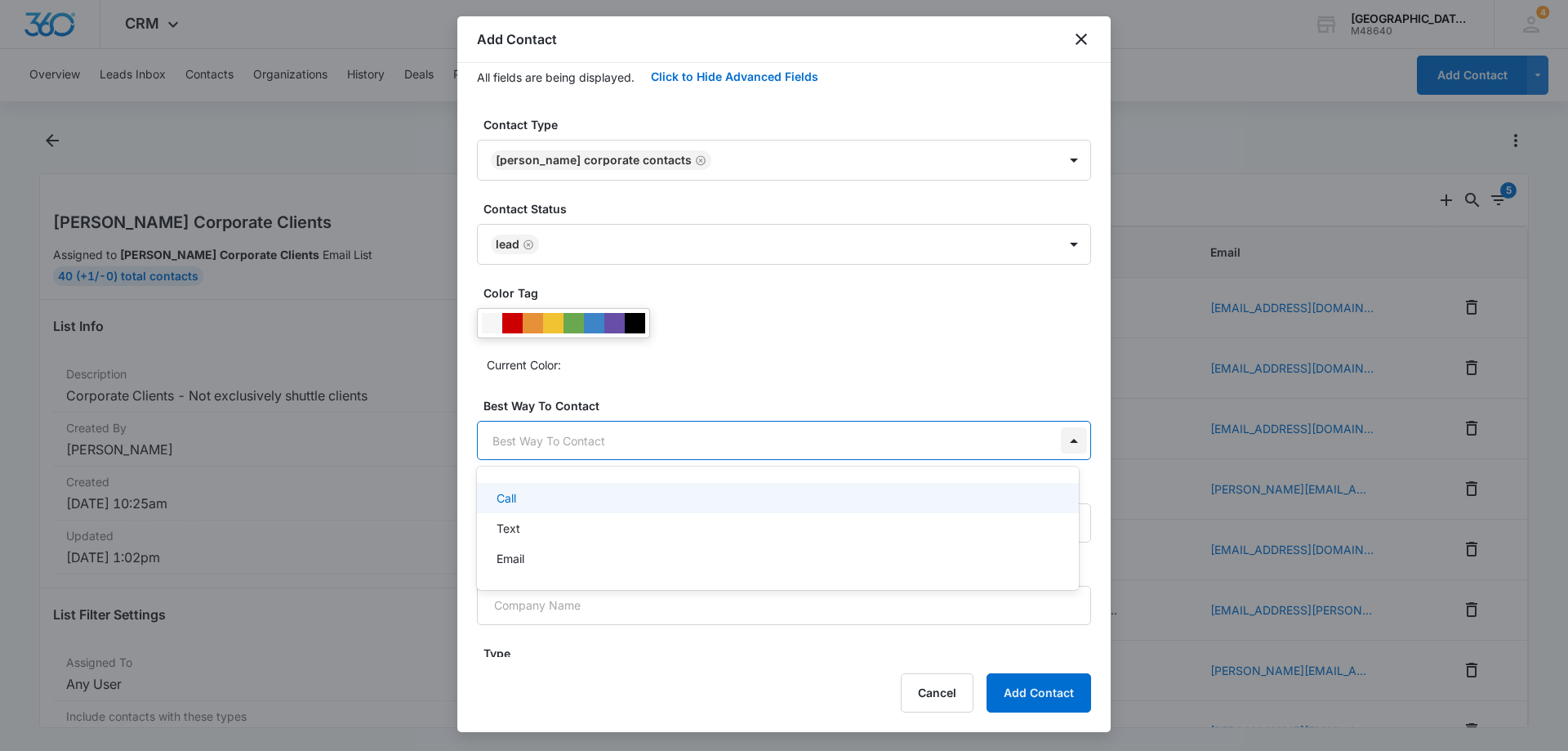
click at [1065, 439] on body "CRM Apps Reputation Websites Forms CRM Email Social Payments POS Content Ads In…" at bounding box center [784, 375] width 1568 height 751
click at [527, 497] on div "Call" at bounding box center [777, 497] width 559 height 17
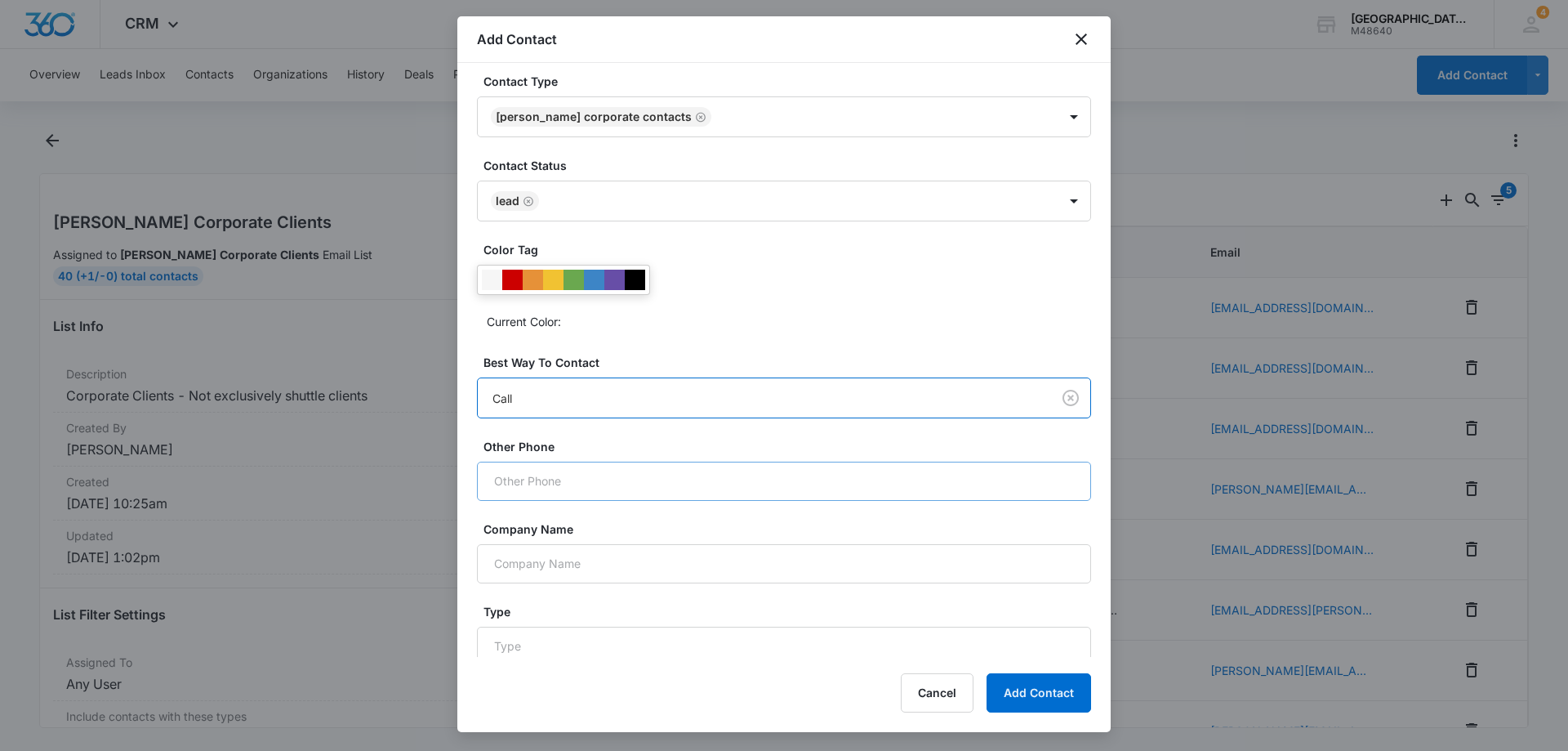
scroll to position [440, 0]
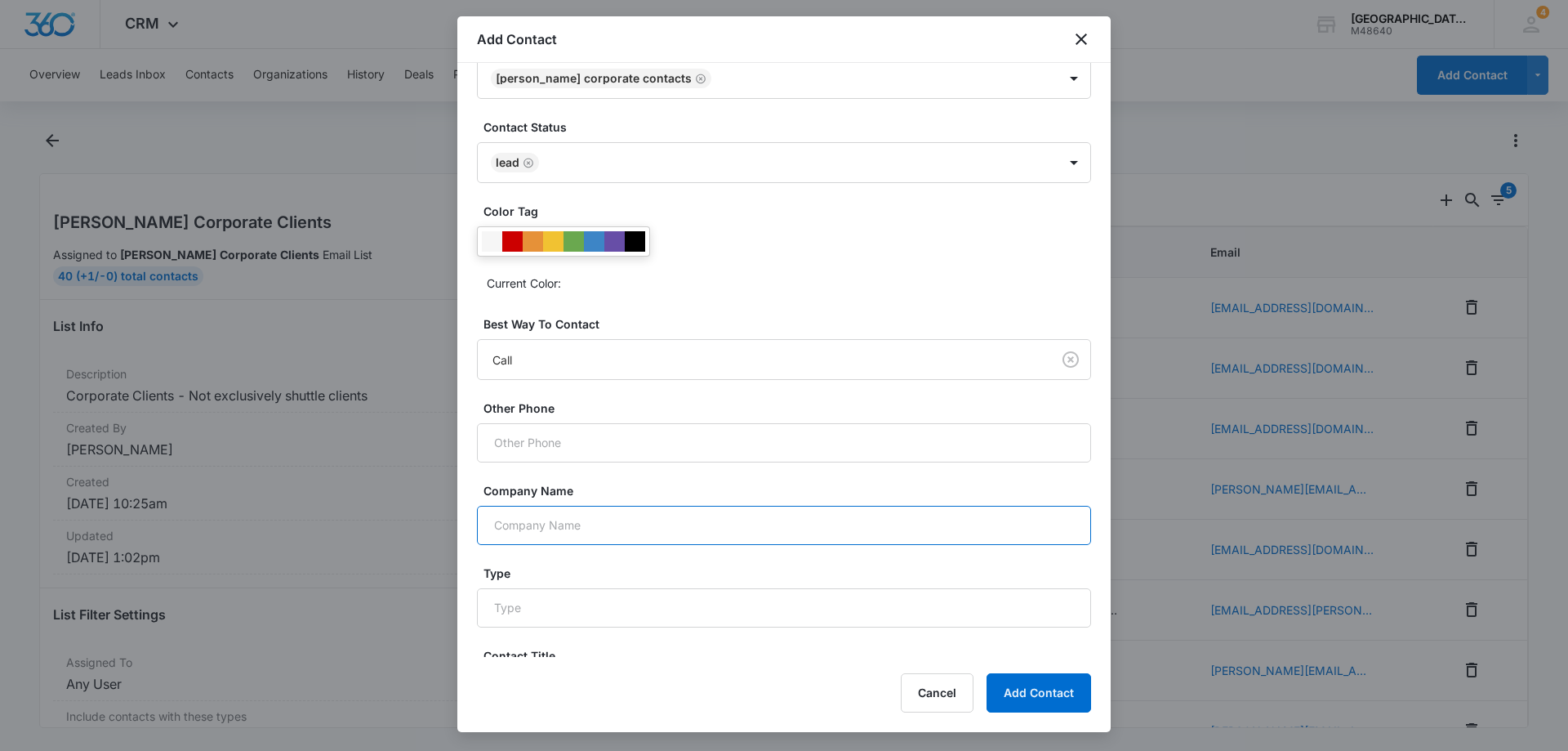
click at [779, 527] on input "Company Name" at bounding box center [784, 525] width 614 height 39
click at [541, 534] on input "Company Name" at bounding box center [784, 525] width 614 height 39
type input "Stanford Children's Child Life"
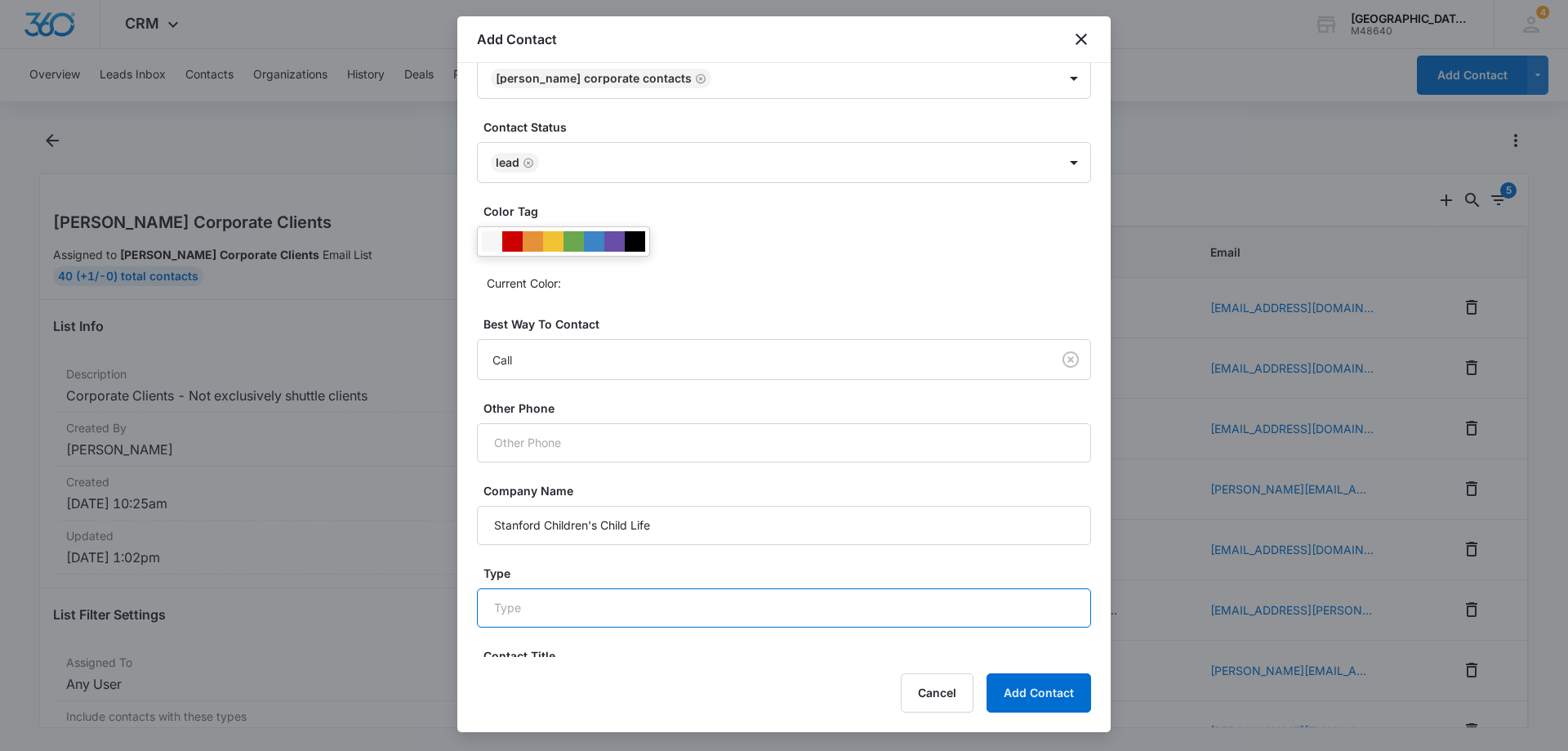
click at [714, 620] on input "Type" at bounding box center [784, 608] width 614 height 39
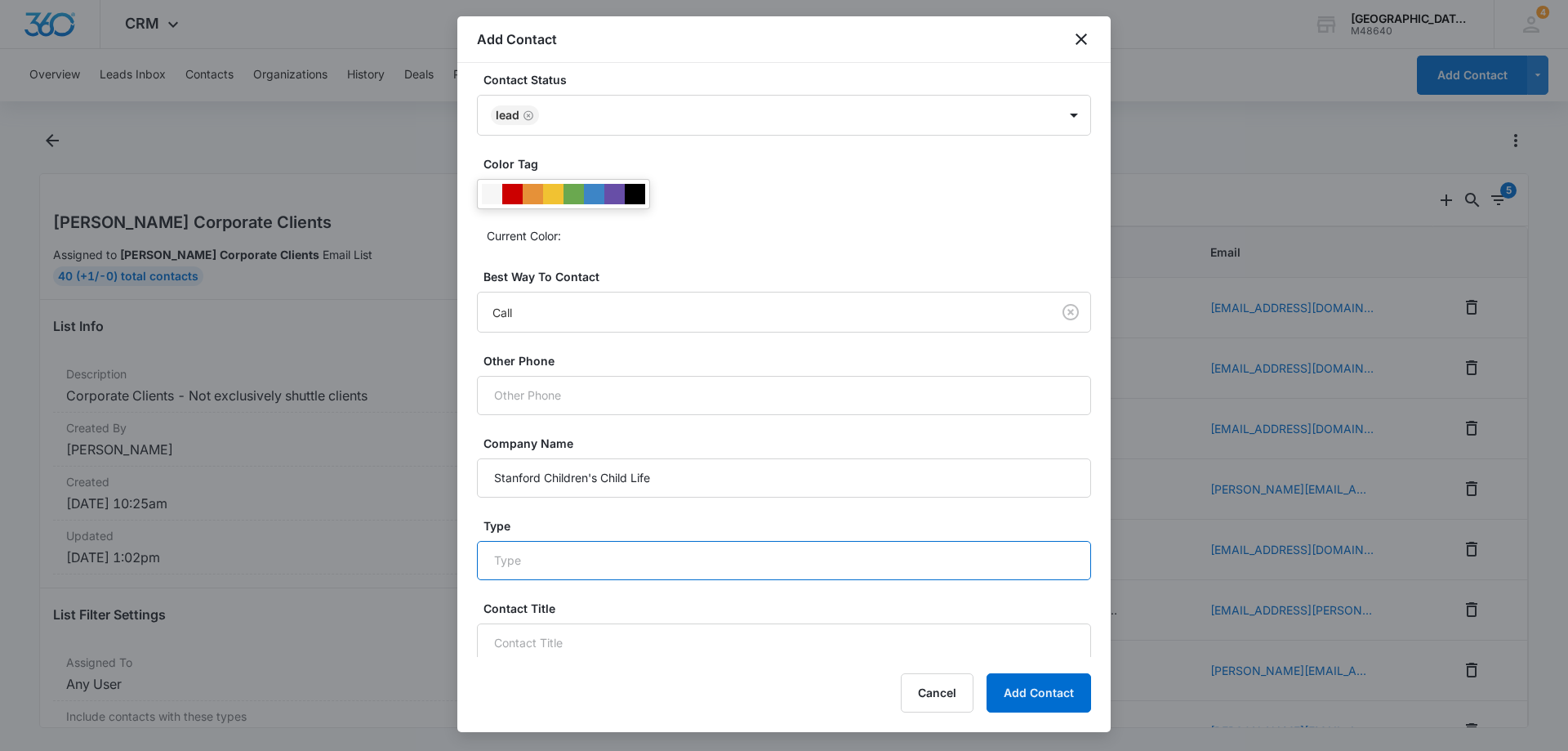
scroll to position [514, 0]
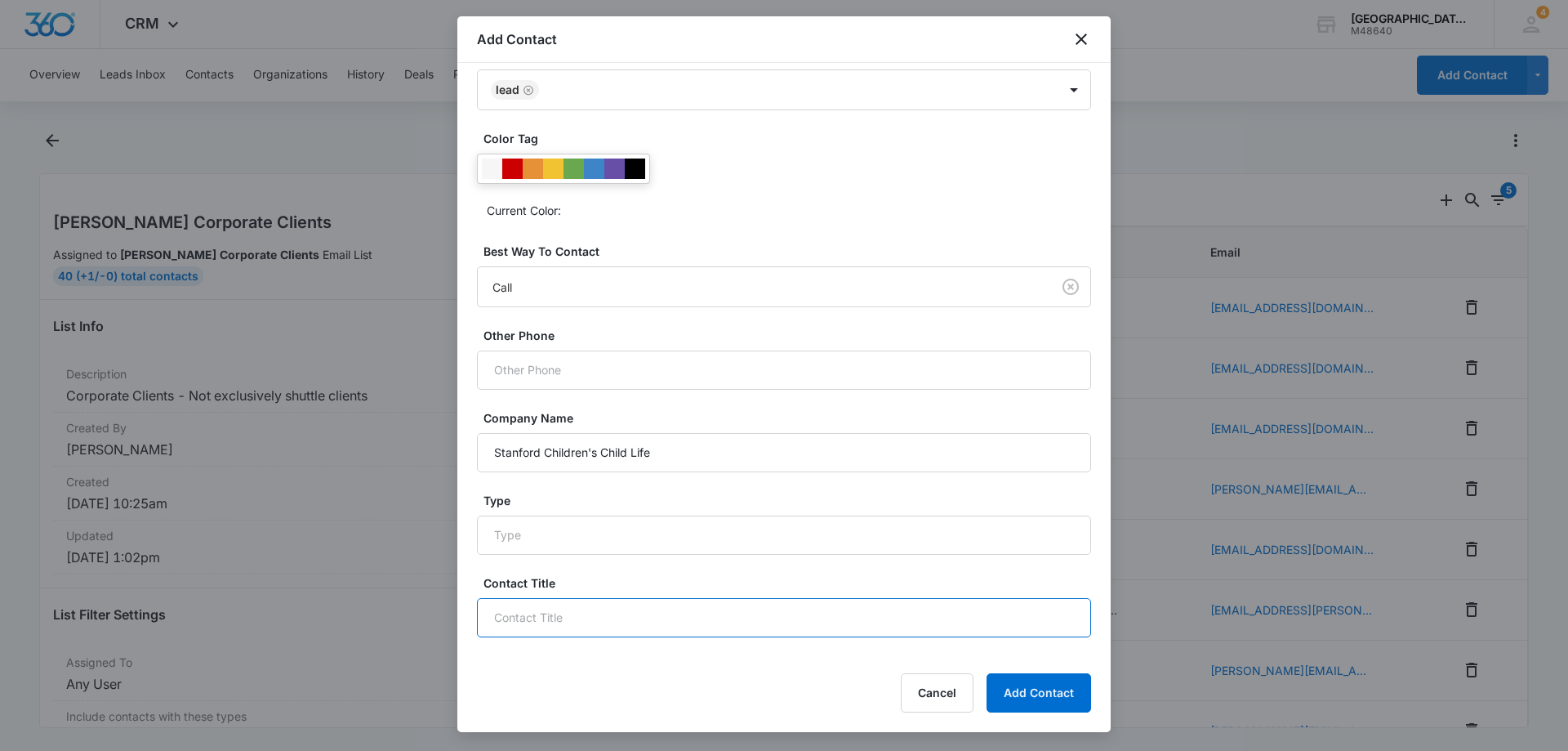
click at [625, 607] on input "Contact Title" at bounding box center [784, 617] width 614 height 39
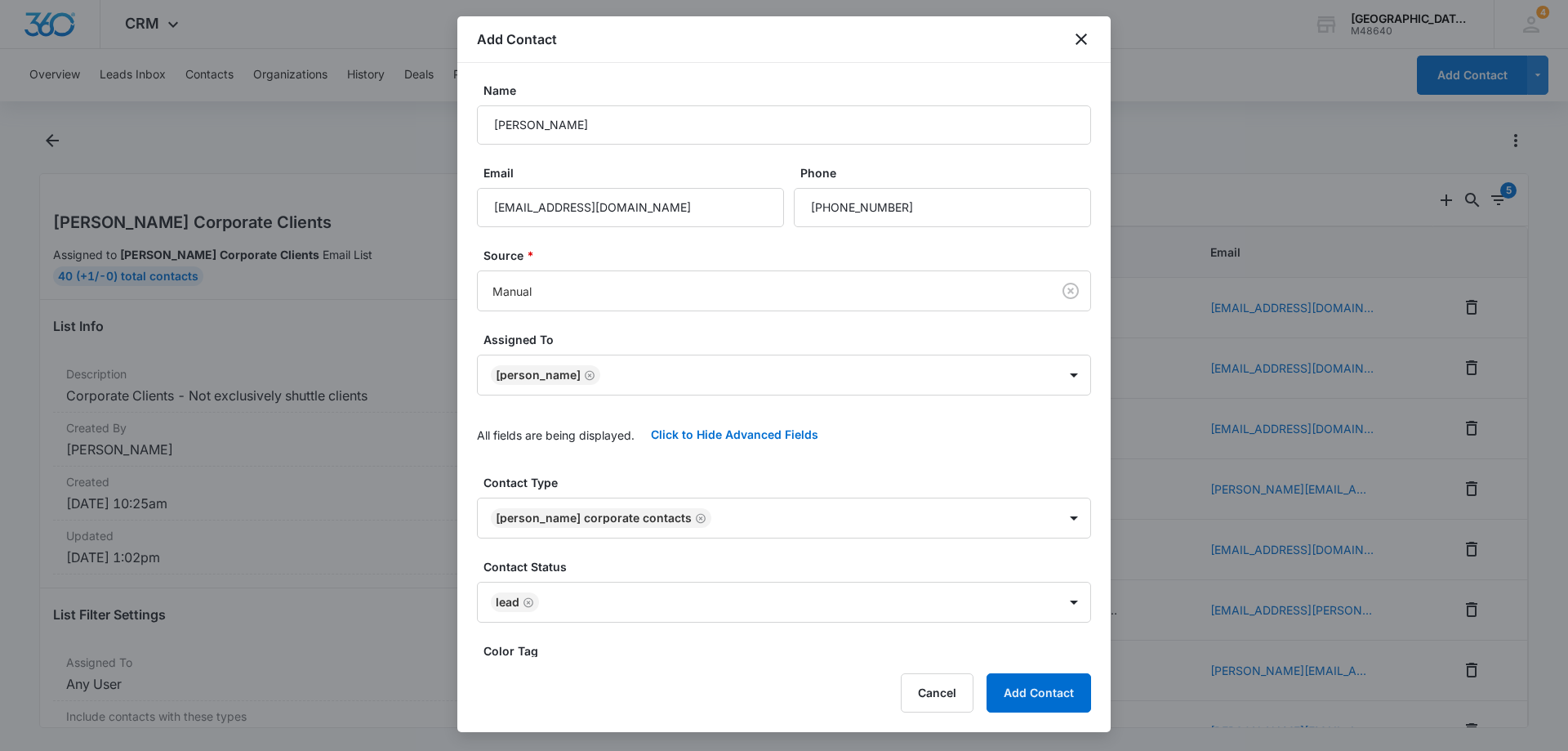
scroll to position [0, 0]
drag, startPoint x: 630, startPoint y: 129, endPoint x: 194, endPoint y: 130, distance: 436.0
click at [194, 130] on body "CRM Apps Reputation Websites Forms CRM Email Social Payments POS Content Ads In…" at bounding box center [784, 375] width 1568 height 751
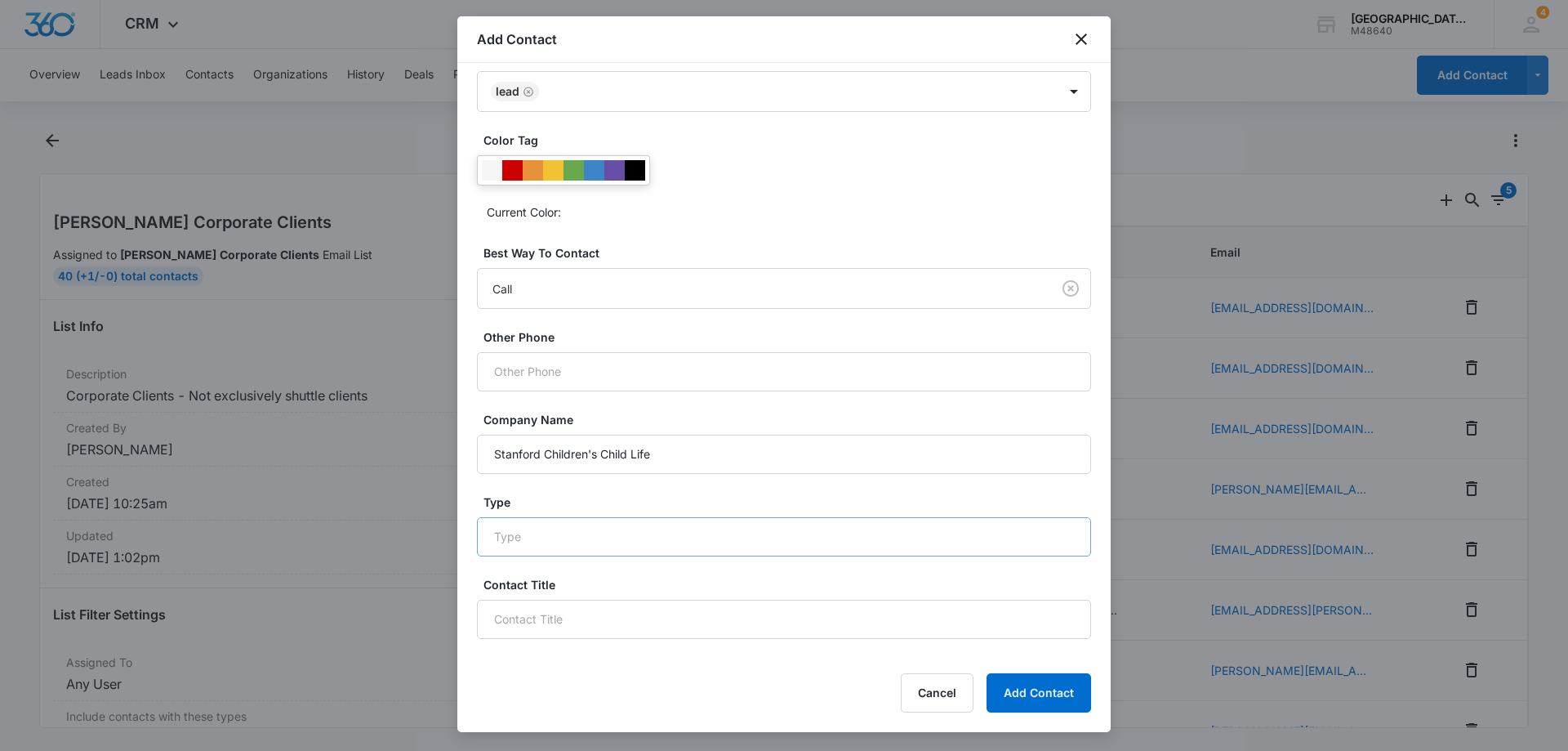
scroll to position [514, 0]
click at [1024, 690] on button "Add Contact" at bounding box center [1038, 692] width 104 height 39
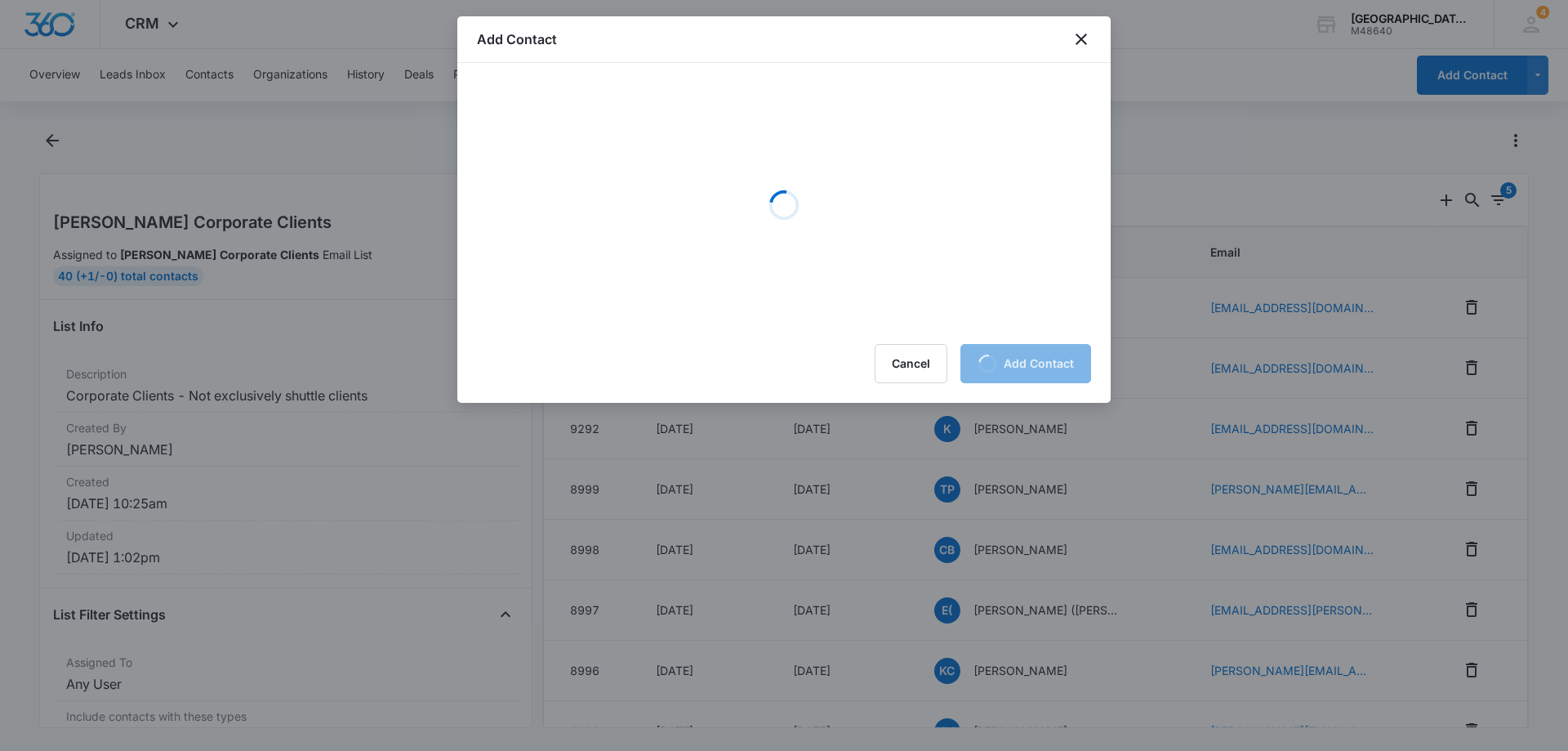
scroll to position [0, 0]
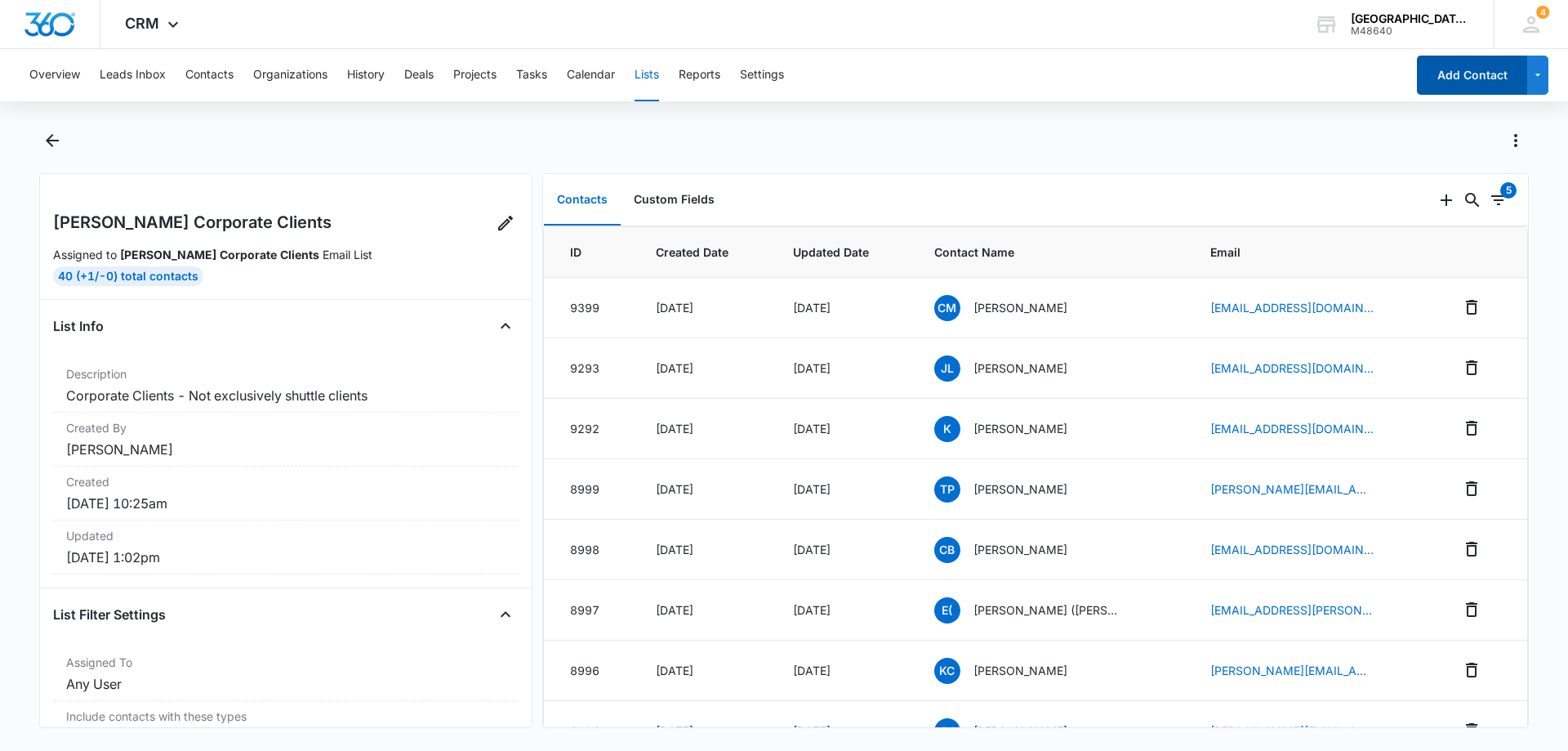
click at [1468, 75] on button "Add Contact" at bounding box center [1472, 74] width 110 height 39
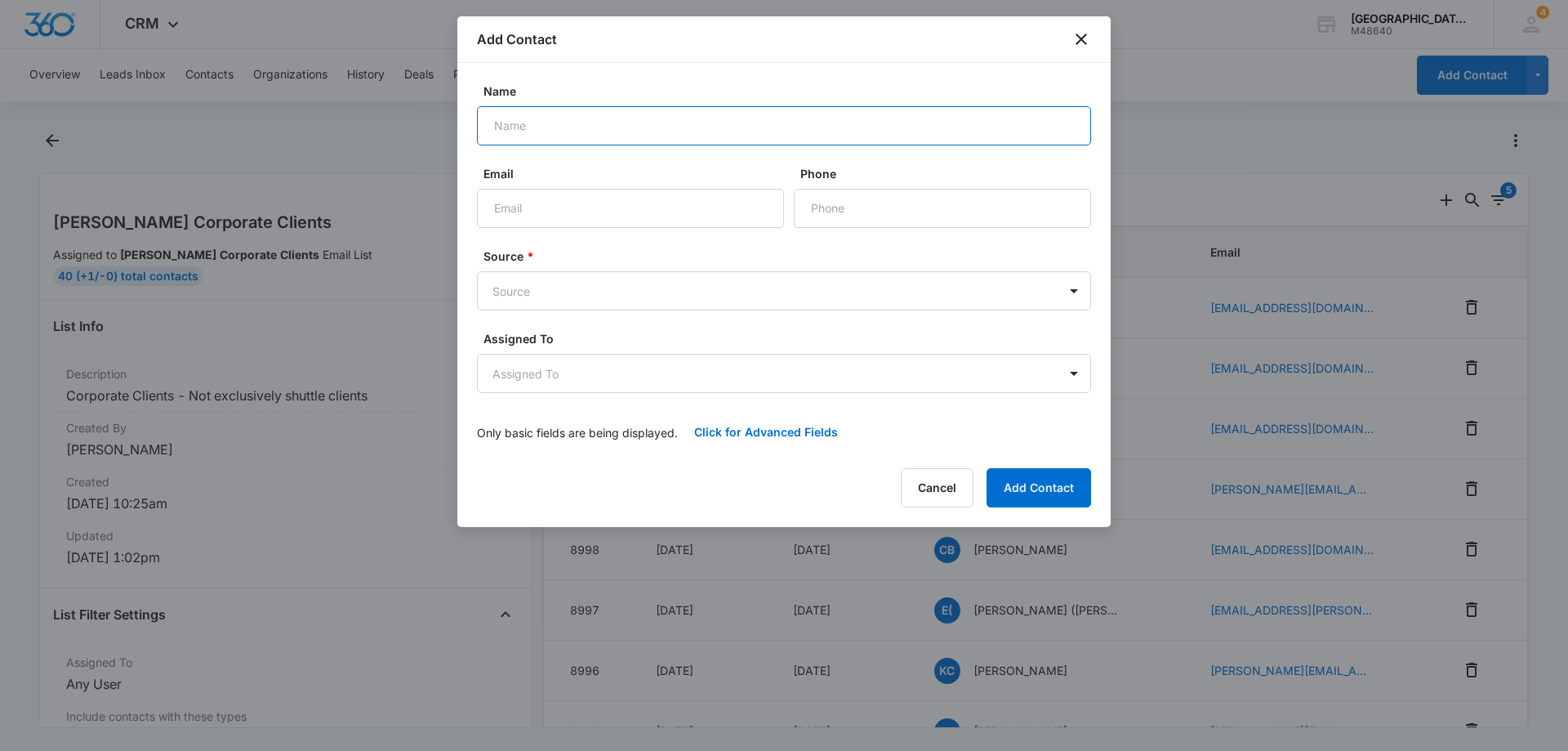
click at [545, 136] on input "Name" at bounding box center [784, 125] width 614 height 39
type input "m"
type input "[PERSON_NAME]"
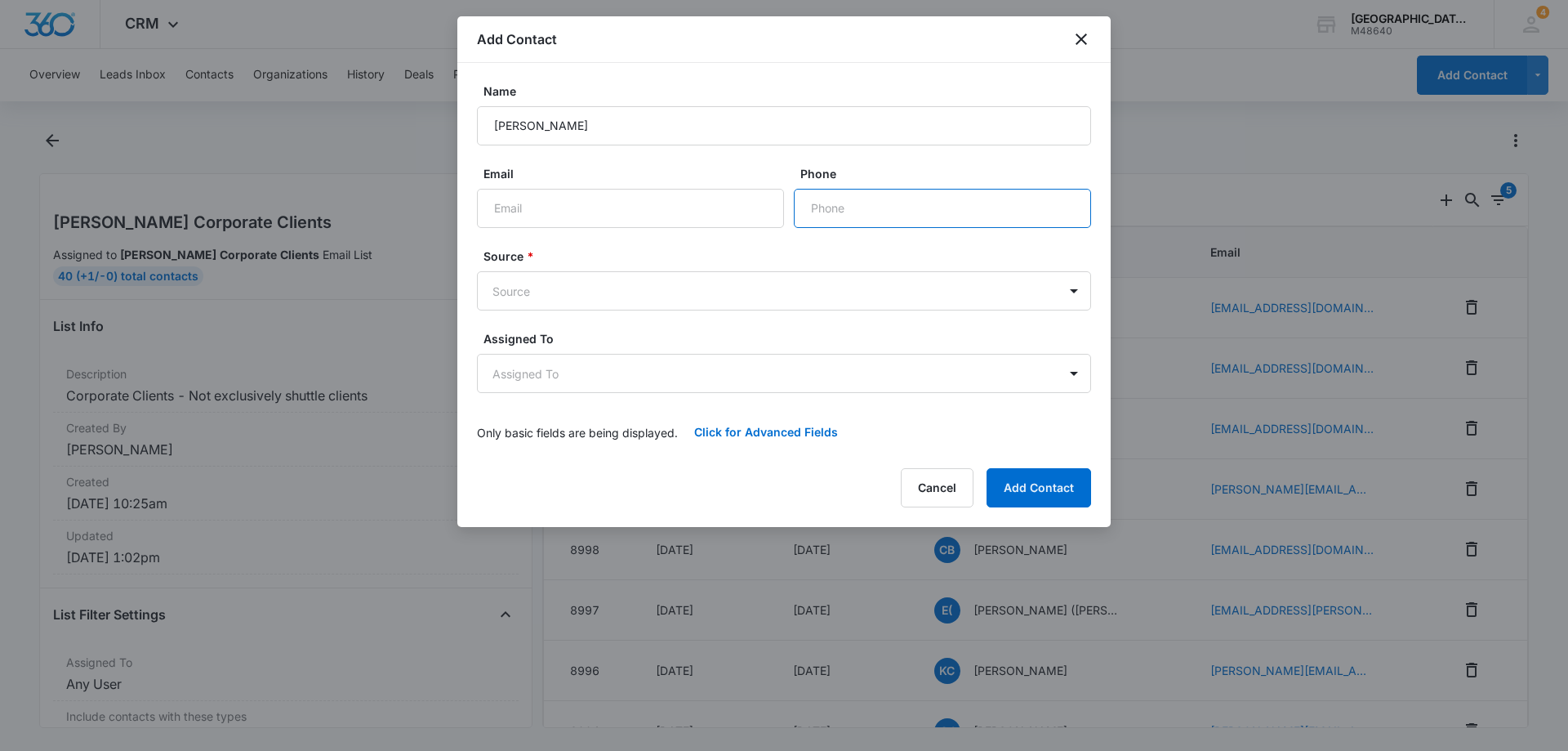
click at [842, 220] on input "Phone" at bounding box center [942, 207] width 297 height 39
paste input "[PHONE_NUMBER]"
type input "[PHONE_NUMBER]"
click at [527, 197] on input "Email" at bounding box center [630, 207] width 307 height 39
paste input "[EMAIL_ADDRESS][DOMAIN_NAME]"
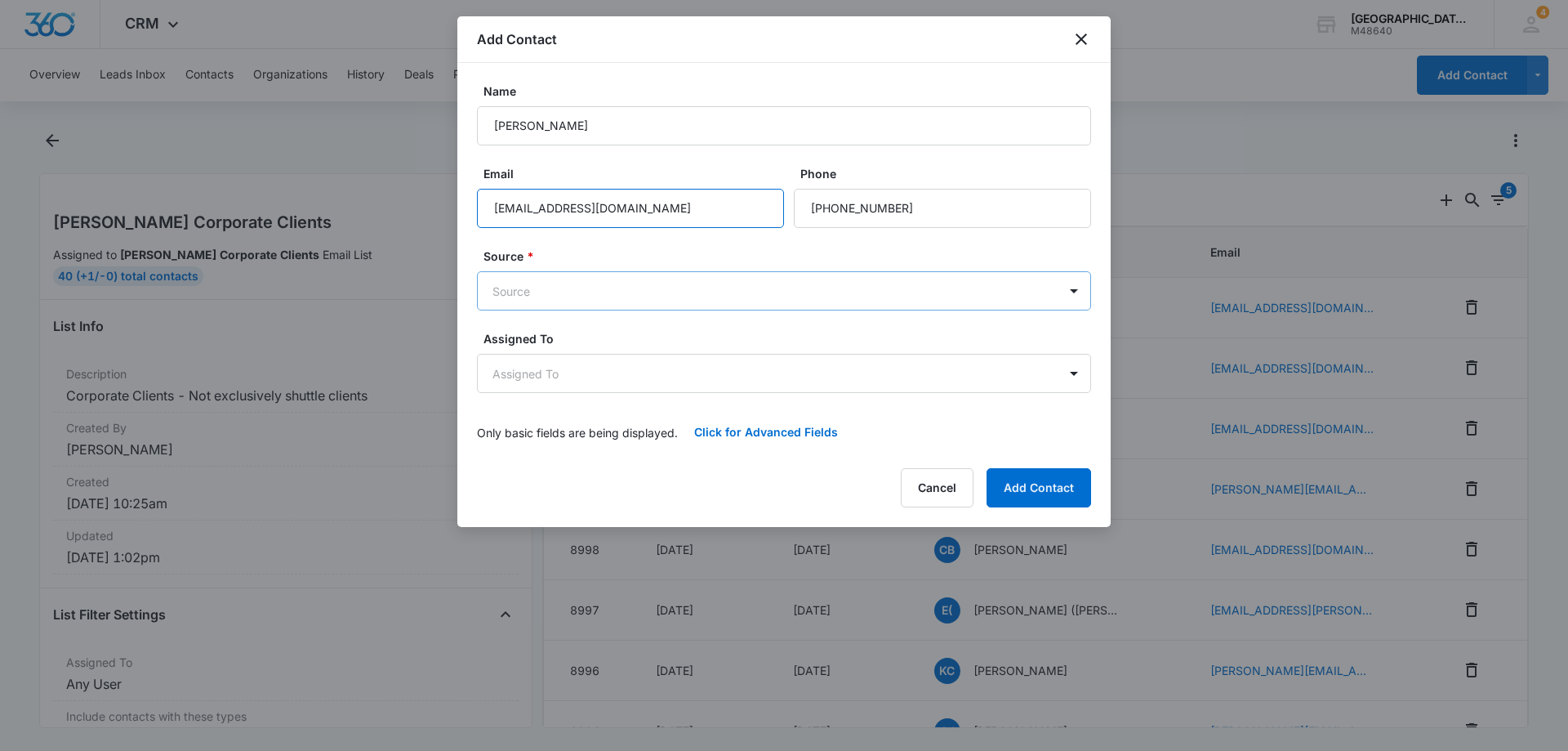
type input "[EMAIL_ADDRESS][DOMAIN_NAME]"
click at [557, 296] on body "CRM Apps Reputation Websites Forms CRM Email Social Payments POS Content Ads In…" at bounding box center [784, 375] width 1568 height 751
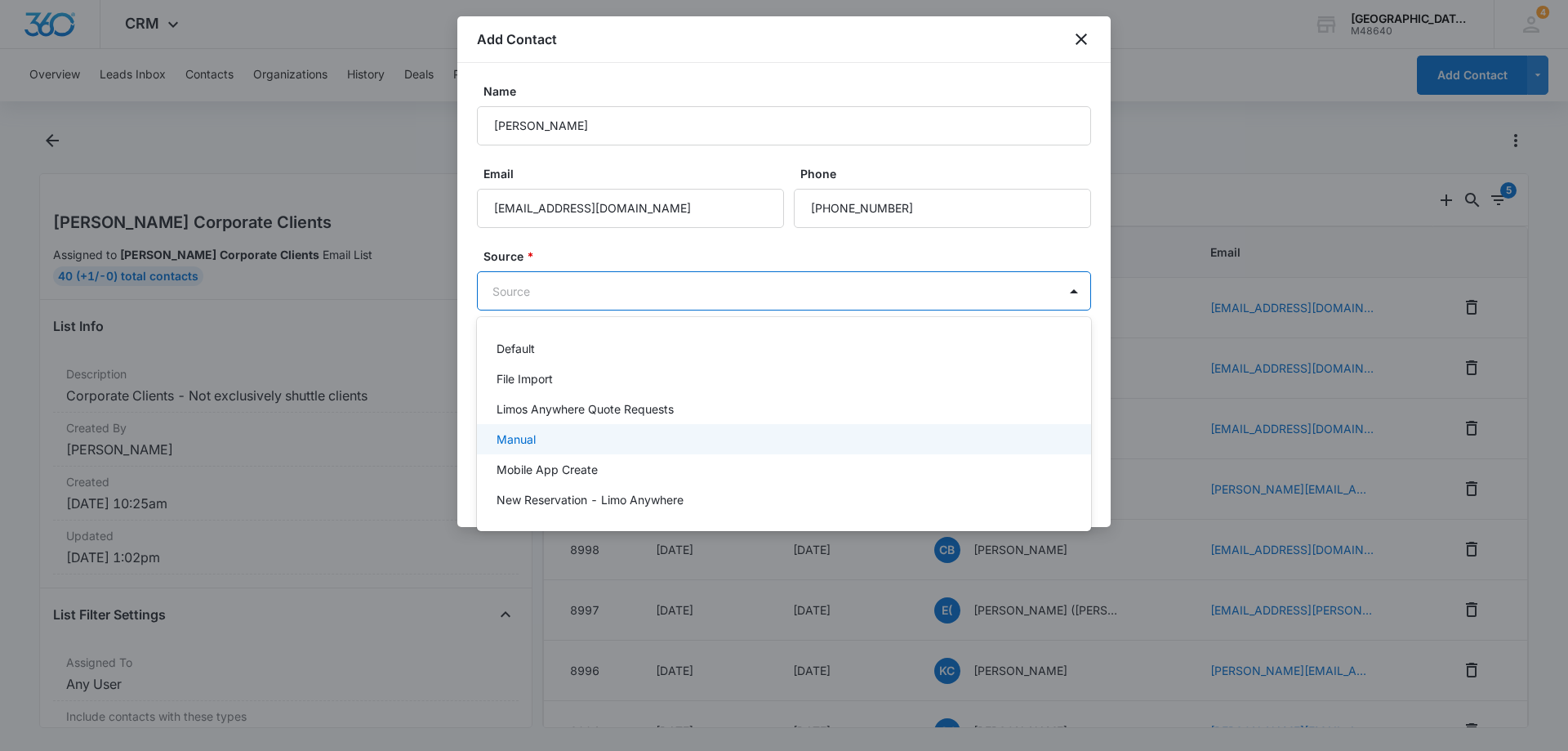
click at [524, 433] on p "Manual" at bounding box center [516, 438] width 39 height 17
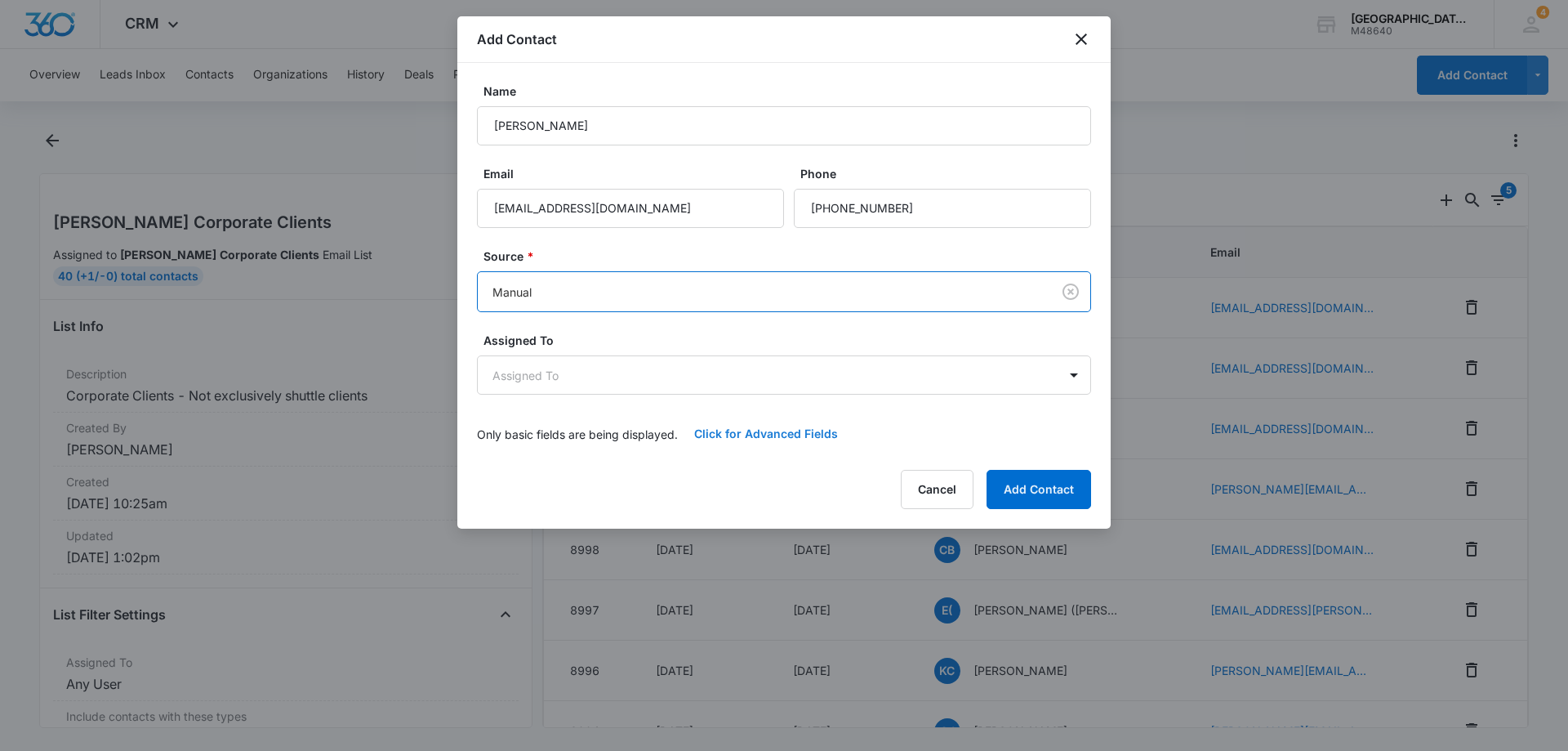
click at [785, 436] on button "Click for Advanced Fields" at bounding box center [766, 433] width 177 height 39
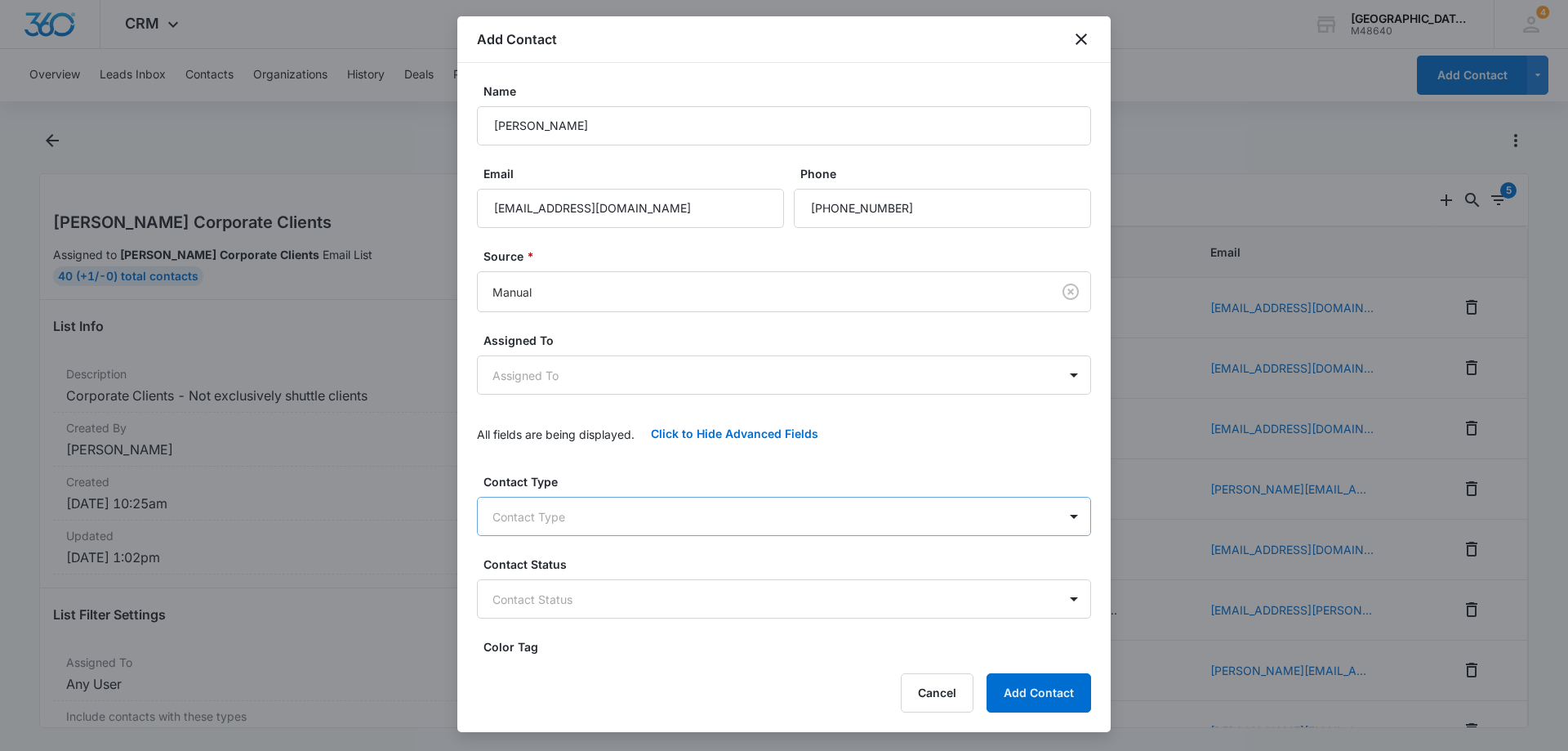
click at [768, 508] on body "CRM Apps Reputation Websites Forms CRM Email Social Payments POS Content Ads In…" at bounding box center [784, 375] width 1568 height 751
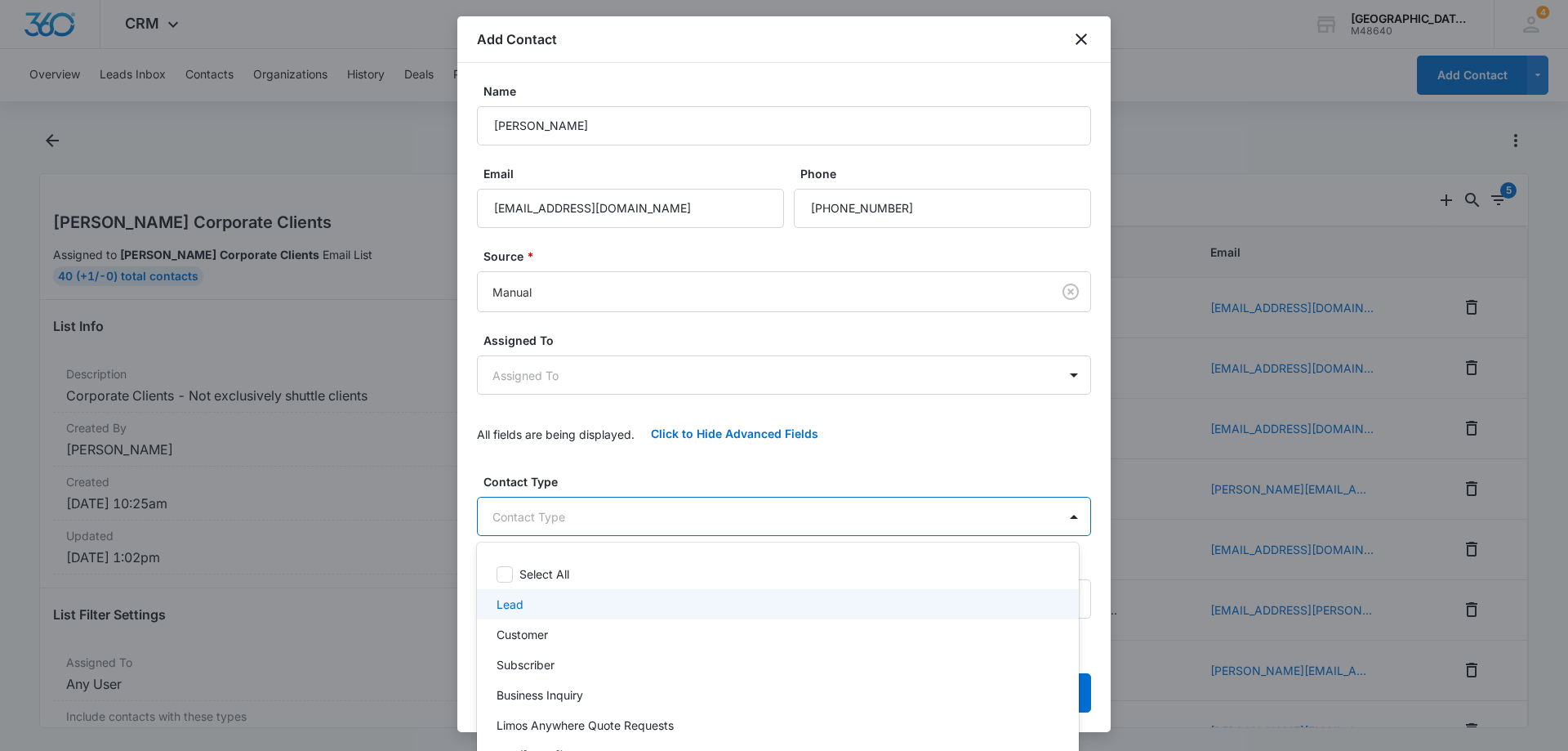
click at [509, 607] on p "Lead" at bounding box center [511, 604] width 27 height 17
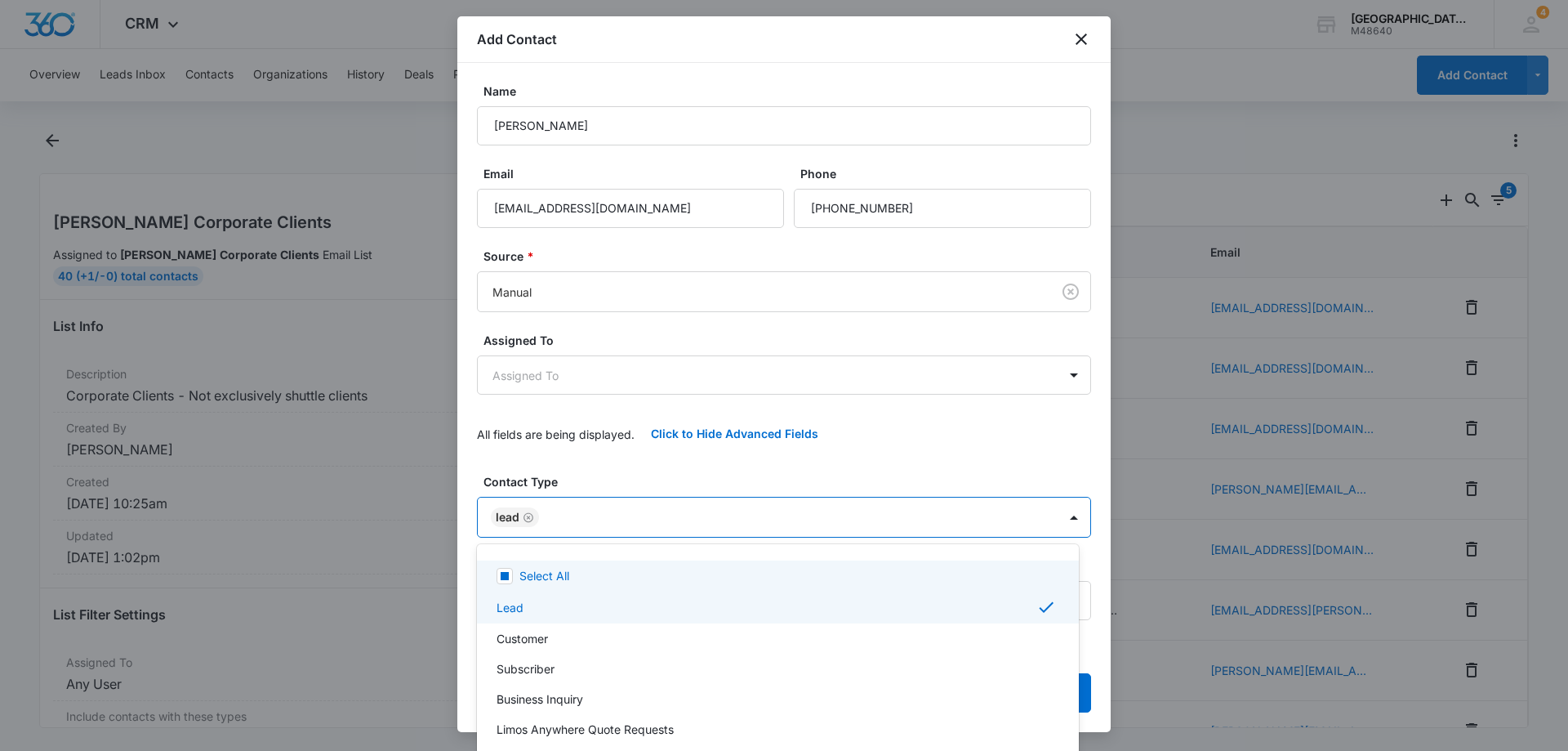
scroll to position [110, 0]
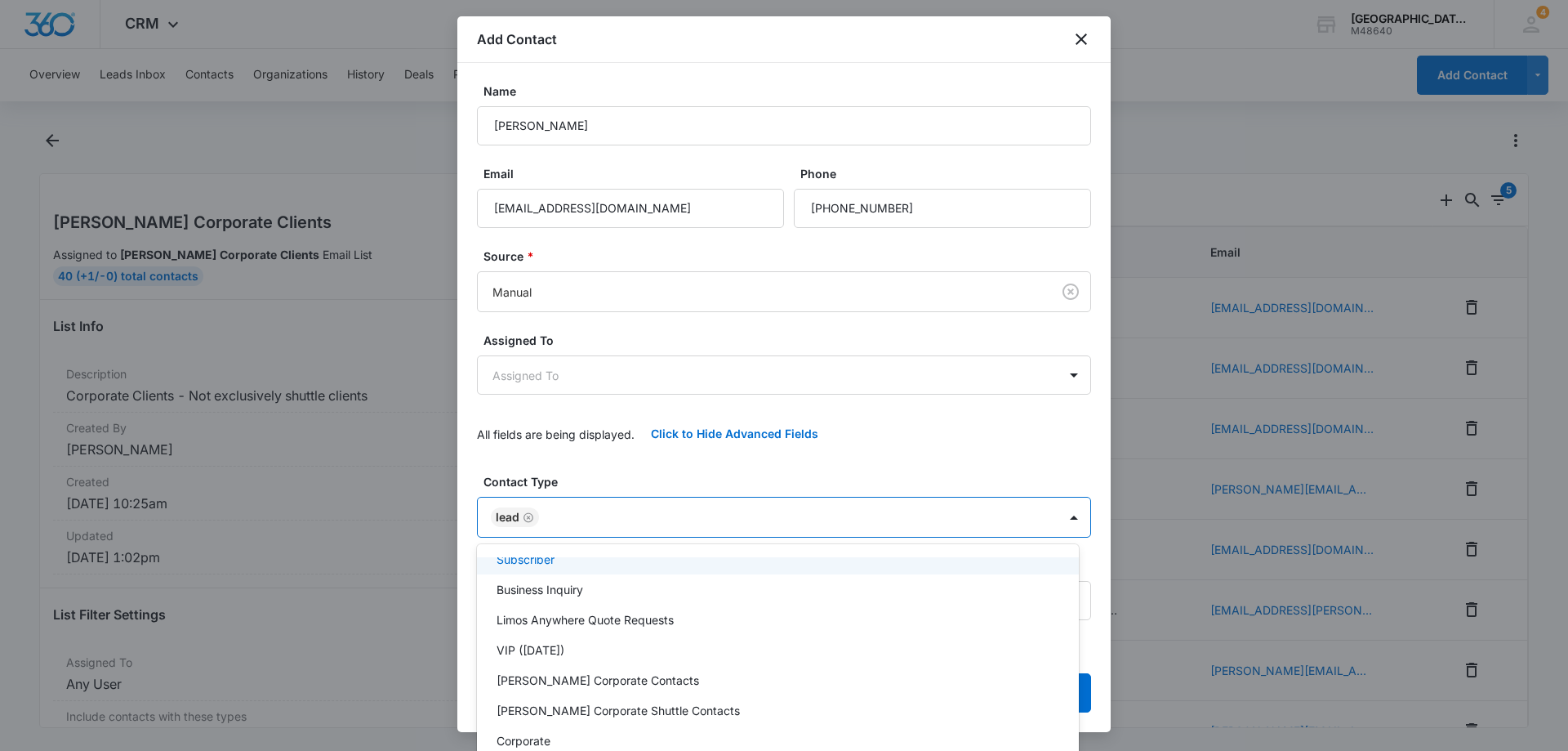
click at [676, 468] on div at bounding box center [784, 375] width 1568 height 751
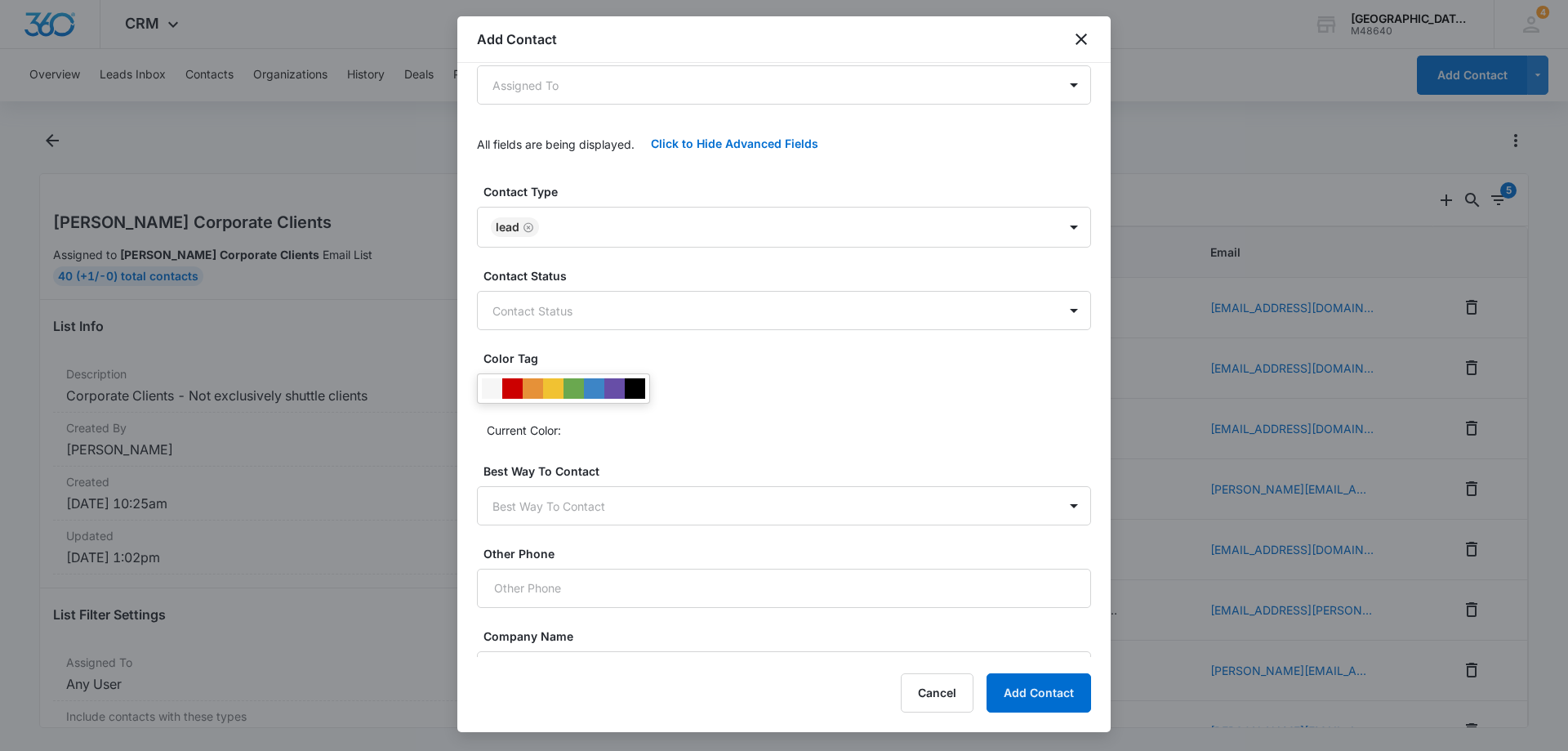
scroll to position [400, 0]
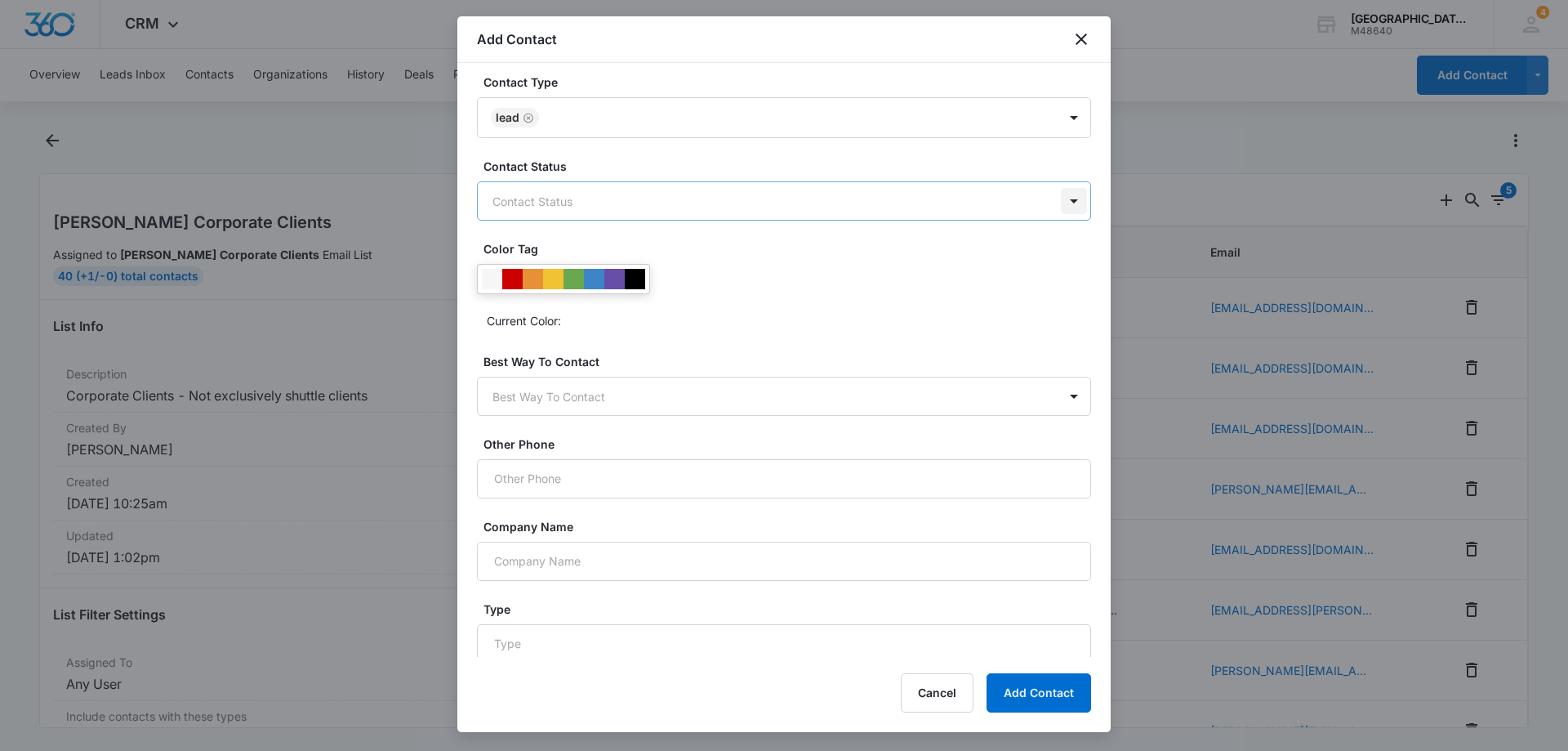
click at [1063, 204] on body "CRM Apps Reputation Websites Forms CRM Email Social Payments POS Content Ads In…" at bounding box center [784, 375] width 1568 height 751
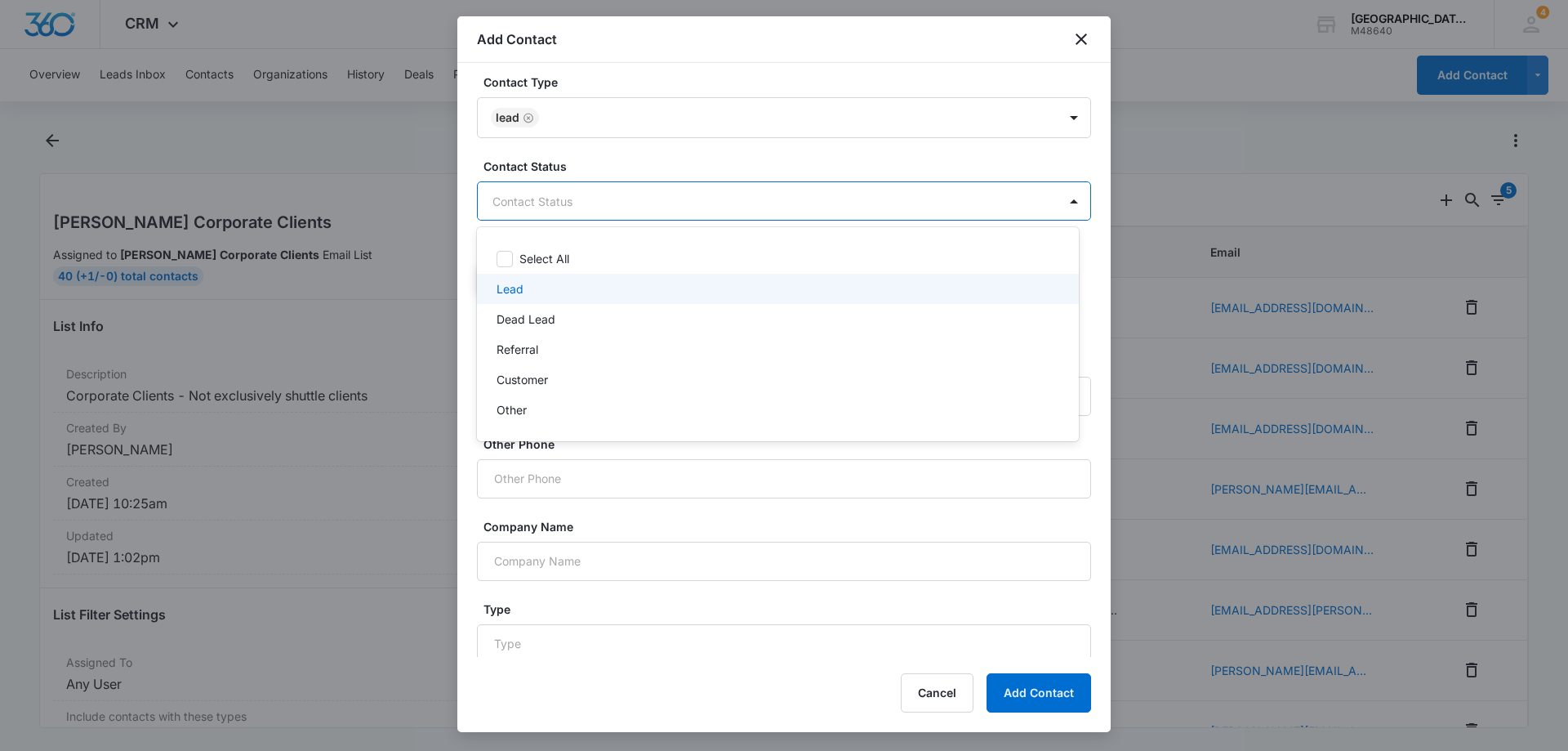
click at [512, 285] on p "Lead" at bounding box center [511, 288] width 27 height 17
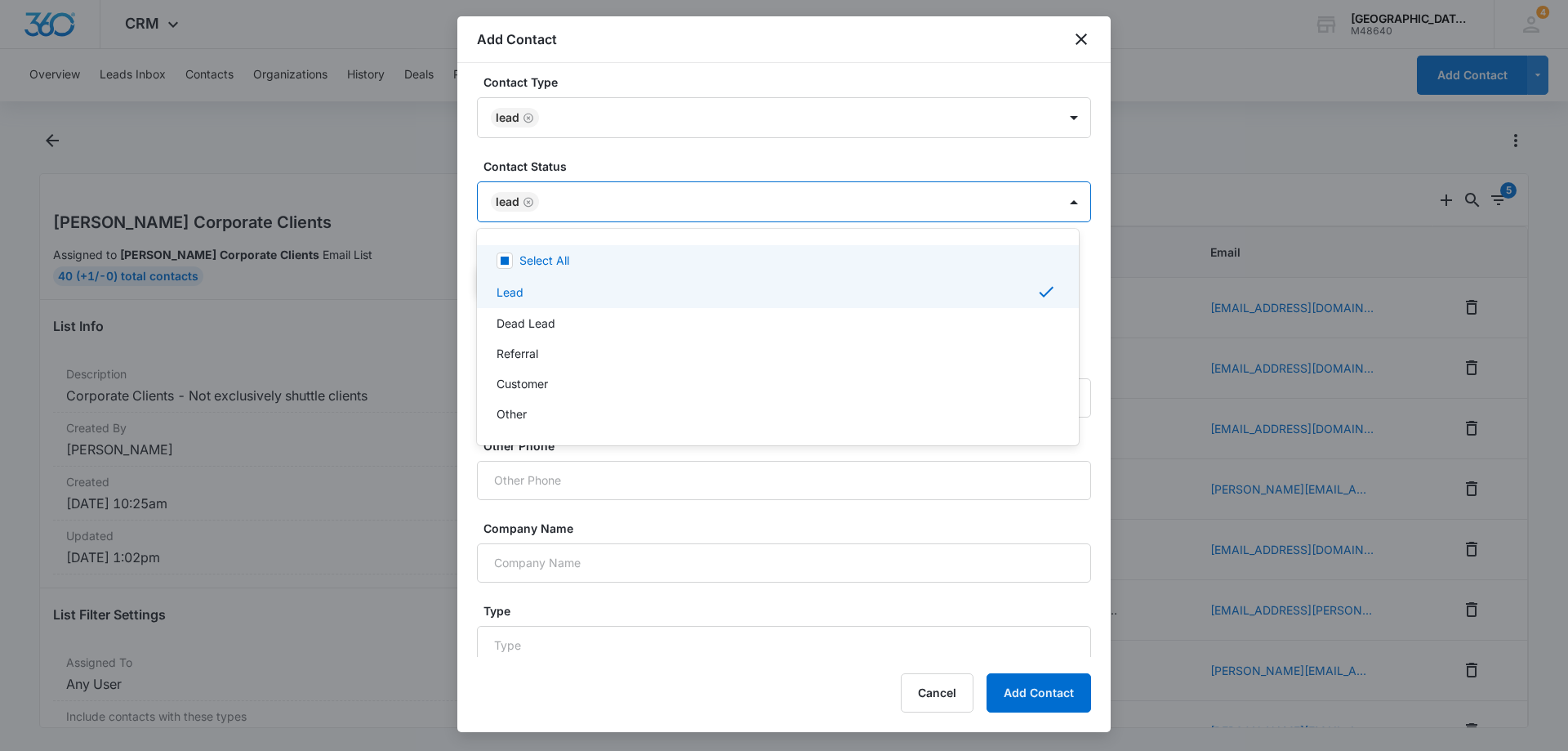
click at [694, 206] on div at bounding box center [784, 375] width 1568 height 751
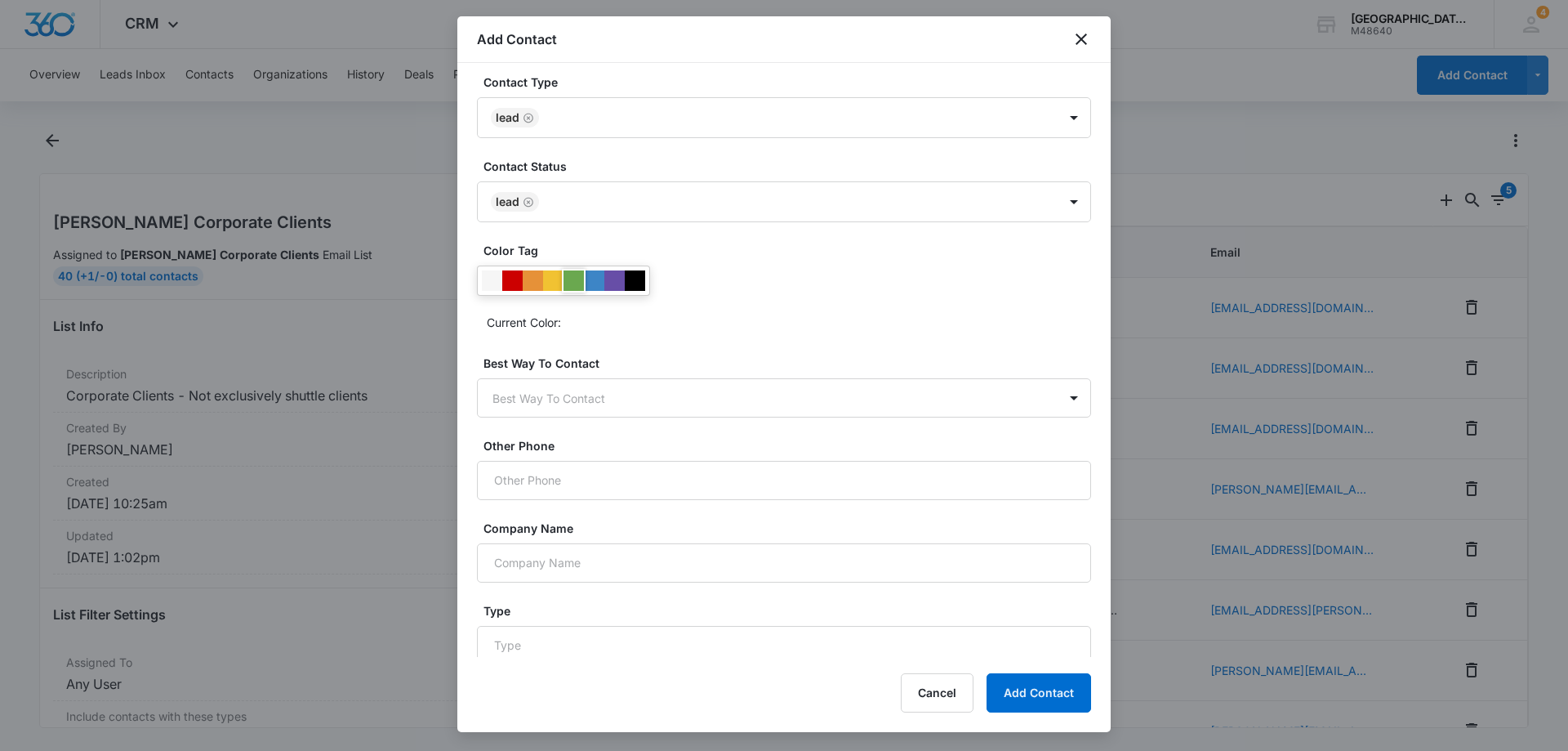
click at [577, 284] on div at bounding box center [574, 281] width 21 height 21
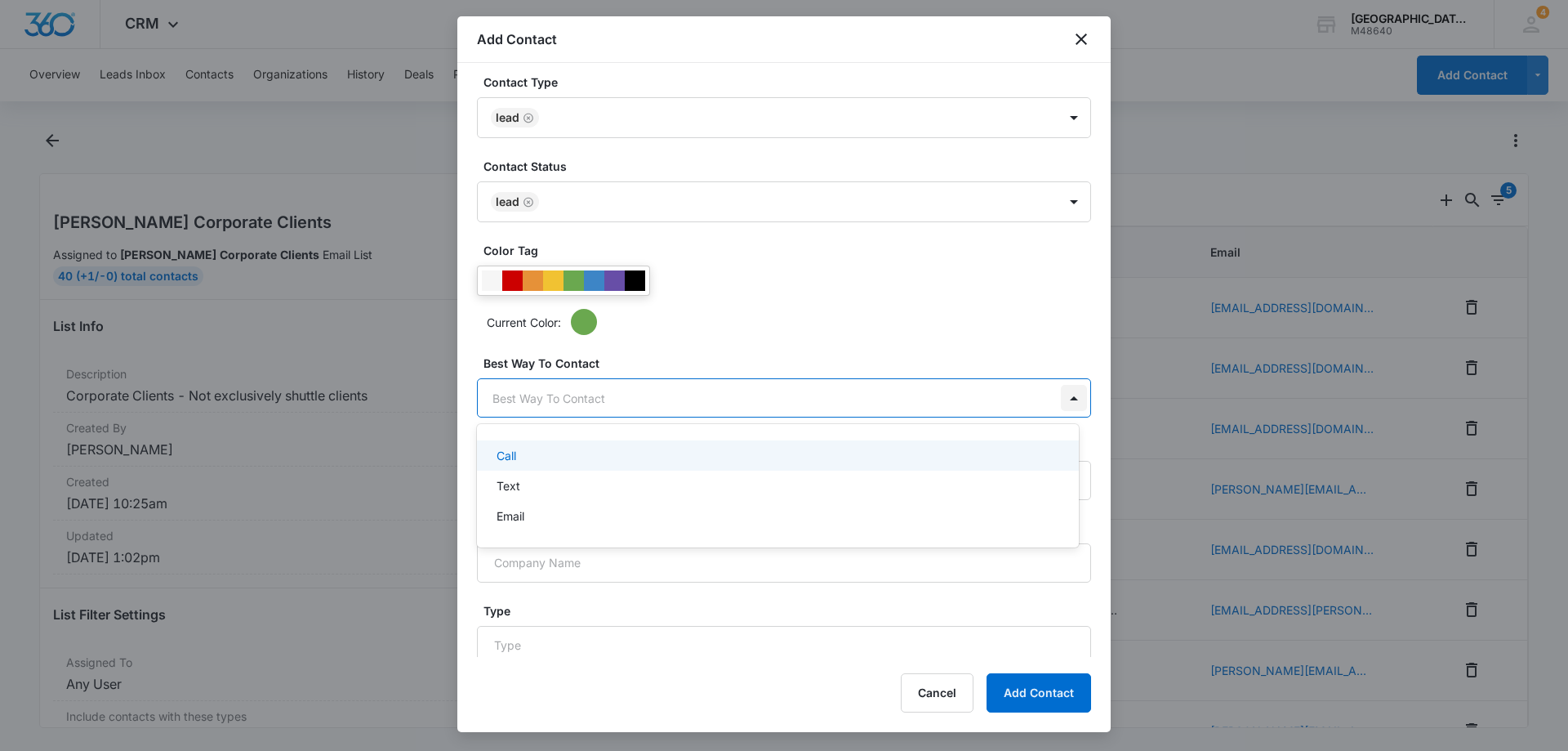
click at [1064, 401] on body "CRM Apps Reputation Websites Forms CRM Email Social Payments POS Content Ads In…" at bounding box center [784, 375] width 1568 height 751
click at [564, 390] on div at bounding box center [784, 375] width 1568 height 751
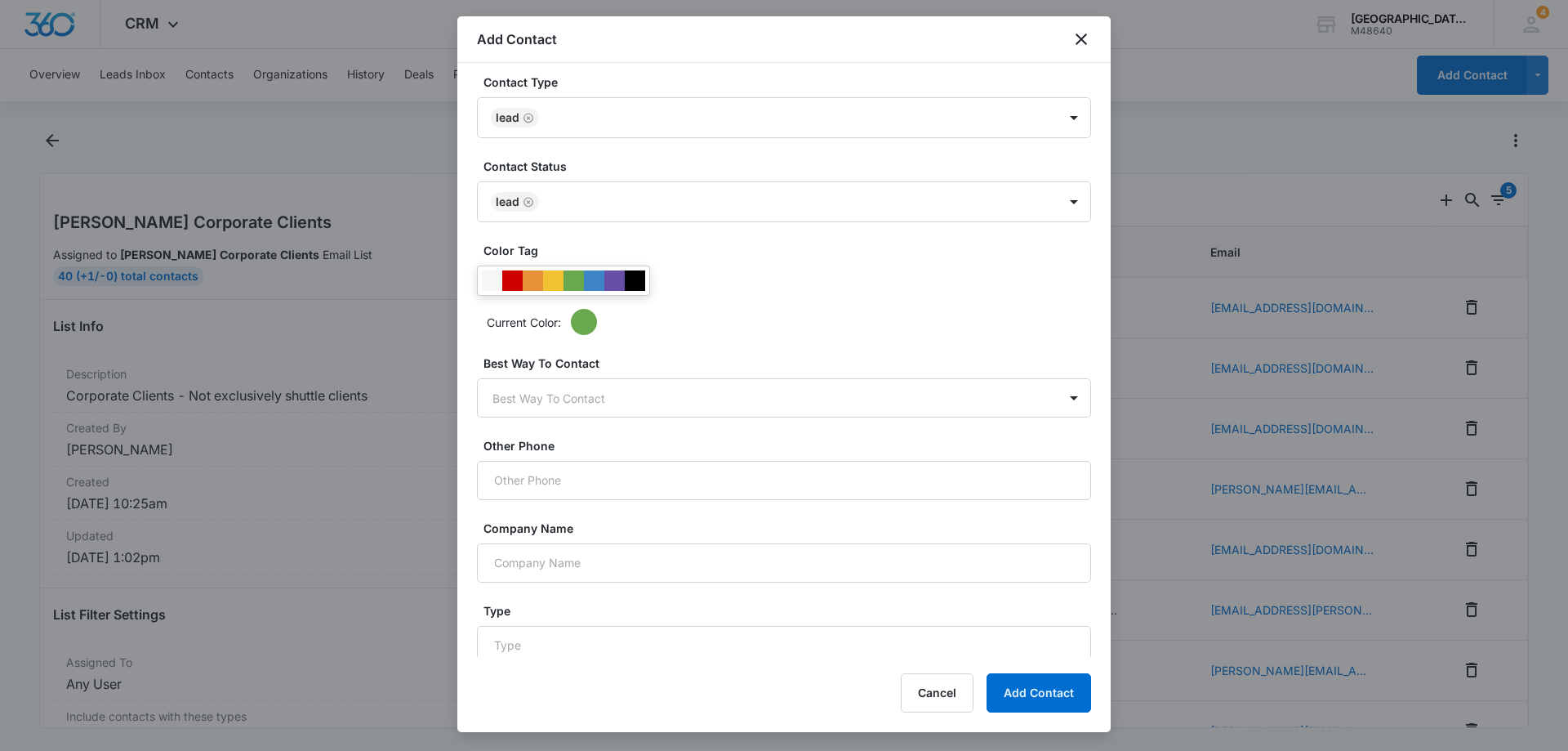
click at [564, 390] on body "CRM Apps Reputation Websites Forms CRM Email Social Payments POS Content Ads In…" at bounding box center [784, 375] width 1568 height 751
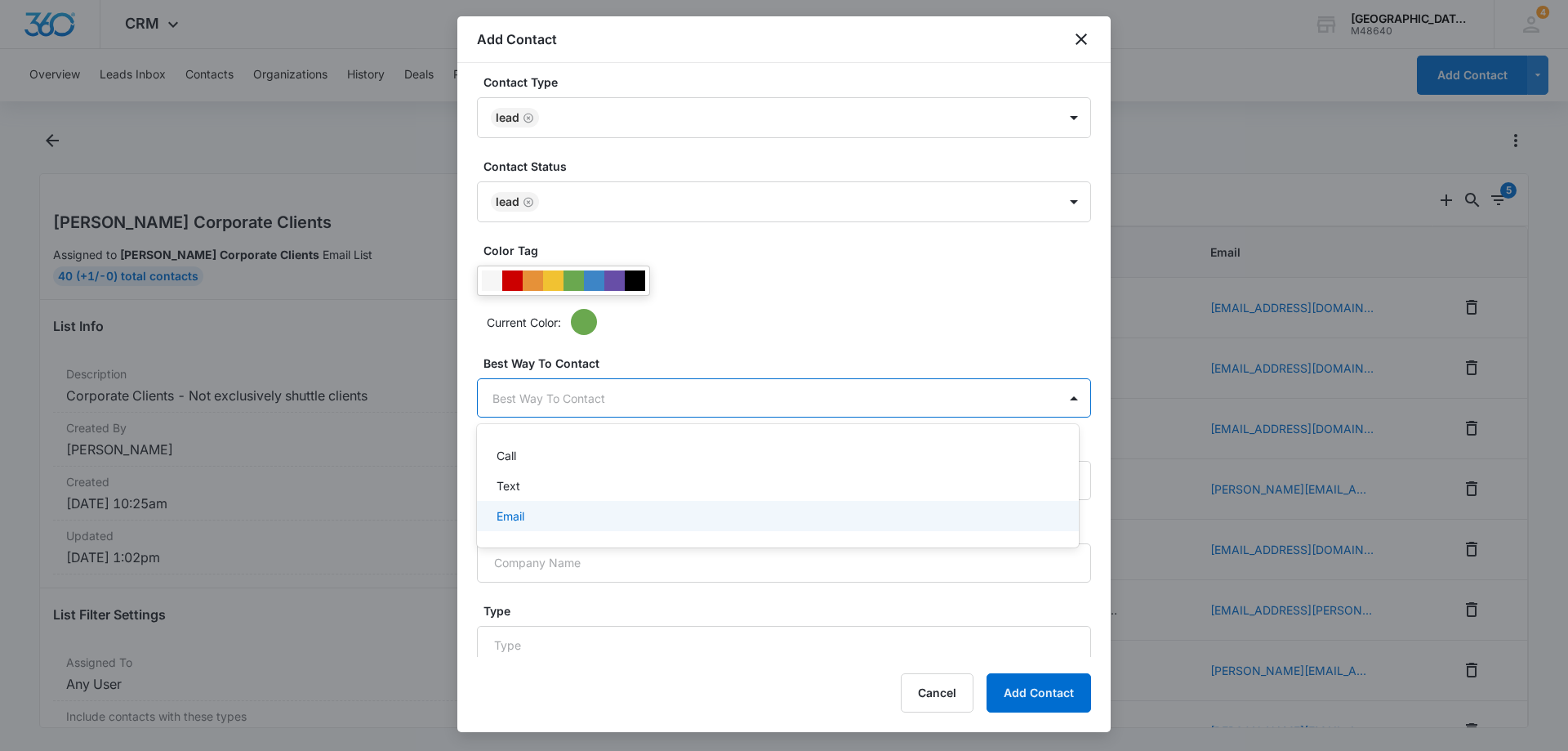
click at [509, 512] on p "Email" at bounding box center [511, 515] width 28 height 17
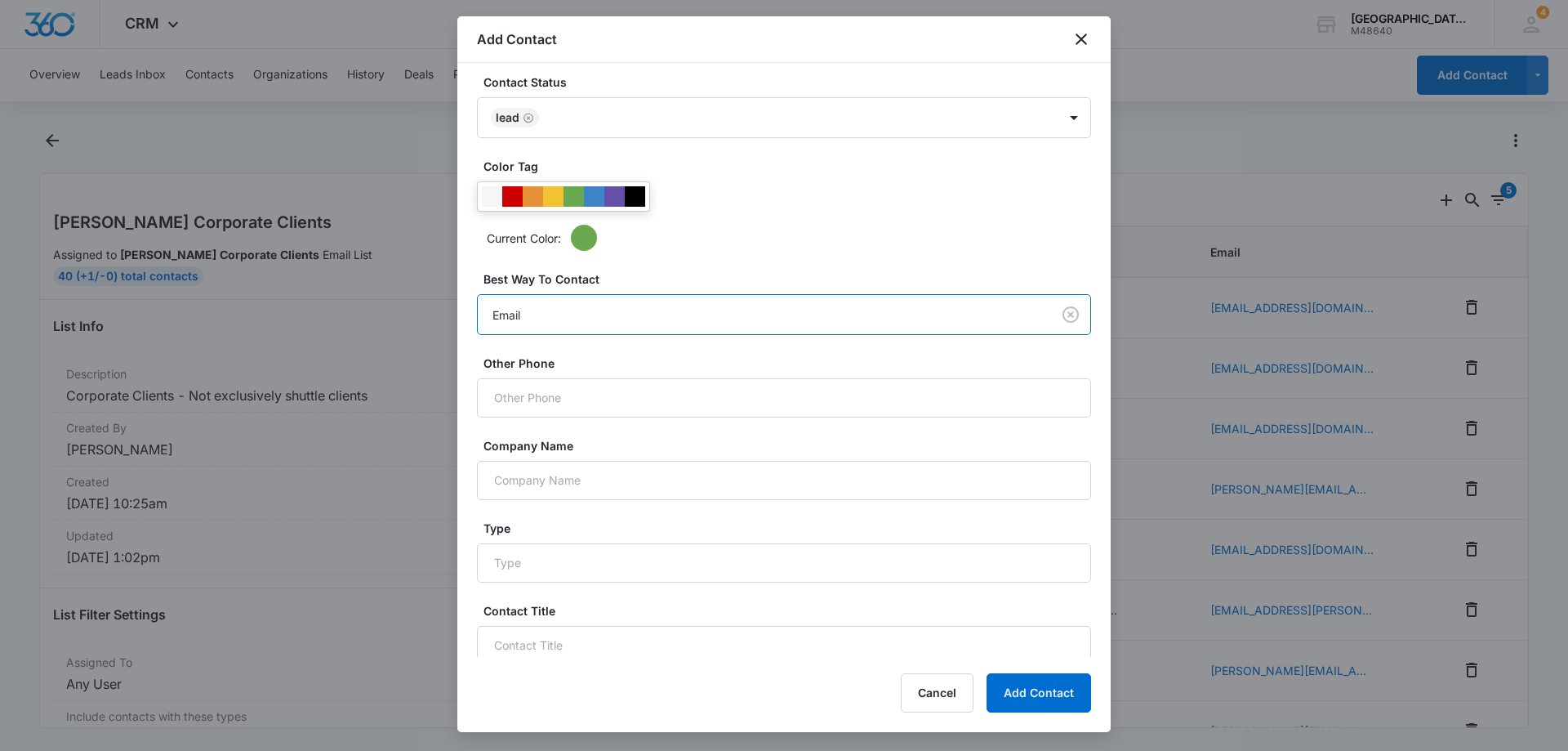
scroll to position [512, 0]
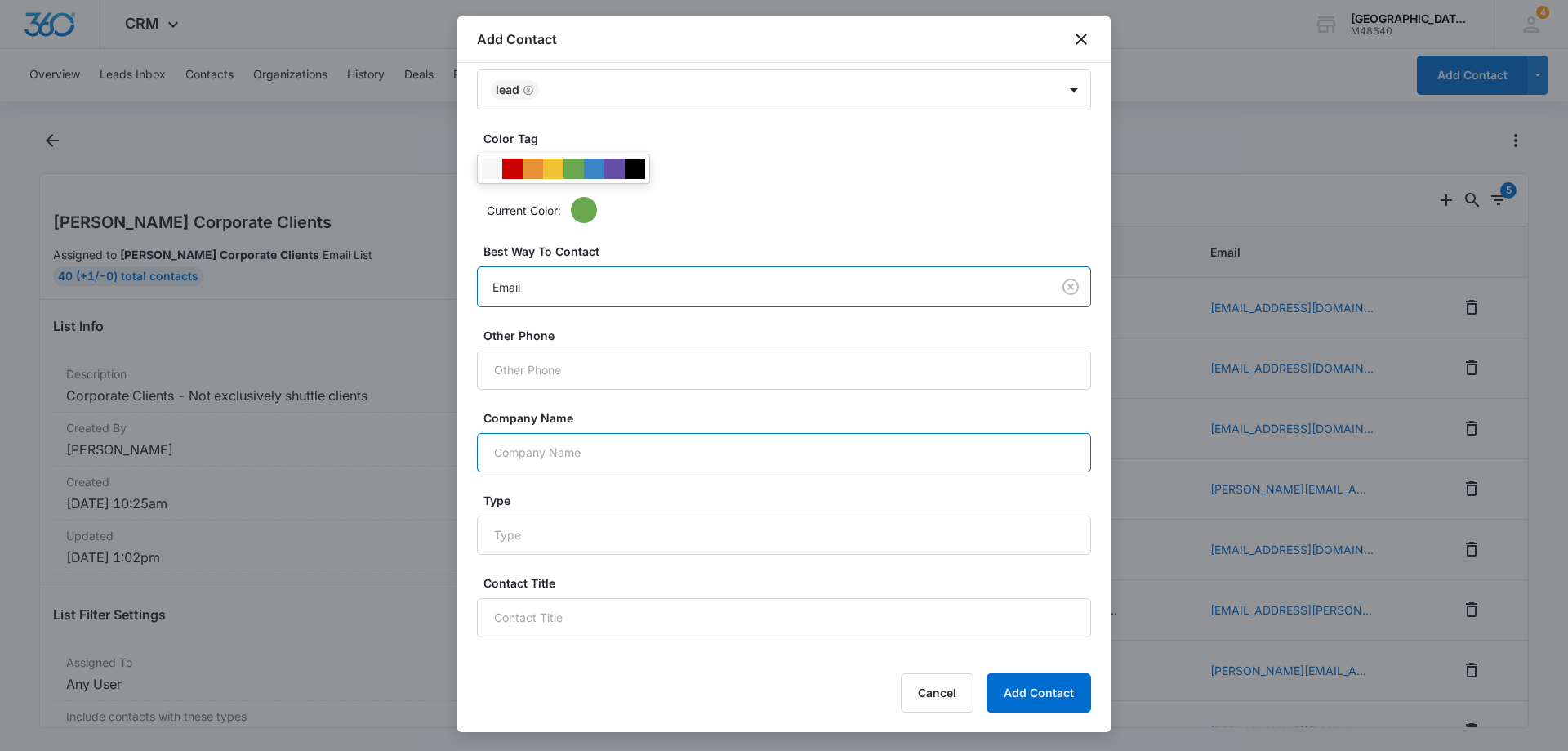
click at [566, 445] on input "Company Name" at bounding box center [784, 452] width 614 height 39
click at [550, 458] on input "Company Name" at bounding box center [784, 452] width 614 height 39
paste input "Stanford Children's Child Life"
type input "Stanford Children's Child Life"
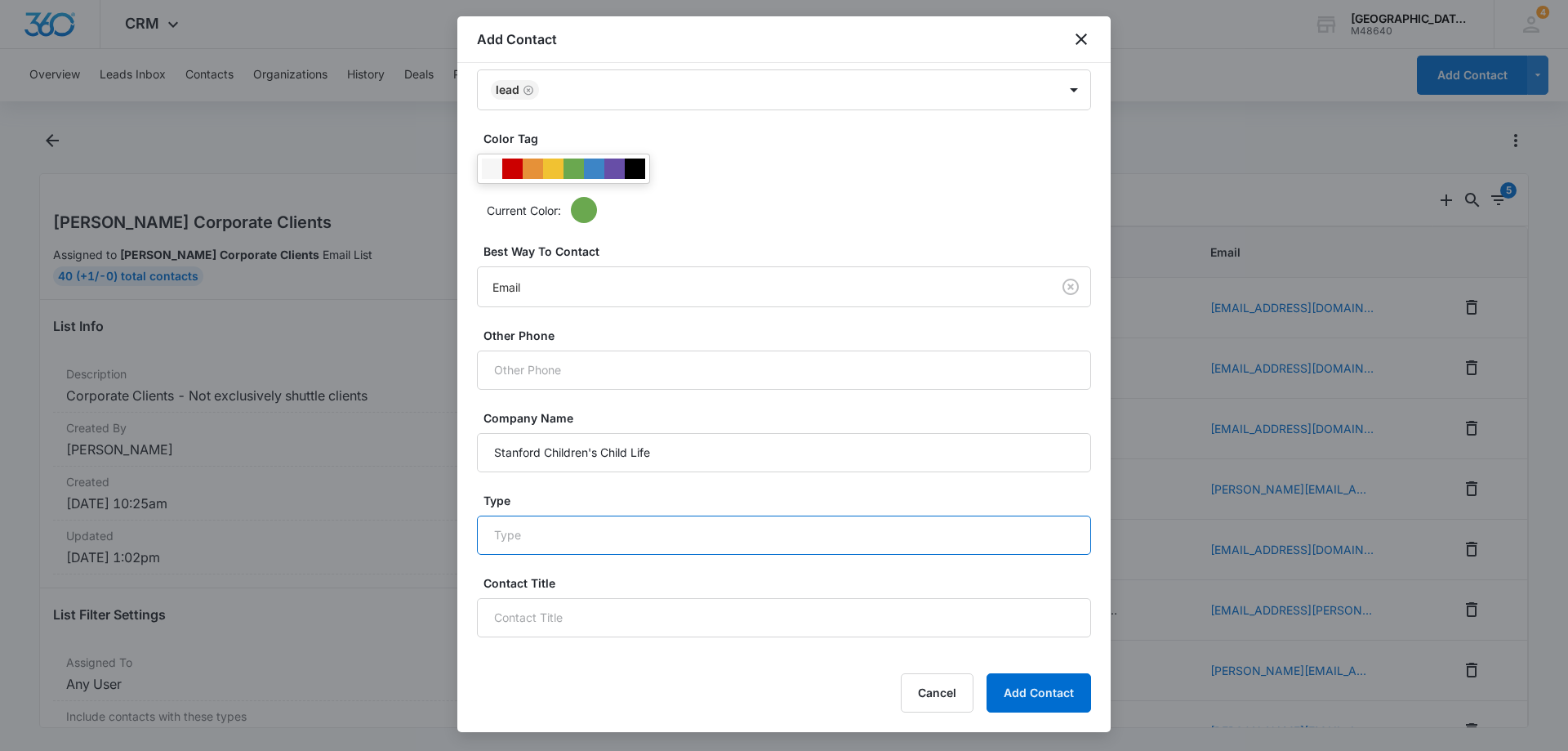
click at [579, 539] on input "Type" at bounding box center [784, 534] width 614 height 39
click at [546, 636] on input "Contact Title" at bounding box center [784, 617] width 614 height 39
drag, startPoint x: 674, startPoint y: 621, endPoint x: 244, endPoint y: 642, distance: 430.5
click at [244, 642] on body "CRM Apps Reputation Websites Forms CRM Email Social Payments POS Content Ads In…" at bounding box center [784, 375] width 1568 height 751
paste input "/Administrative Assistant Professional"
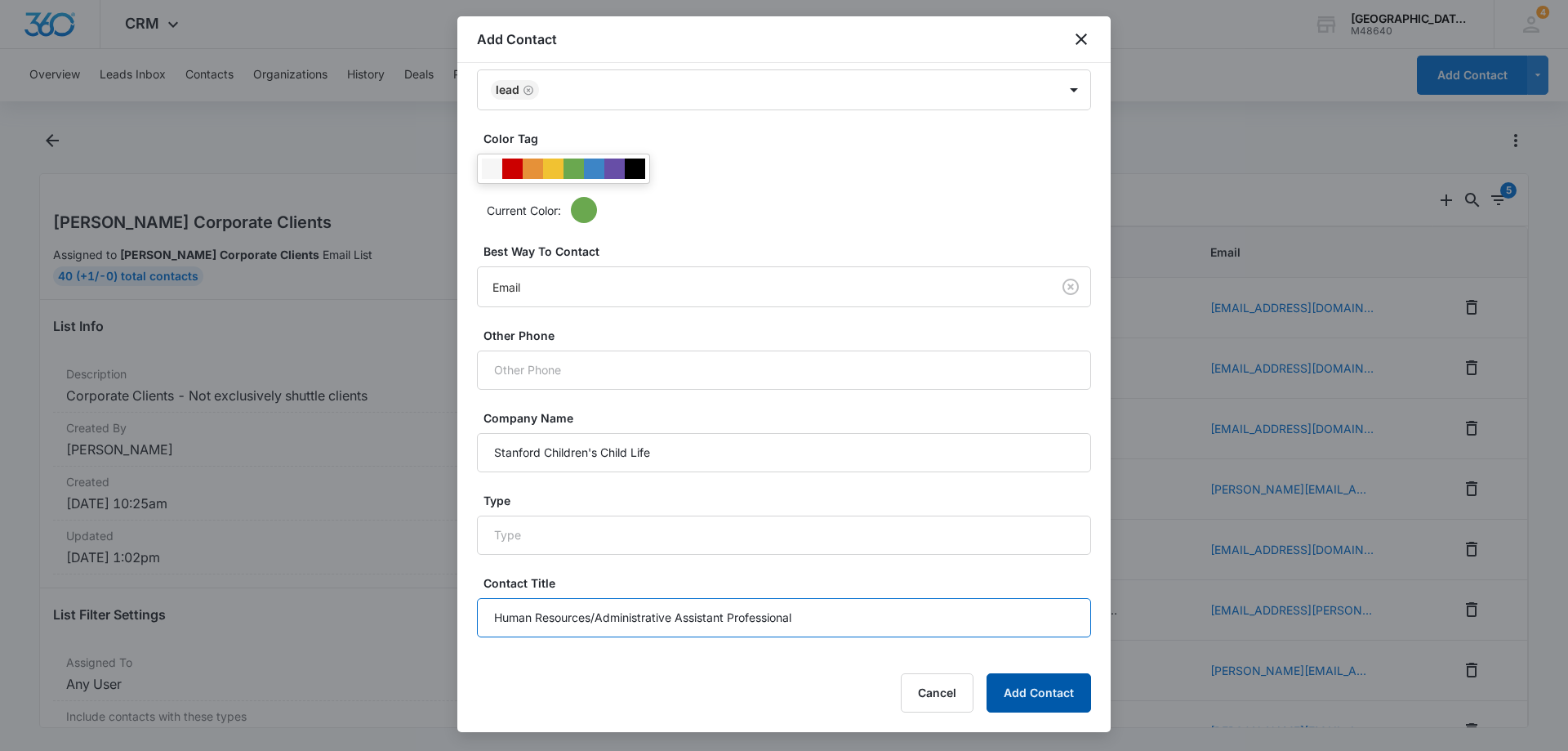
type input "Human Resources/Administrative Assistant Professional"
click at [1057, 704] on button "Add Contact" at bounding box center [1038, 692] width 104 height 39
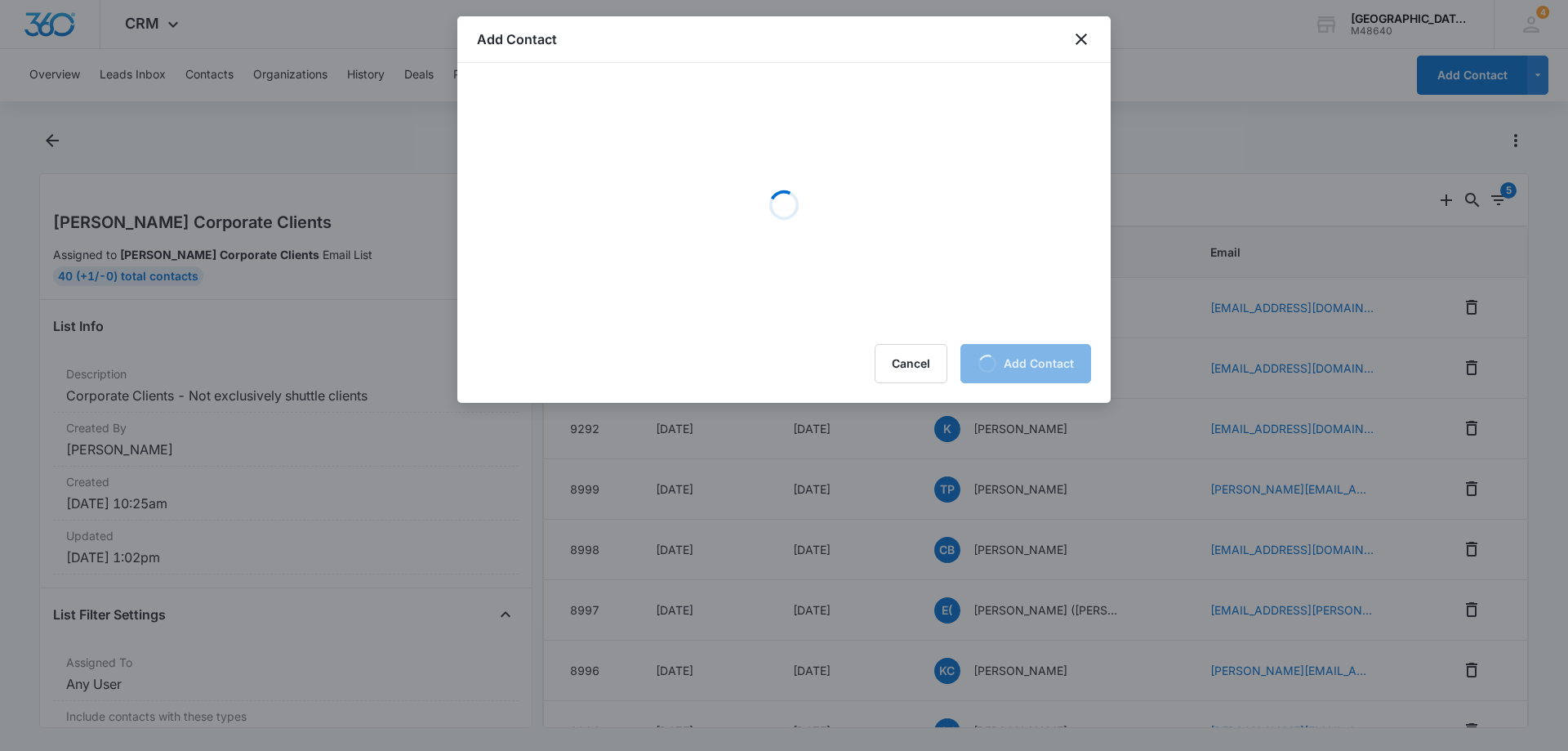
scroll to position [0, 0]
